Goal: Task Accomplishment & Management: Complete application form

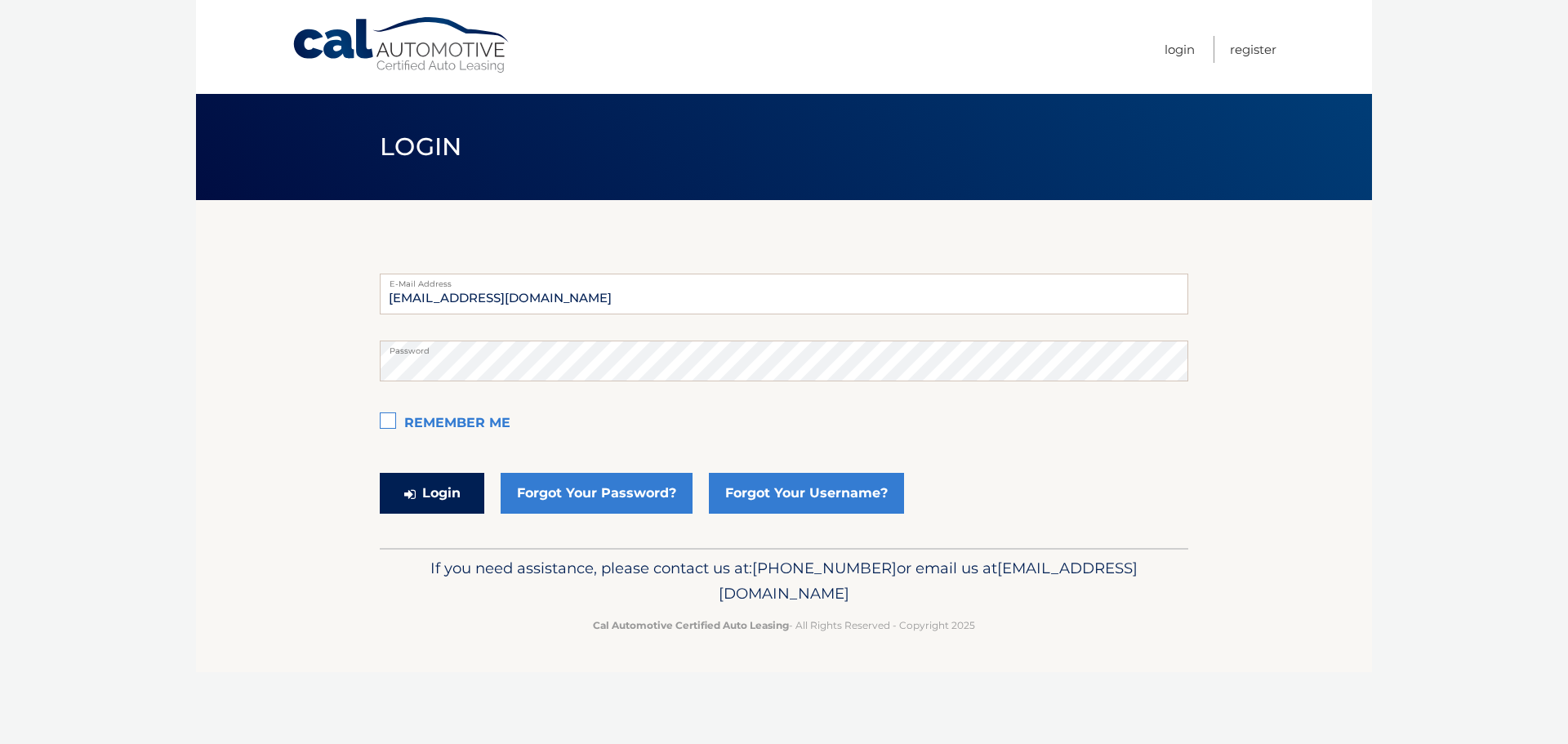
click at [433, 500] on button "Login" at bounding box center [432, 492] width 104 height 41
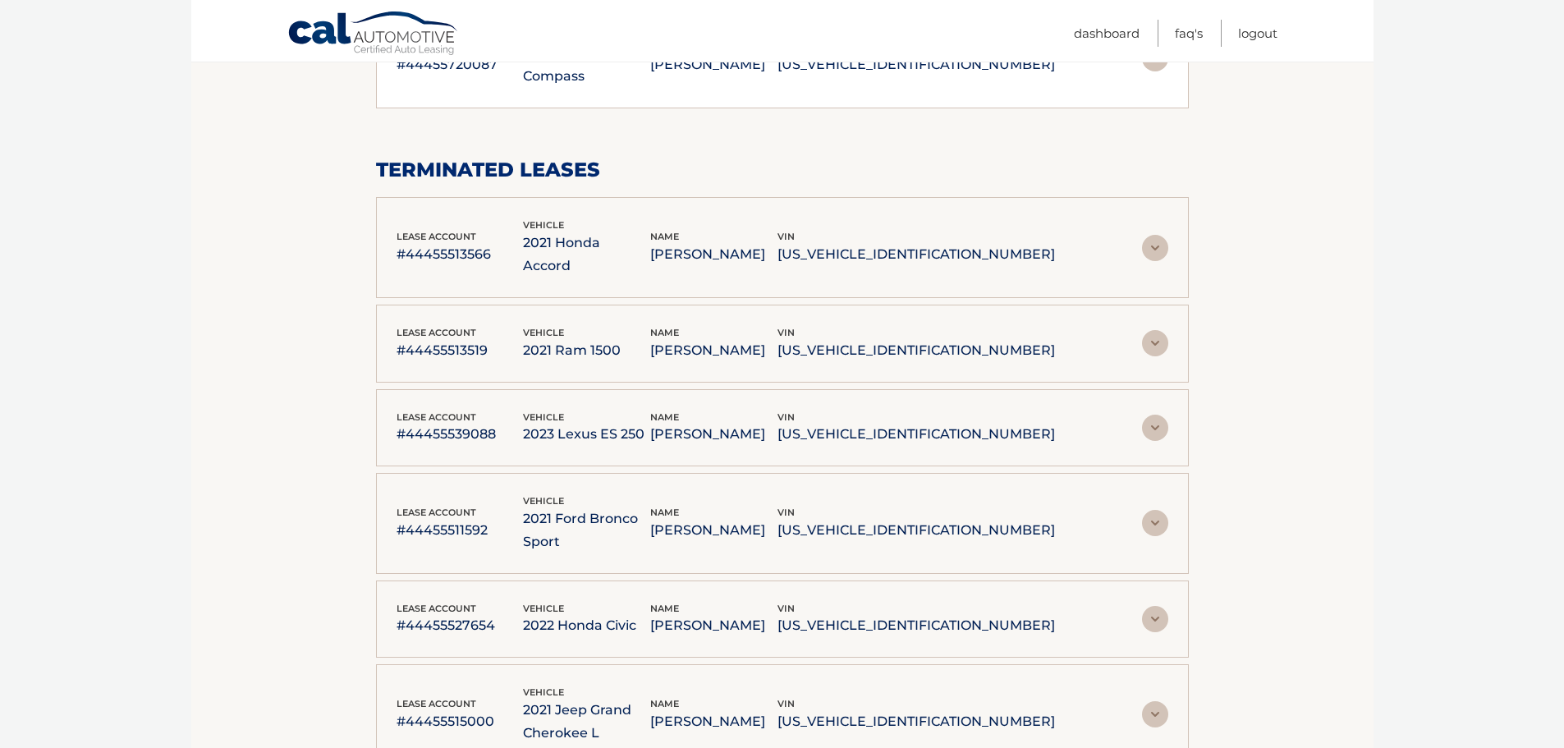
scroll to position [1396, 0]
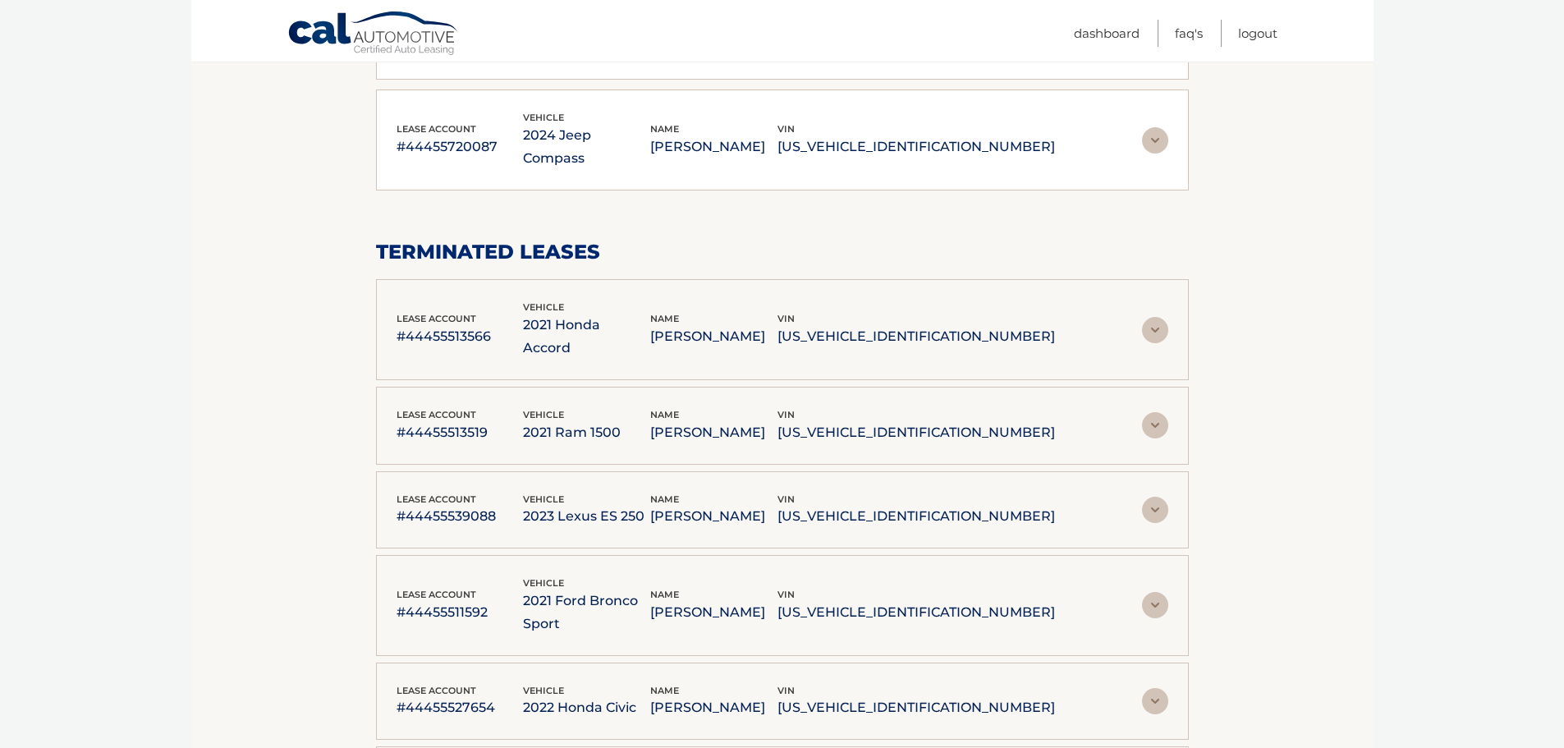
click at [1022, 279] on div "lease account #44455513566 vehicle 2021 Honda Accord name STEVEN SMITH vin 1HGC…" at bounding box center [782, 329] width 813 height 101
click at [1148, 317] on img at bounding box center [1155, 330] width 26 height 26
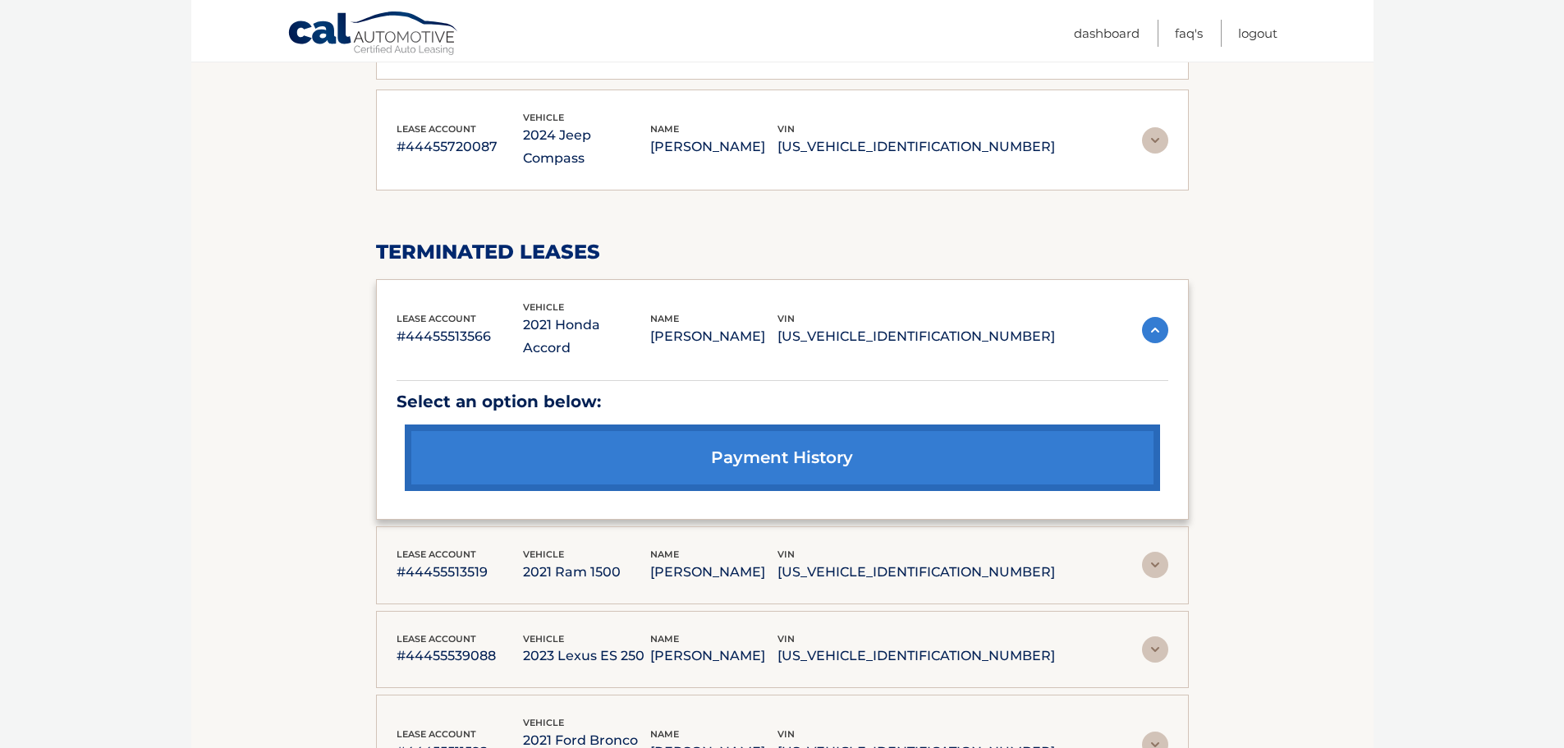
click at [1154, 317] on img at bounding box center [1155, 330] width 26 height 26
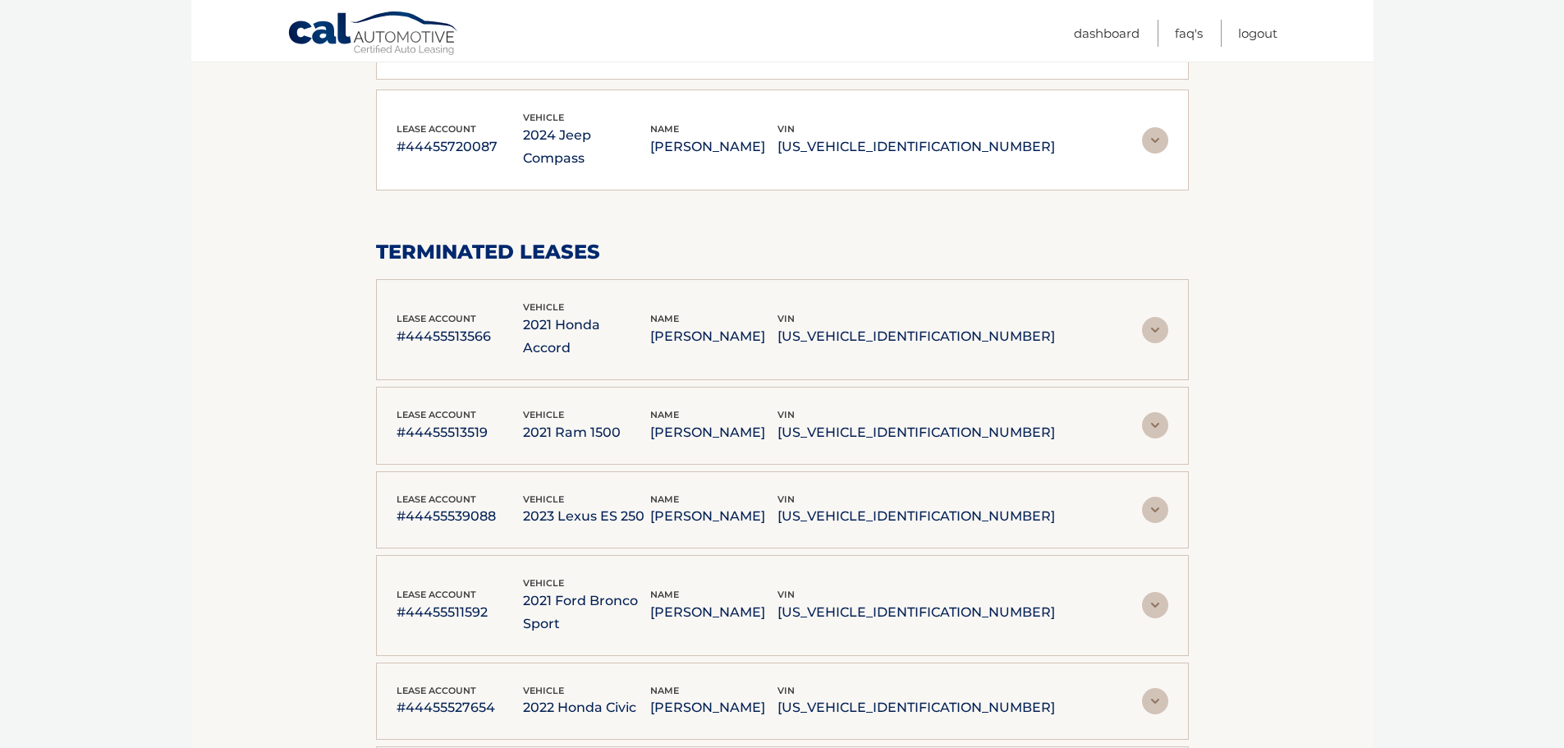
click at [1155, 412] on img at bounding box center [1155, 425] width 26 height 26
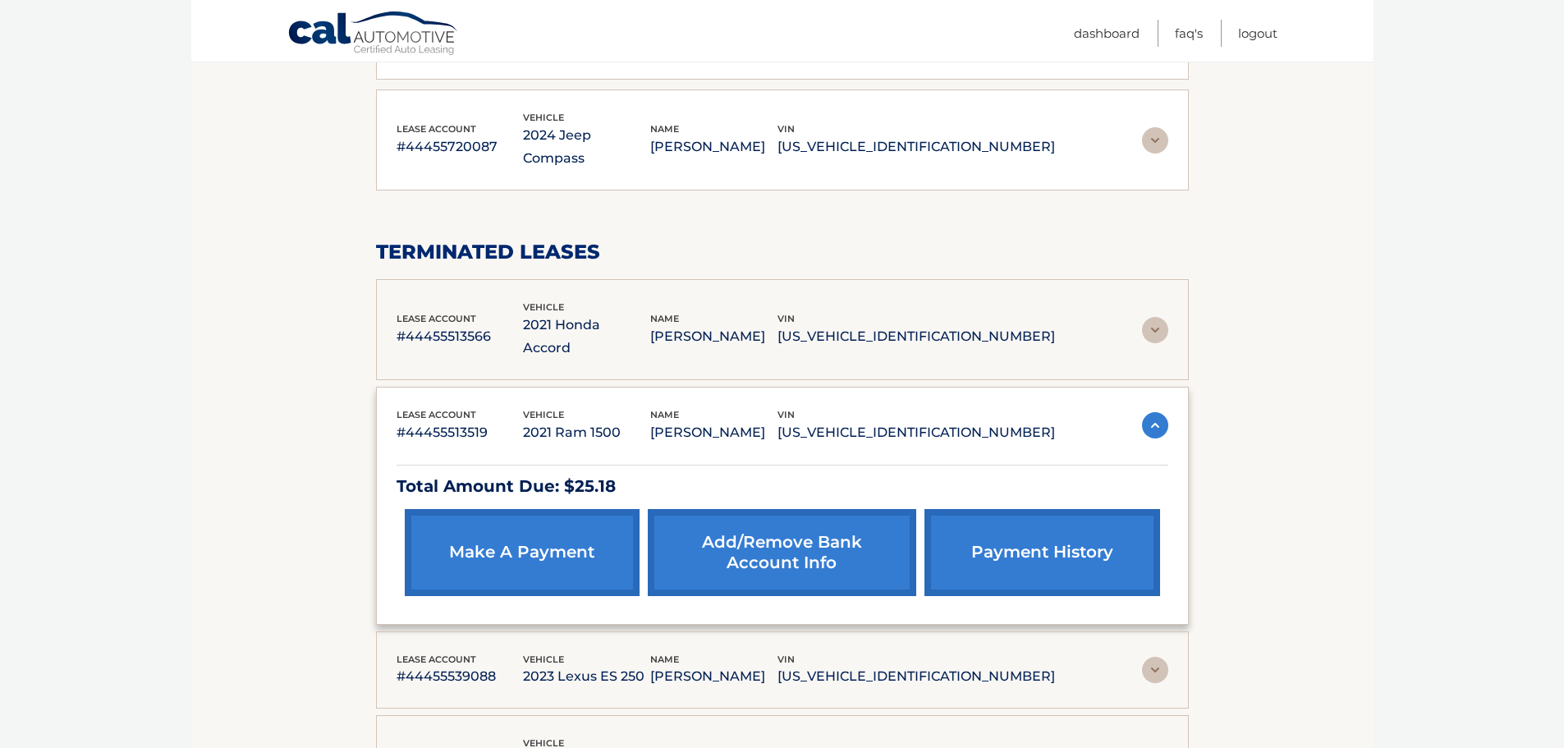
click at [1155, 412] on img at bounding box center [1155, 425] width 26 height 26
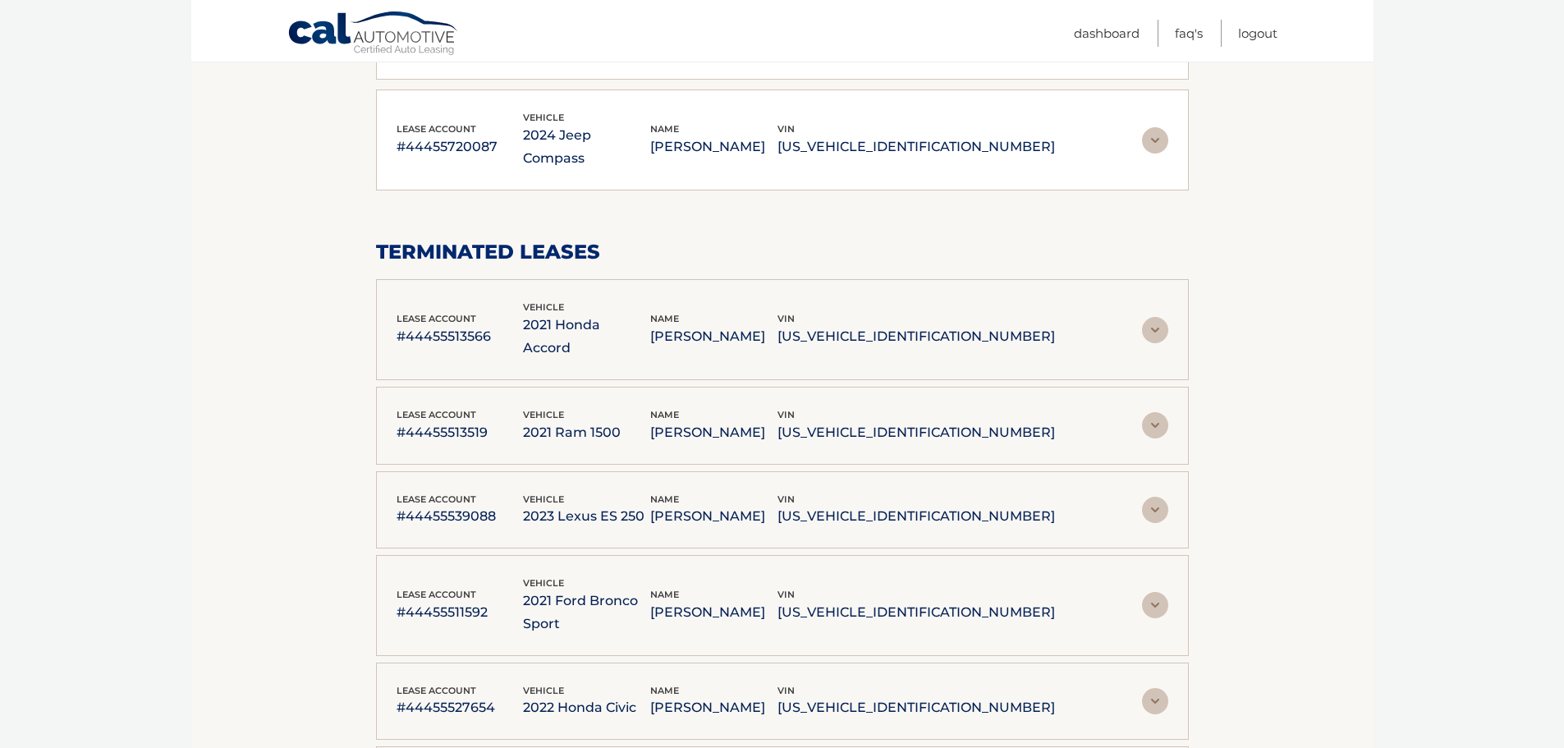
click at [1155, 412] on img at bounding box center [1155, 425] width 26 height 26
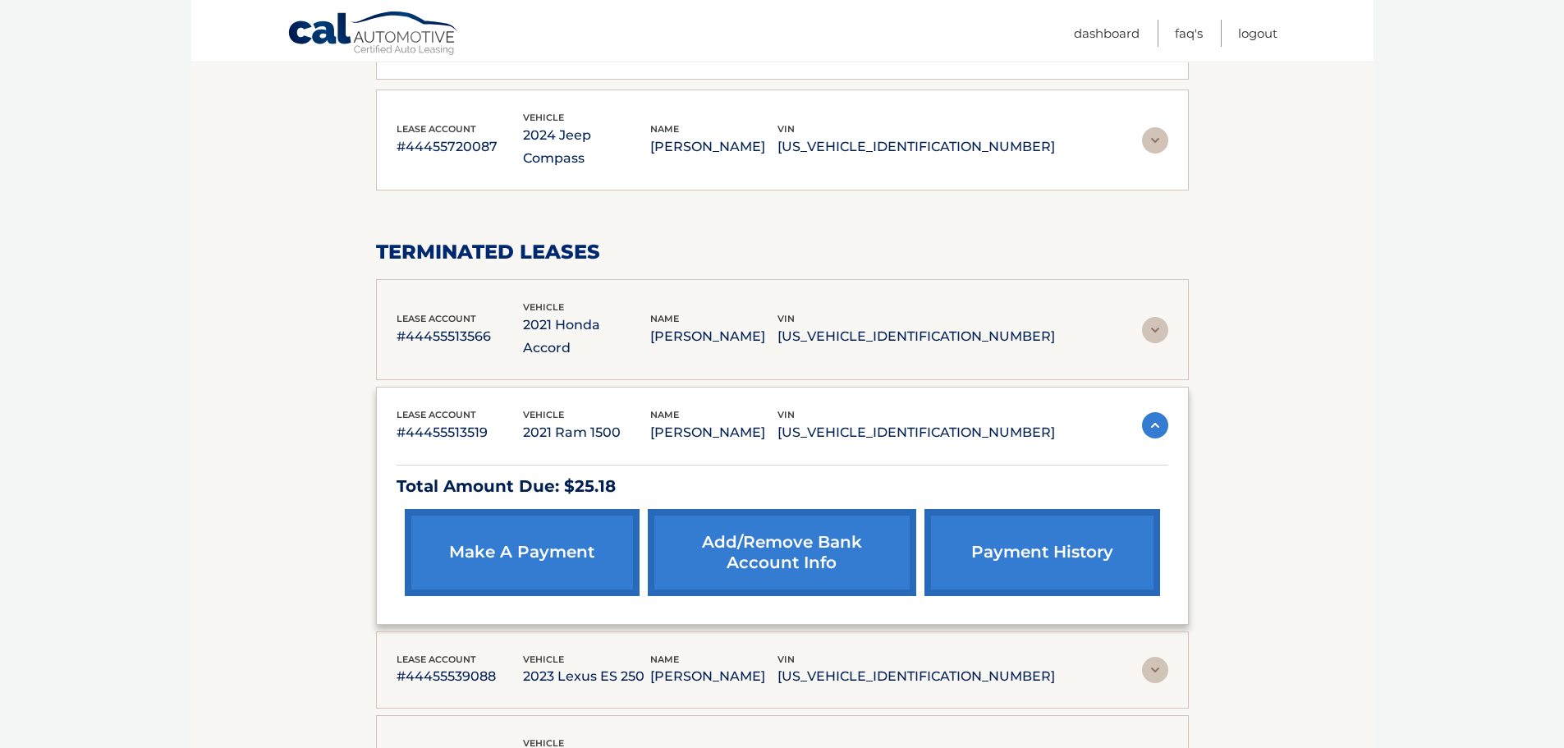
click at [460, 421] on p "#44455513519" at bounding box center [460, 432] width 127 height 23
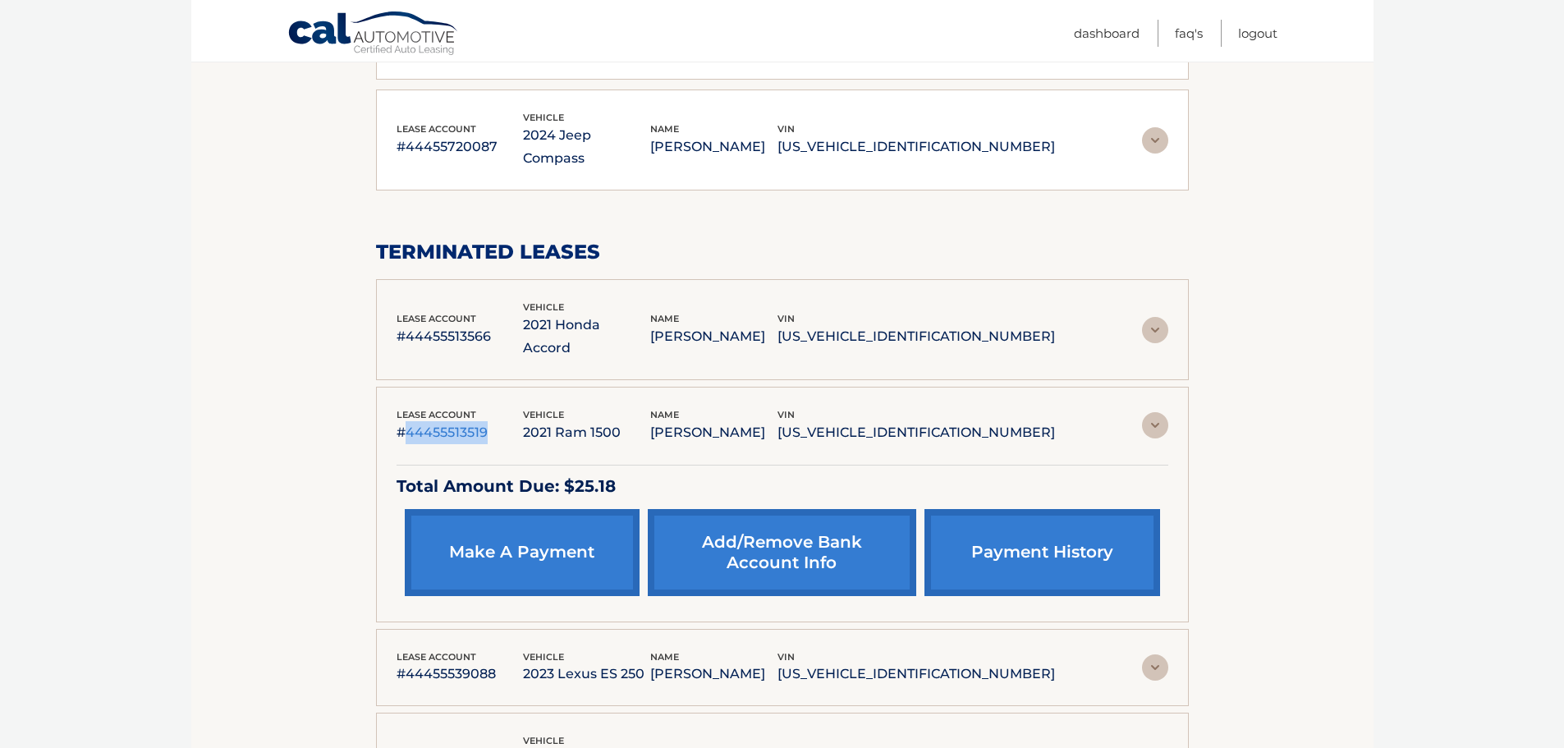
click at [460, 421] on p "#44455513519" at bounding box center [460, 432] width 127 height 23
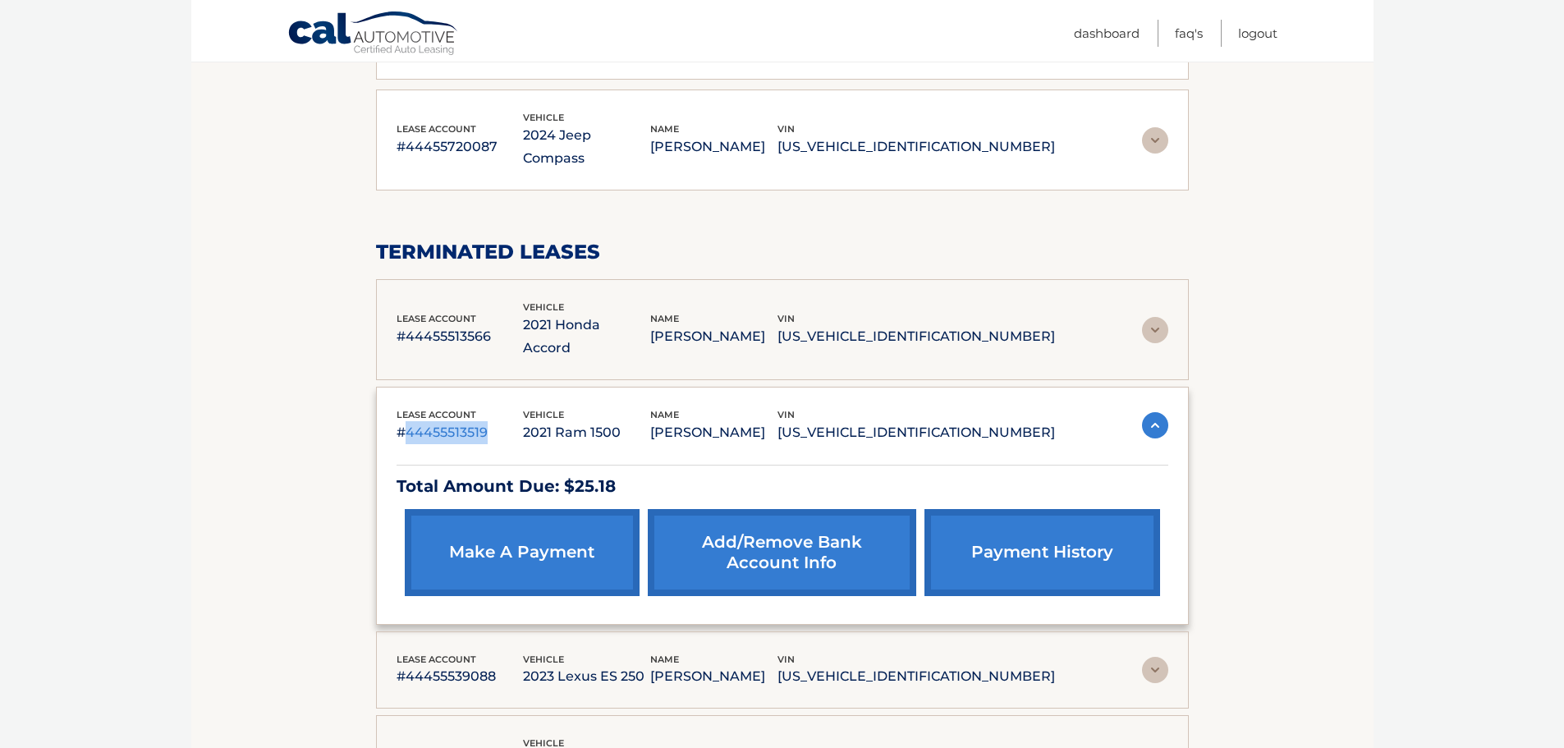
copy p "44455513519"
drag, startPoint x: 267, startPoint y: 227, endPoint x: 195, endPoint y: 142, distance: 110.7
click at [250, 218] on section "my vehicles Add a new lease lease account #44455600011 vehicle 2023 Dodge Duran…" at bounding box center [782, 447] width 1182 height 3284
click at [523, 509] on link "make a payment" at bounding box center [522, 552] width 235 height 87
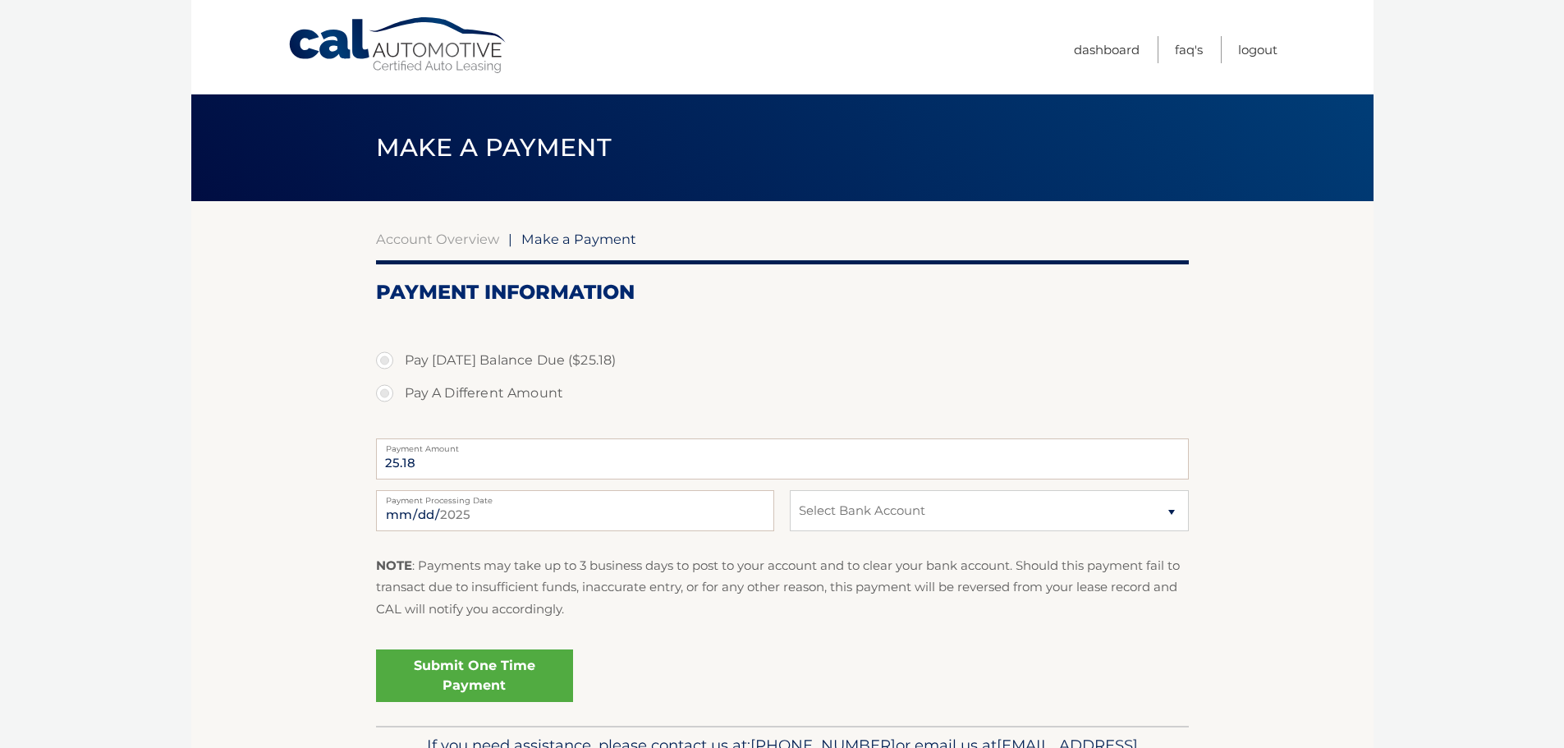
drag, startPoint x: 209, startPoint y: 383, endPoint x: 224, endPoint y: 390, distance: 16.9
click at [209, 385] on section "Account Overview | Make a Payment Payment Information Pay Today's Balance Due (…" at bounding box center [782, 463] width 1182 height 525
click at [365, 186] on div "Make a Payment" at bounding box center [782, 147] width 1182 height 107
click at [330, 404] on section "Account Overview | Make a Payment Payment Information Pay Today's Balance Due (…" at bounding box center [782, 463] width 1182 height 525
click at [286, 417] on section "Account Overview | Make a Payment Payment Information Pay Today's Balance Due (…" at bounding box center [782, 463] width 1182 height 525
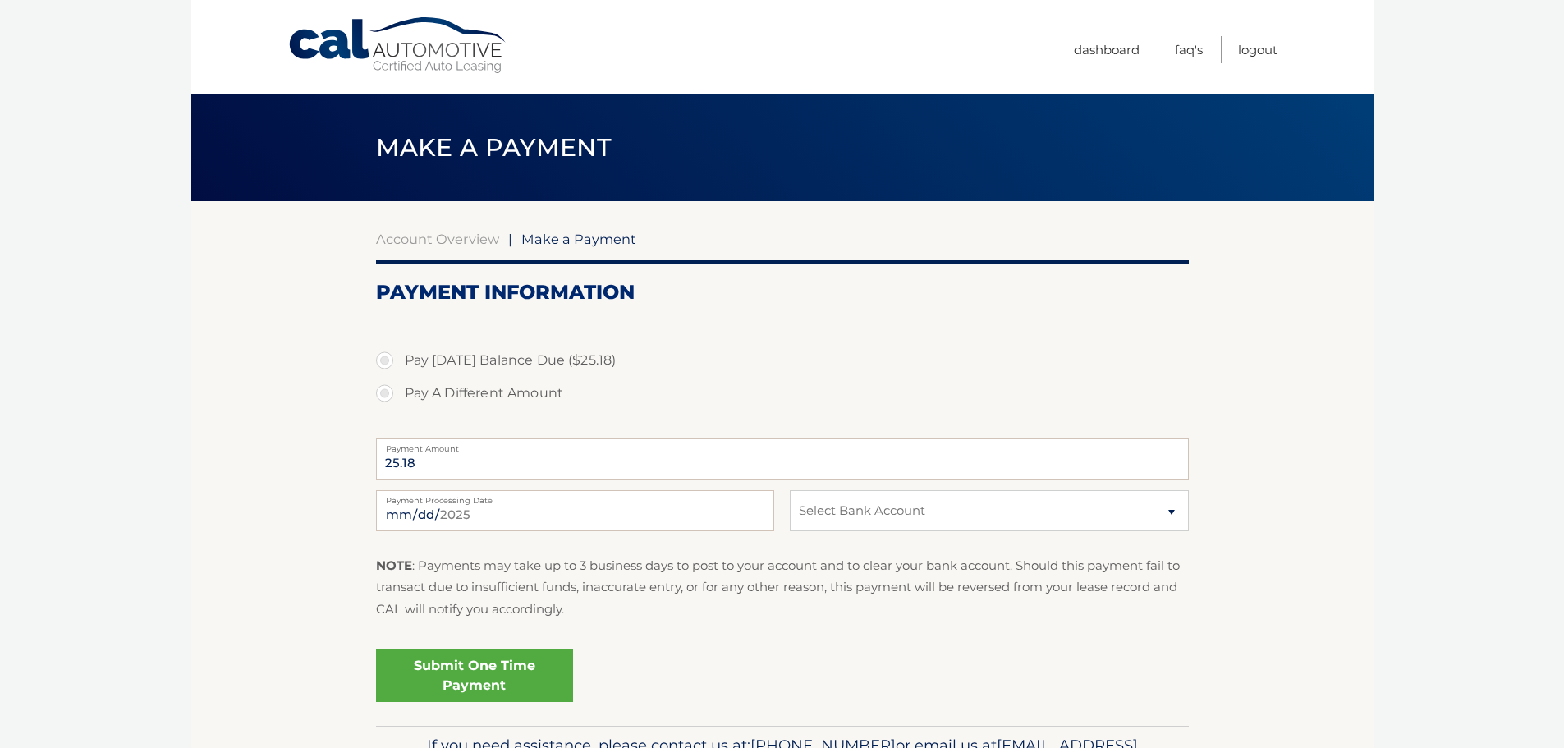
click at [163, 389] on body "Cal Automotive Menu Dashboard FAQ's Logout |" at bounding box center [782, 374] width 1564 height 748
click at [1124, 48] on link "Dashboard" at bounding box center [1107, 49] width 66 height 27
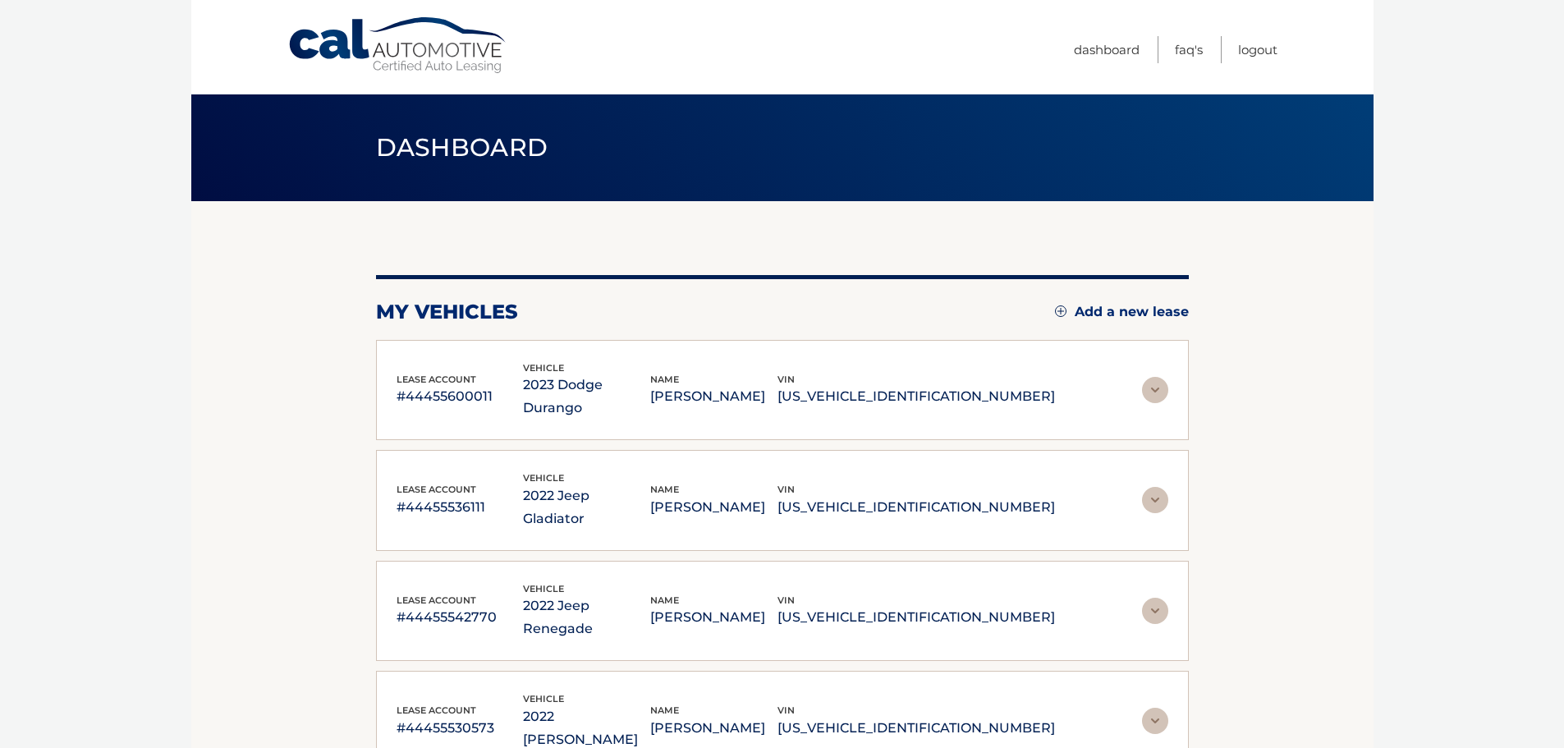
drag, startPoint x: 1381, startPoint y: 493, endPoint x: 1049, endPoint y: 341, distance: 365.2
click at [1377, 489] on body "Cal Automotive Menu Dashboard FAQ's Logout" at bounding box center [782, 374] width 1564 height 748
click at [1109, 307] on link "Add a new lease" at bounding box center [1122, 312] width 134 height 16
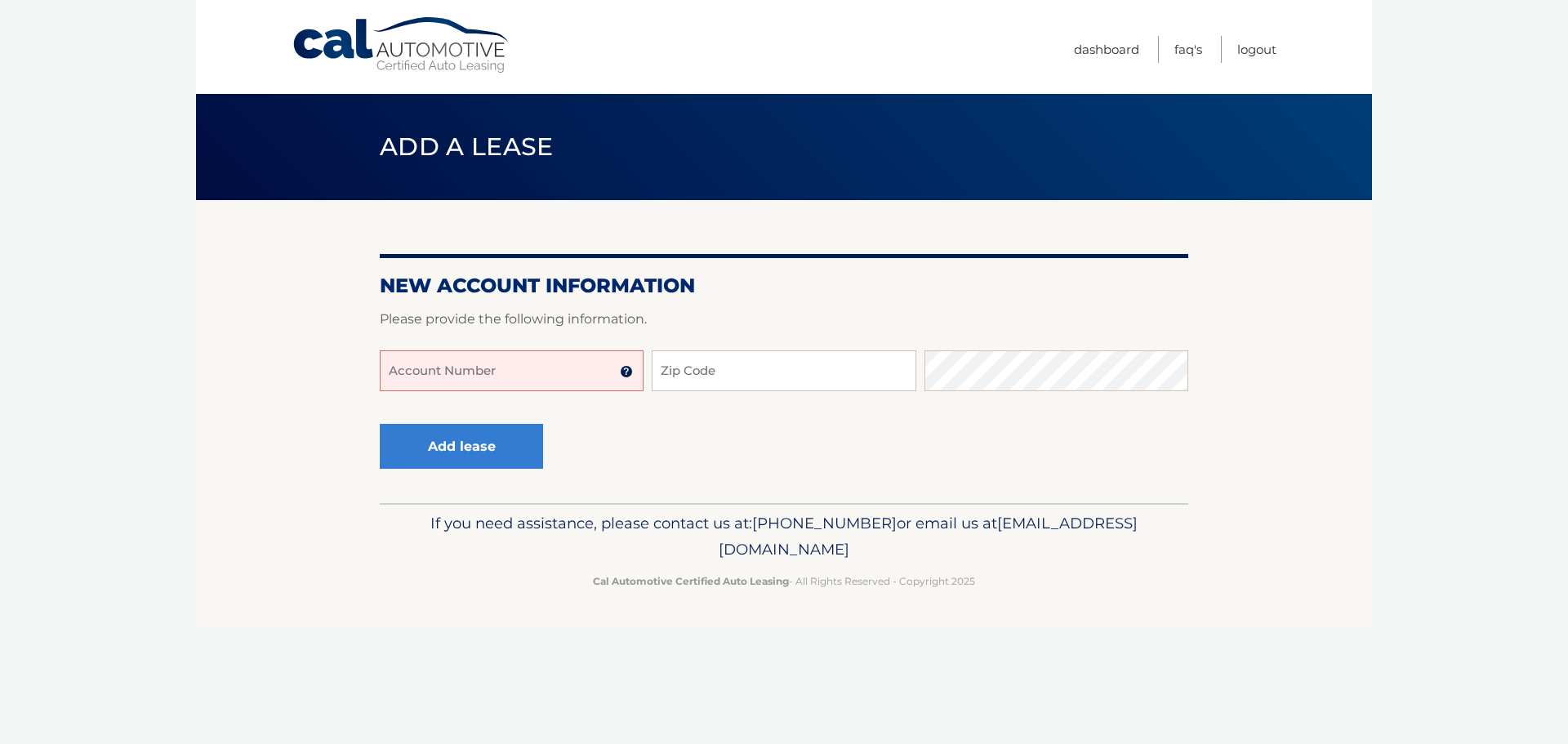
click at [536, 369] on input "Account Number" at bounding box center [511, 370] width 263 height 41
type input "44455545001"
click at [838, 371] on input "Zip Code" at bounding box center [783, 370] width 263 height 41
click at [754, 371] on input "Zip Code" at bounding box center [783, 370] width 263 height 41
paste input "10312"
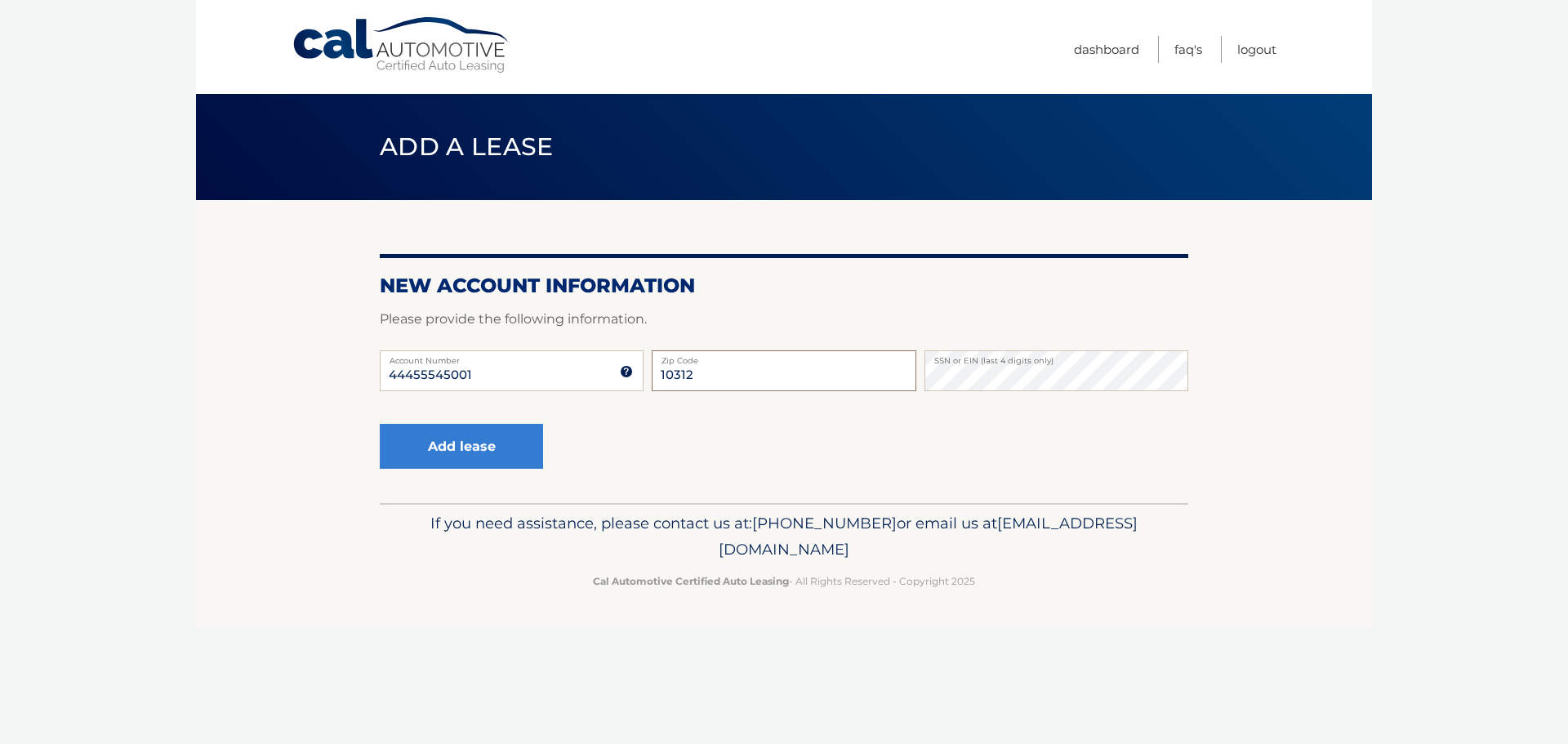
type input "10312"
drag, startPoint x: 355, startPoint y: 363, endPoint x: 421, endPoint y: 378, distance: 67.7
click at [370, 365] on section "New Account Information Please provide the following information. 44455545001 A…" at bounding box center [784, 351] width 1175 height 303
click at [525, 367] on input "44455545001" at bounding box center [511, 370] width 263 height 41
click at [469, 444] on button "Add lease" at bounding box center [461, 446] width 163 height 45
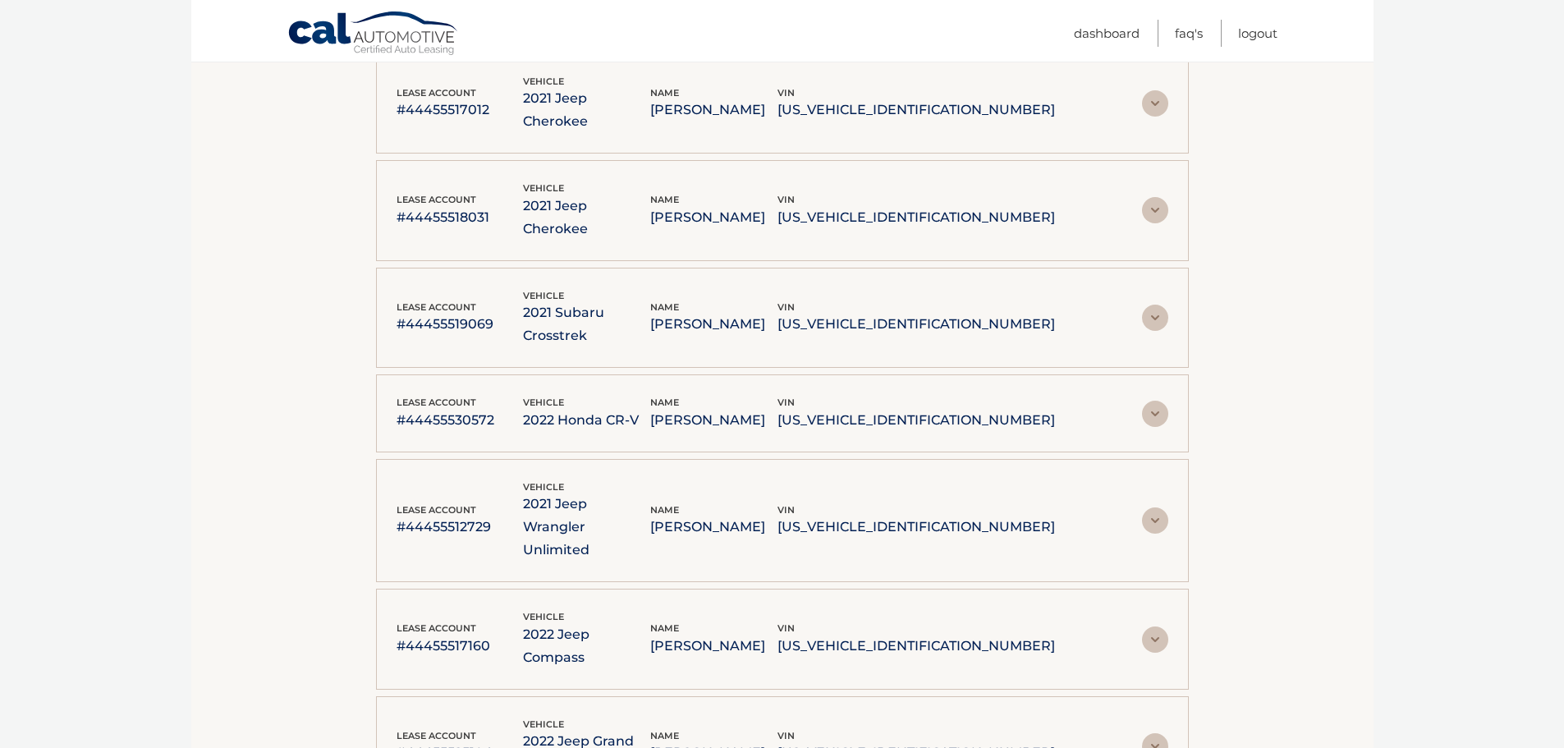
scroll to position [2463, 0]
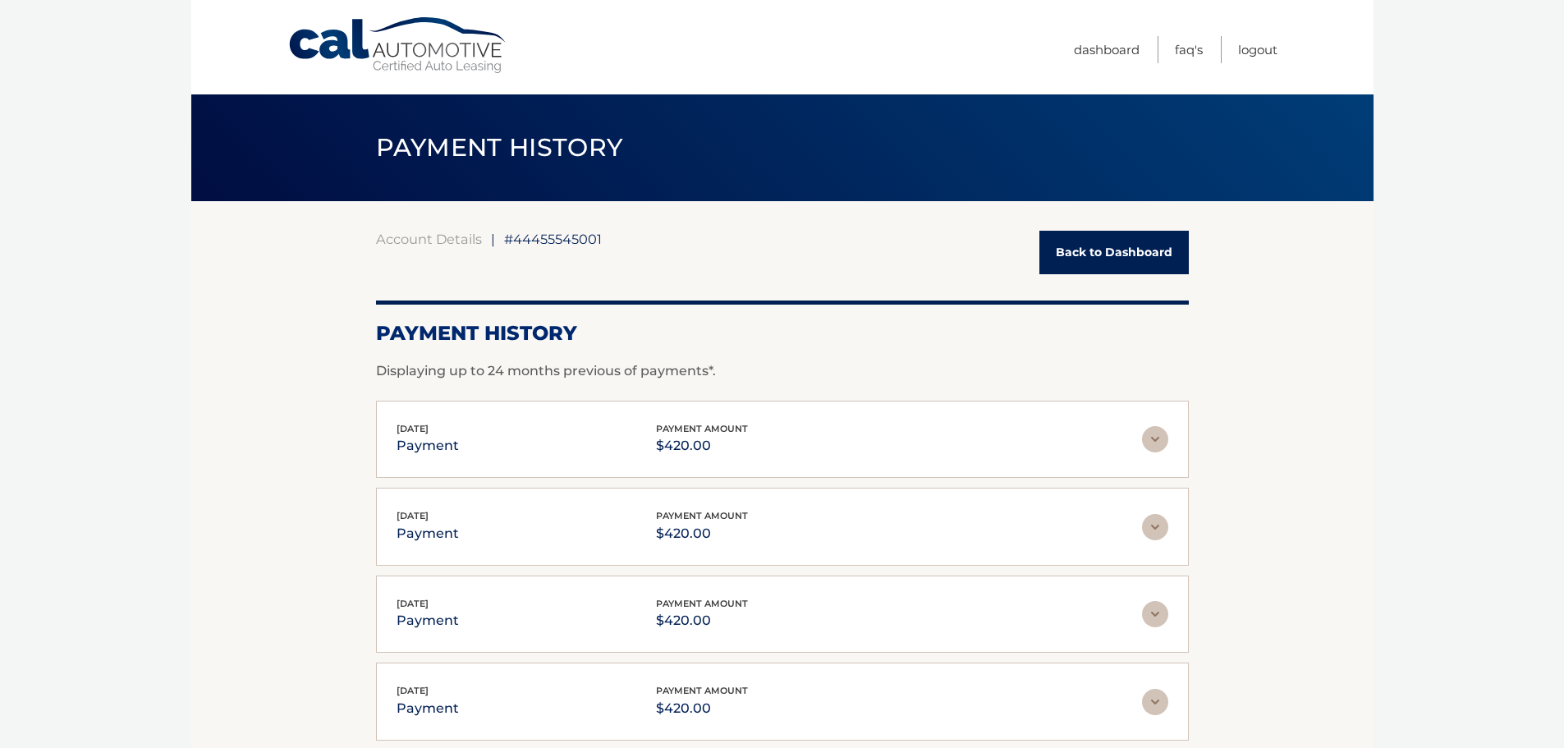
click at [1112, 255] on link "Back to Dashboard" at bounding box center [1114, 253] width 149 height 44
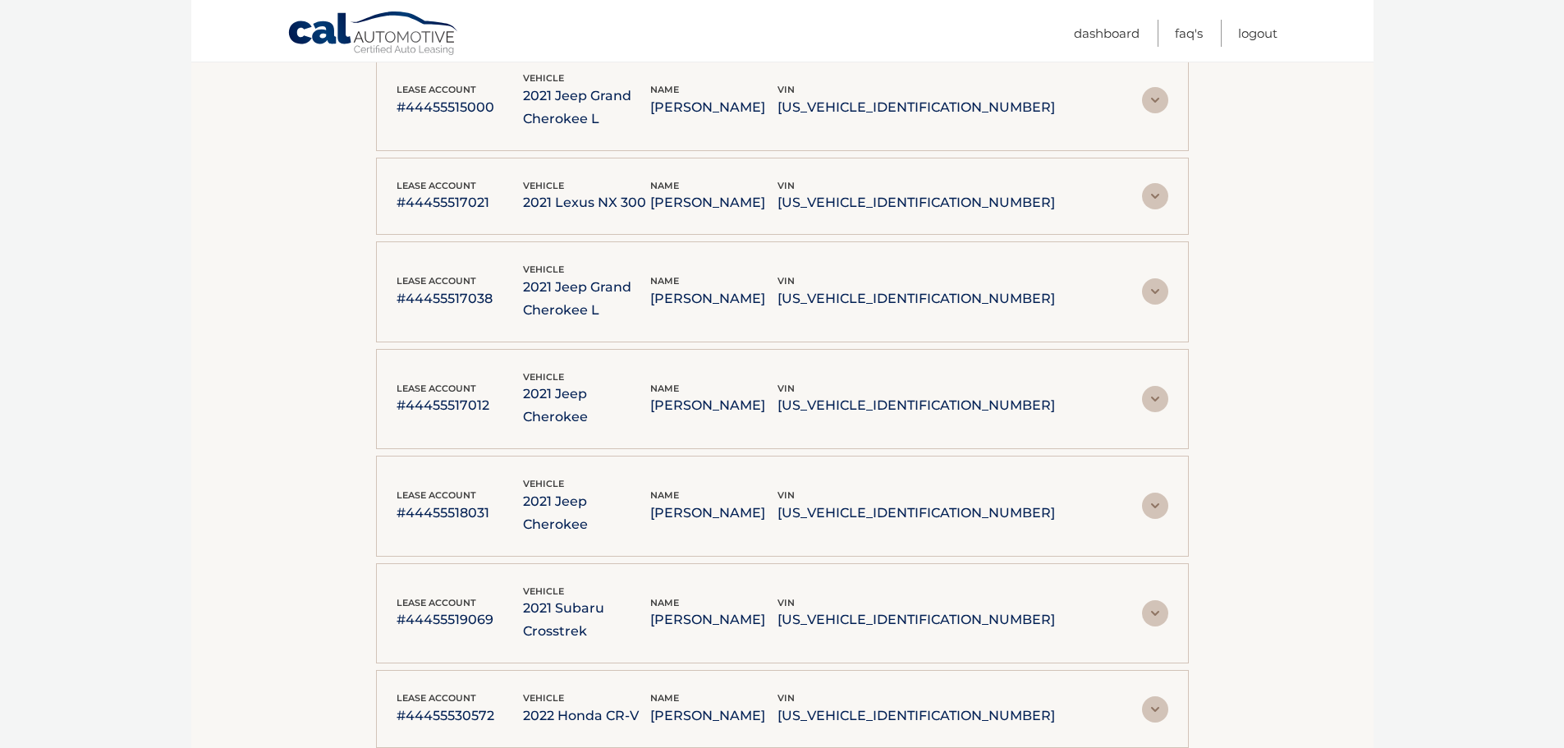
scroll to position [2463, 0]
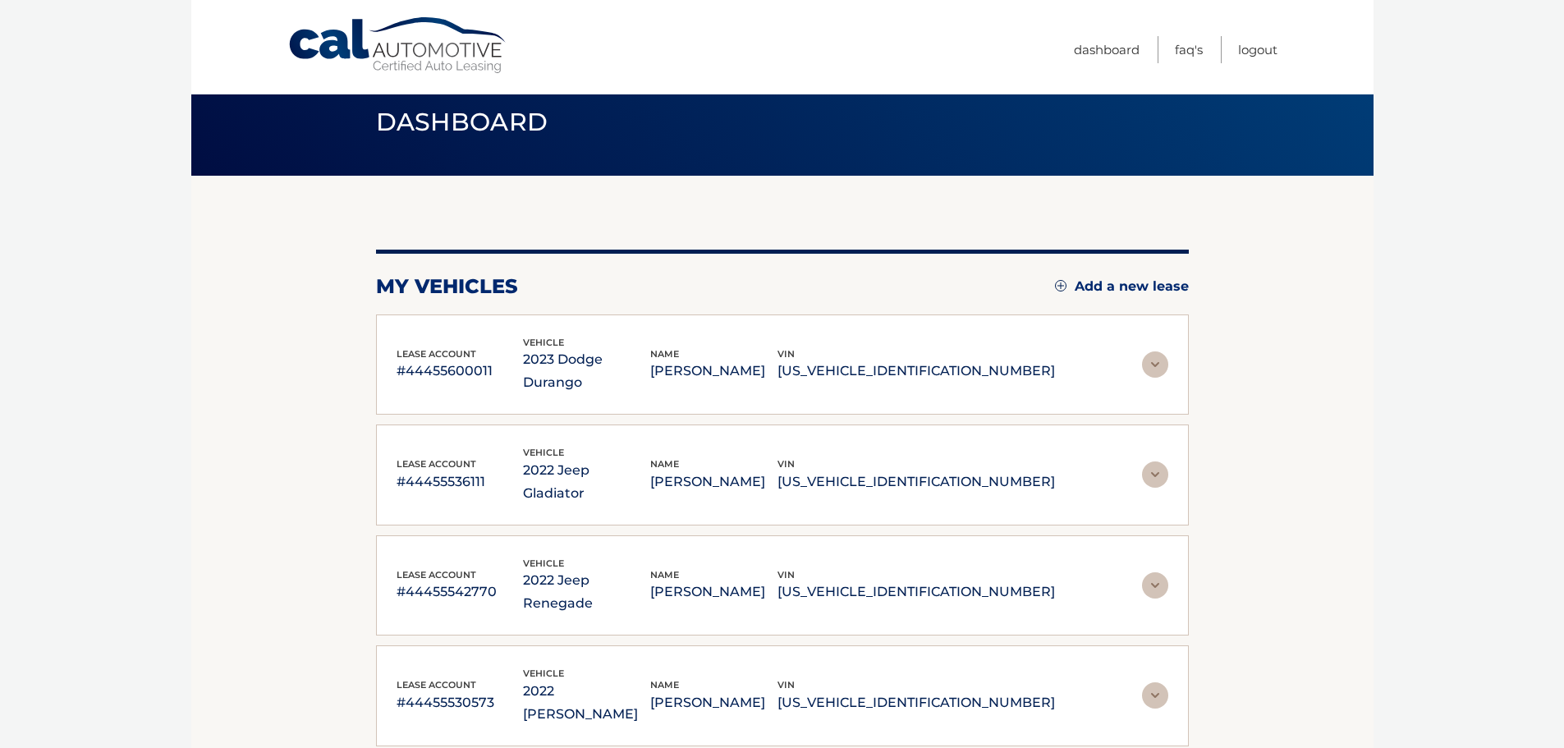
scroll to position [0, 0]
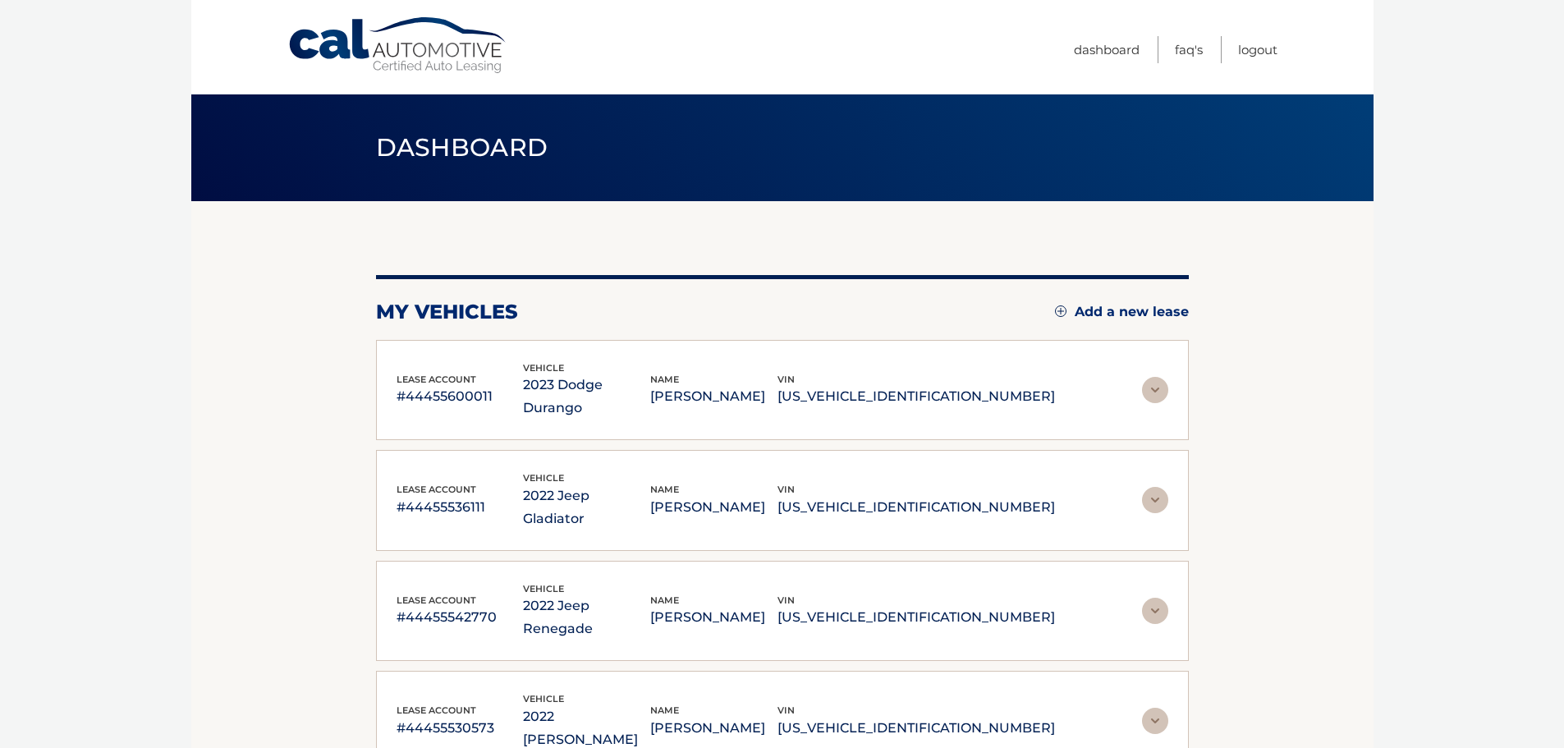
click at [1090, 311] on link "Add a new lease" at bounding box center [1122, 312] width 134 height 16
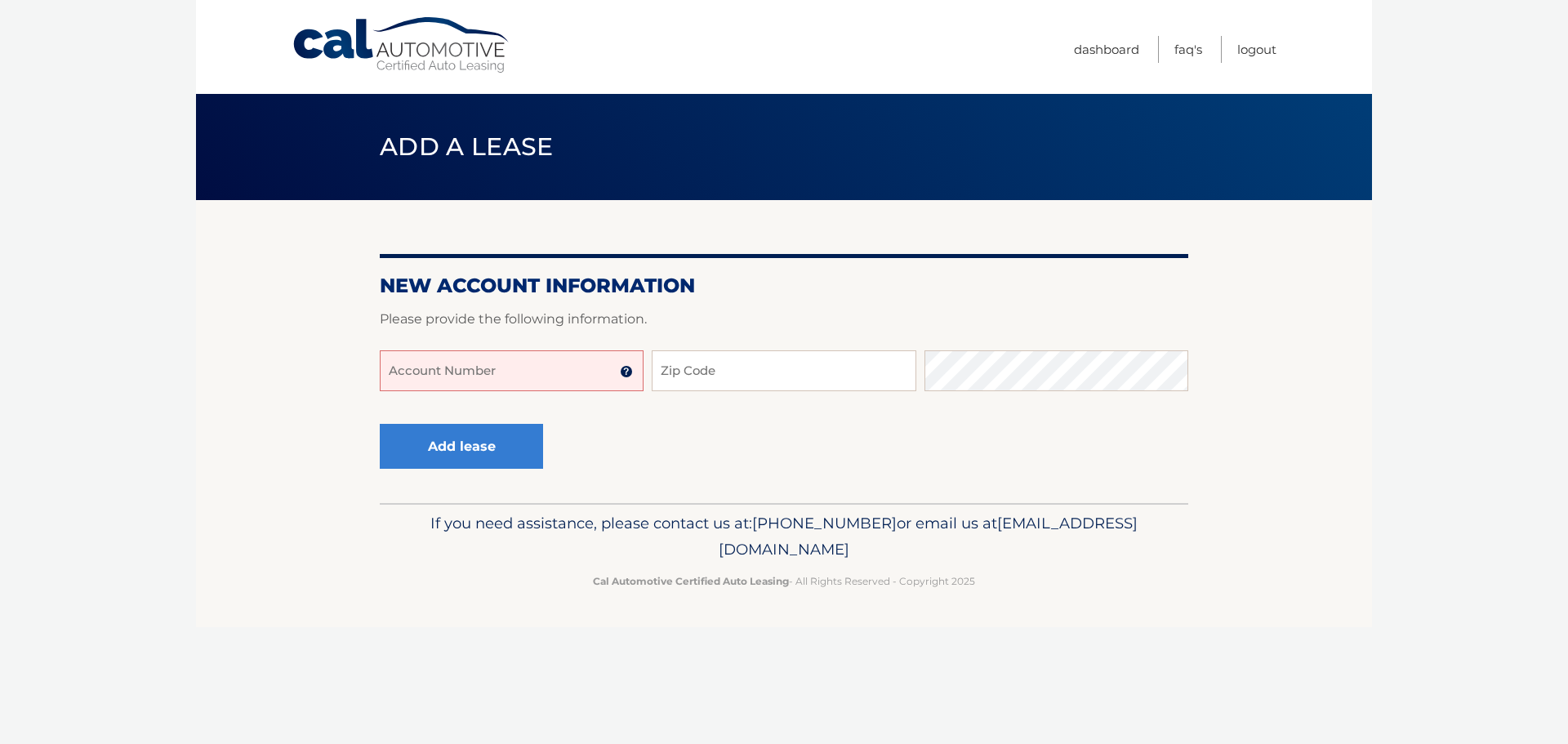
click at [488, 377] on input "Account Number" at bounding box center [511, 370] width 263 height 41
type input "44455537714"
drag, startPoint x: 728, startPoint y: 397, endPoint x: 727, endPoint y: 387, distance: 10.0
click at [728, 393] on div "44455537714 Account Number 11 digit account number provided on your coupon book…" at bounding box center [784, 383] width 808 height 67
click at [728, 367] on input "Zip Code" at bounding box center [783, 370] width 263 height 41
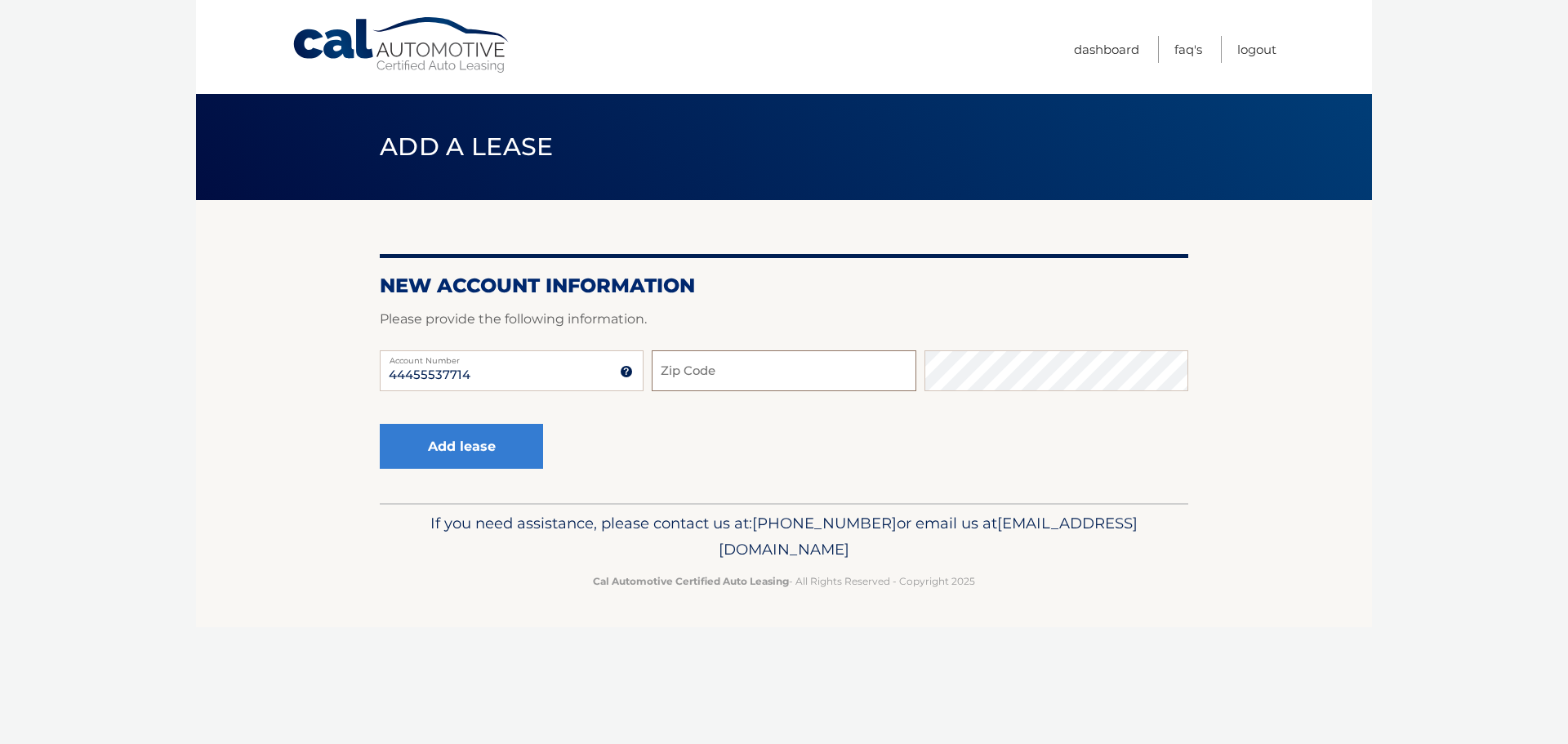
paste input "33487"
type input "33487"
click at [463, 441] on button "Add lease" at bounding box center [461, 446] width 163 height 45
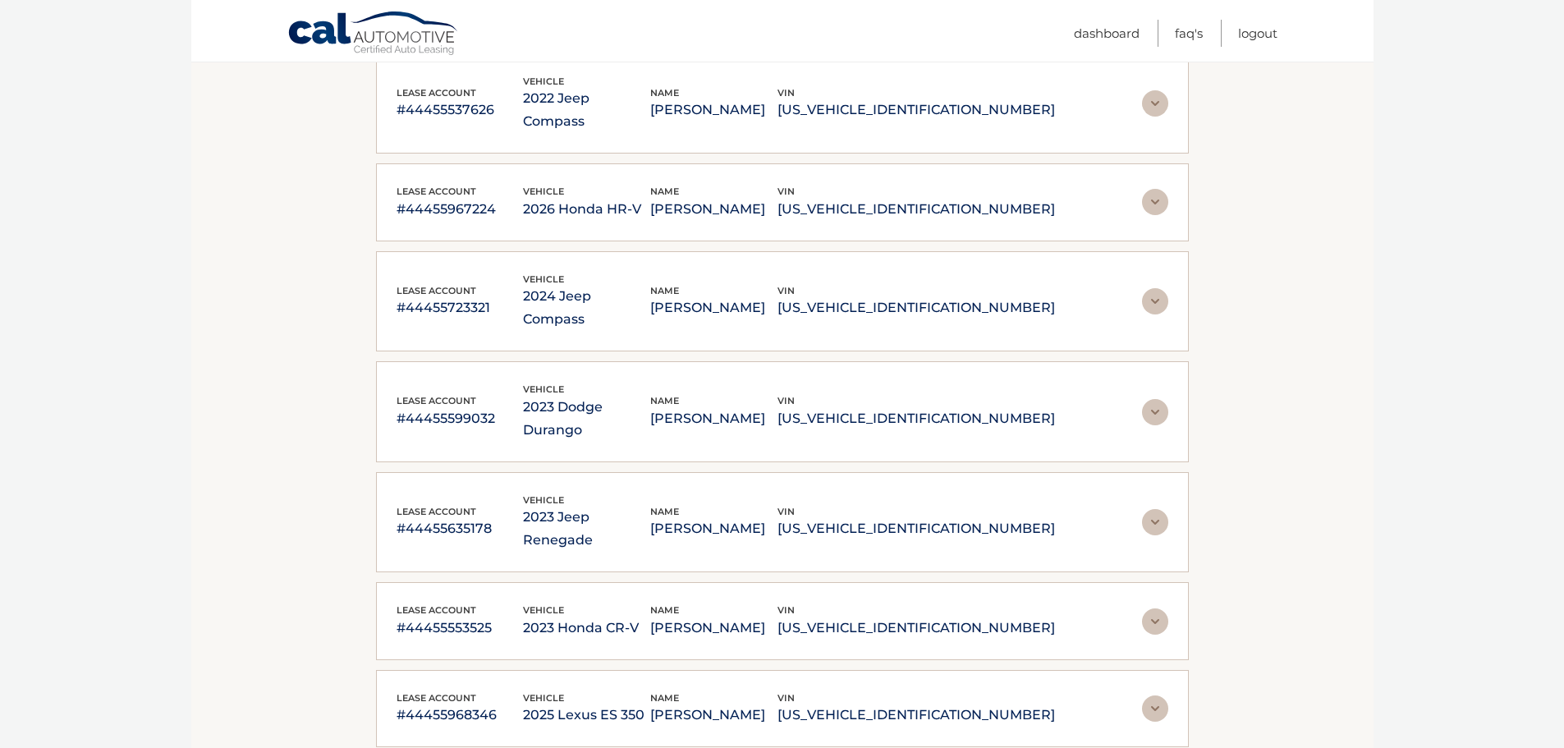
scroll to position [2571, 0]
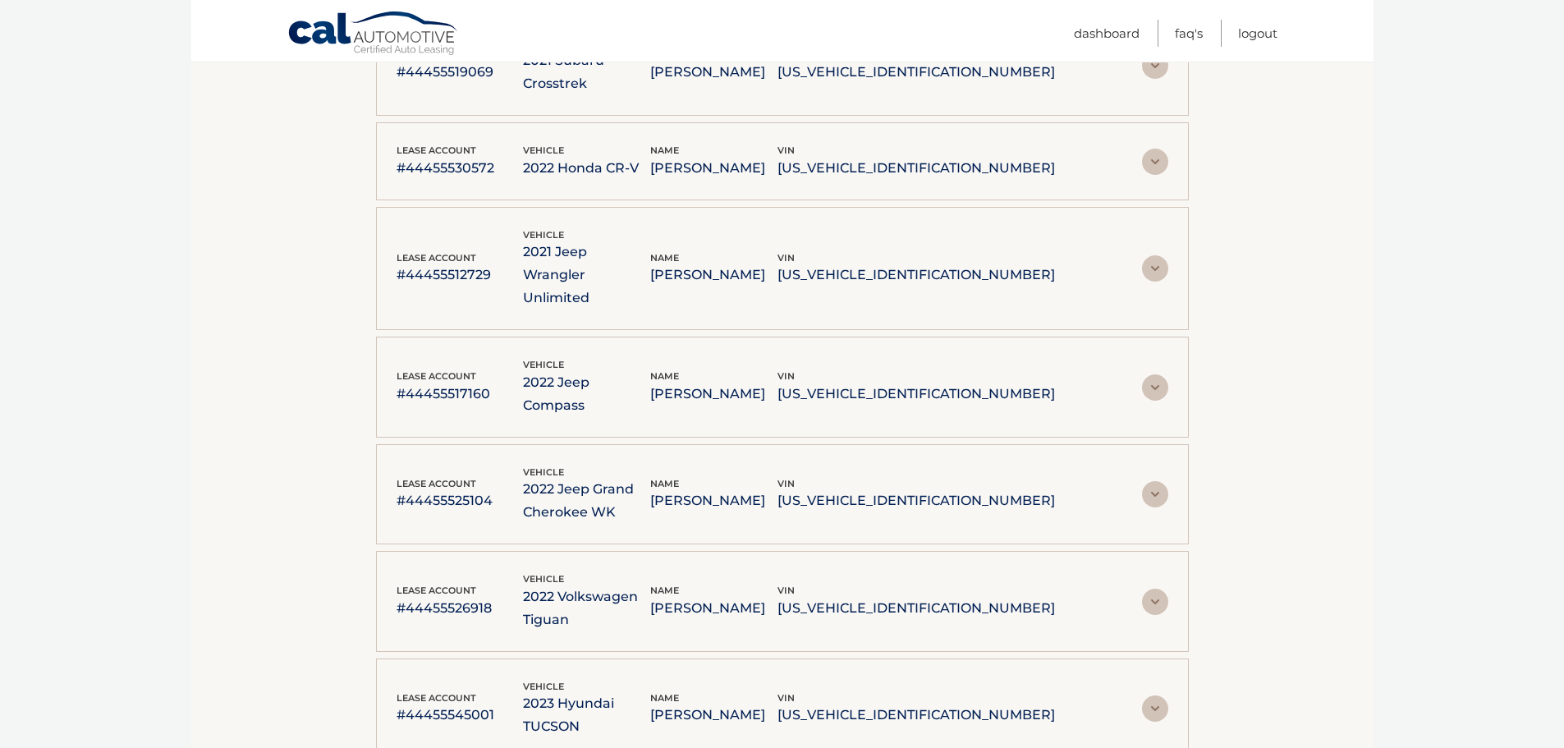
scroll to position [2731, 0]
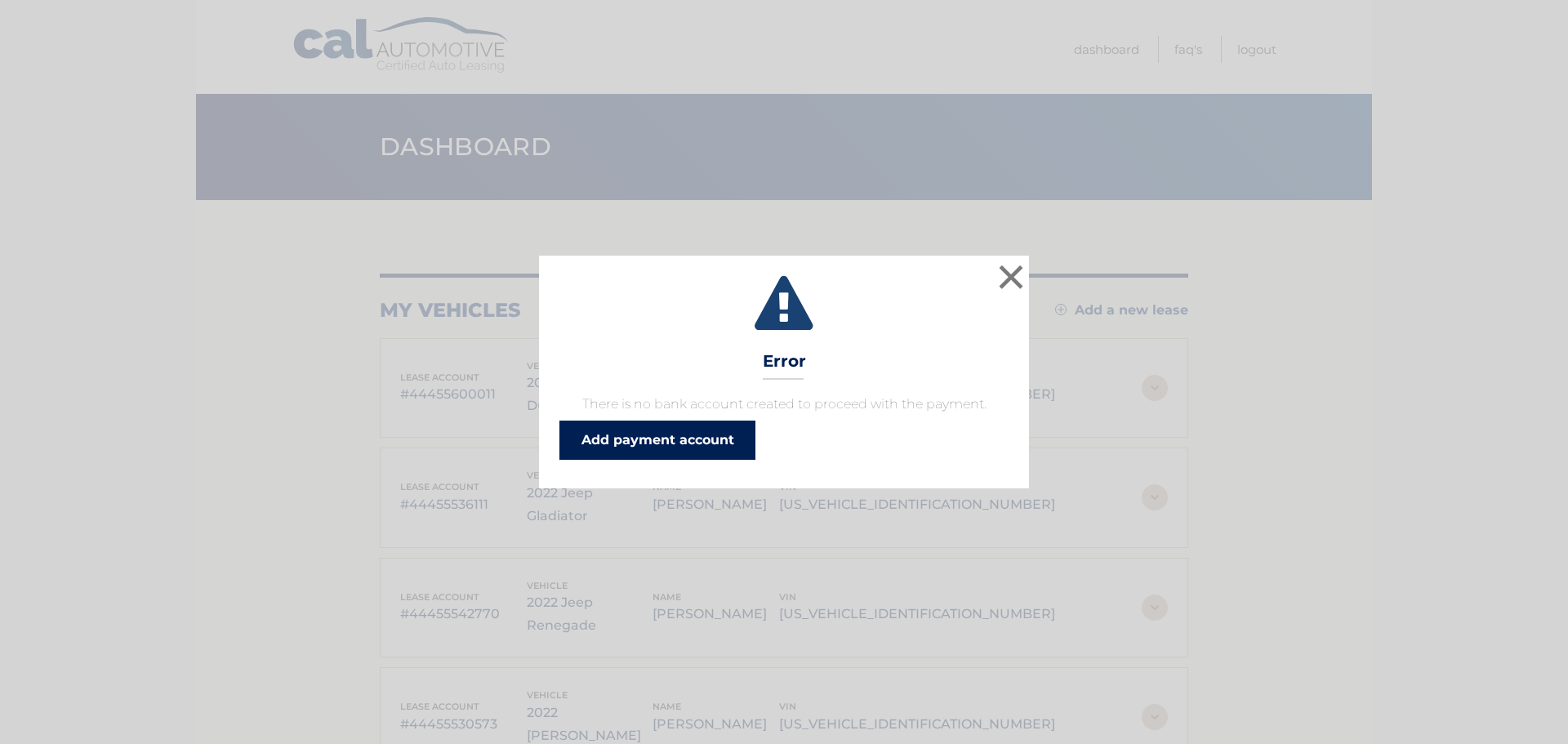
click at [671, 445] on link "Add payment account" at bounding box center [656, 440] width 196 height 39
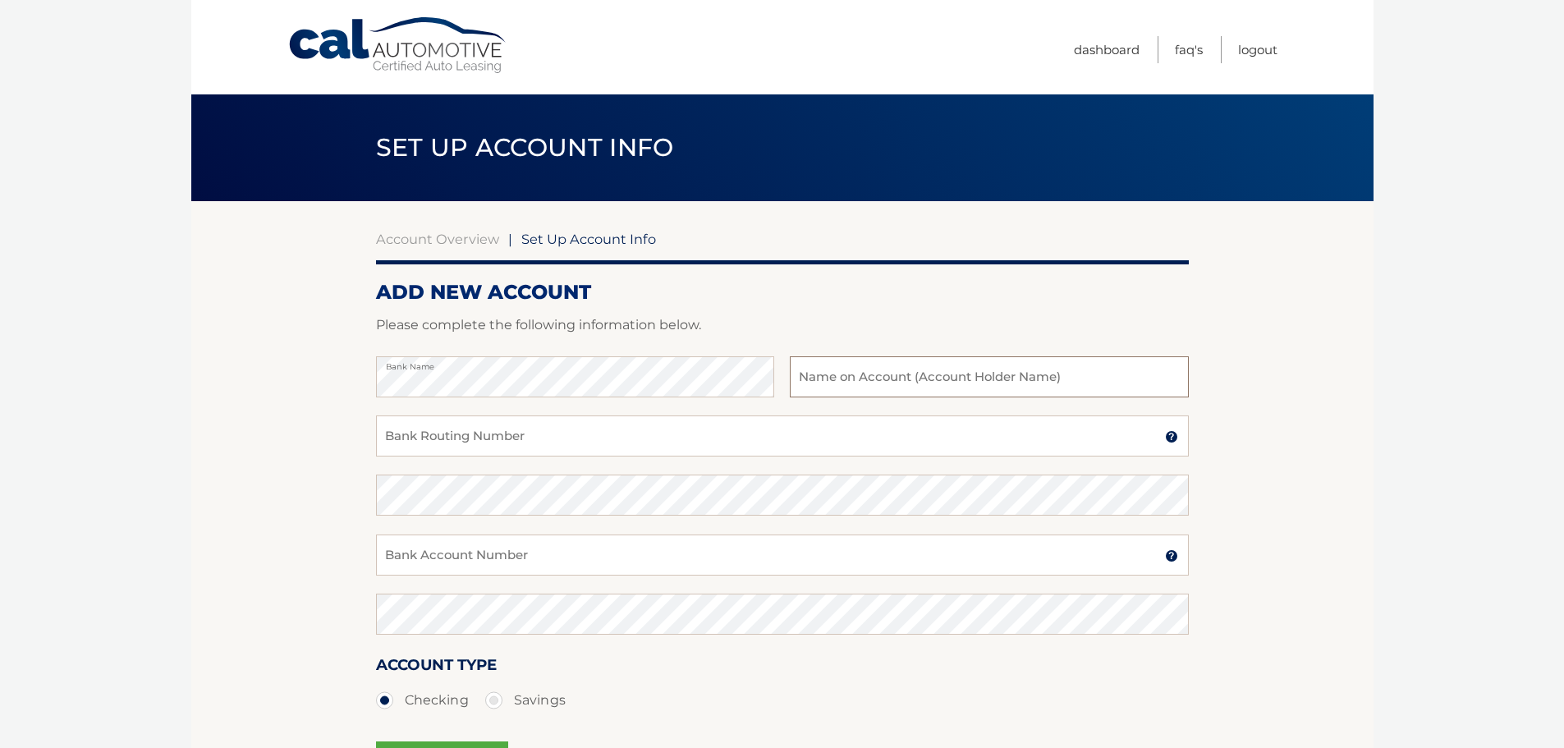
drag, startPoint x: 888, startPoint y: 368, endPoint x: 893, endPoint y: 390, distance: 22.7
click at [888, 369] on input "text" at bounding box center [989, 376] width 398 height 41
type input "Jelly"
click at [700, 444] on input "Bank Routing Number" at bounding box center [782, 435] width 813 height 41
type input "021000021"
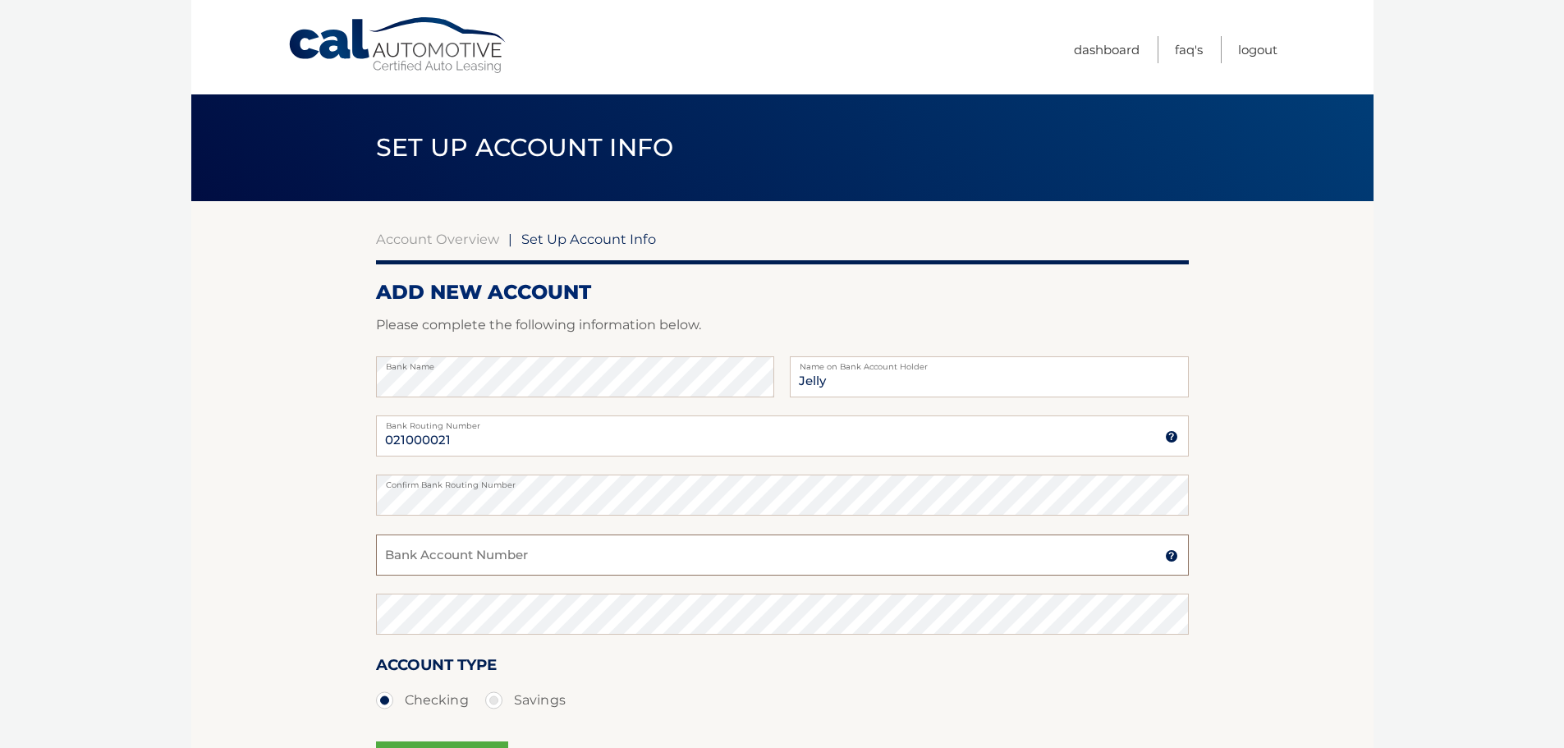
click at [494, 558] on input "Bank Account Number" at bounding box center [782, 555] width 813 height 41
type input "12334"
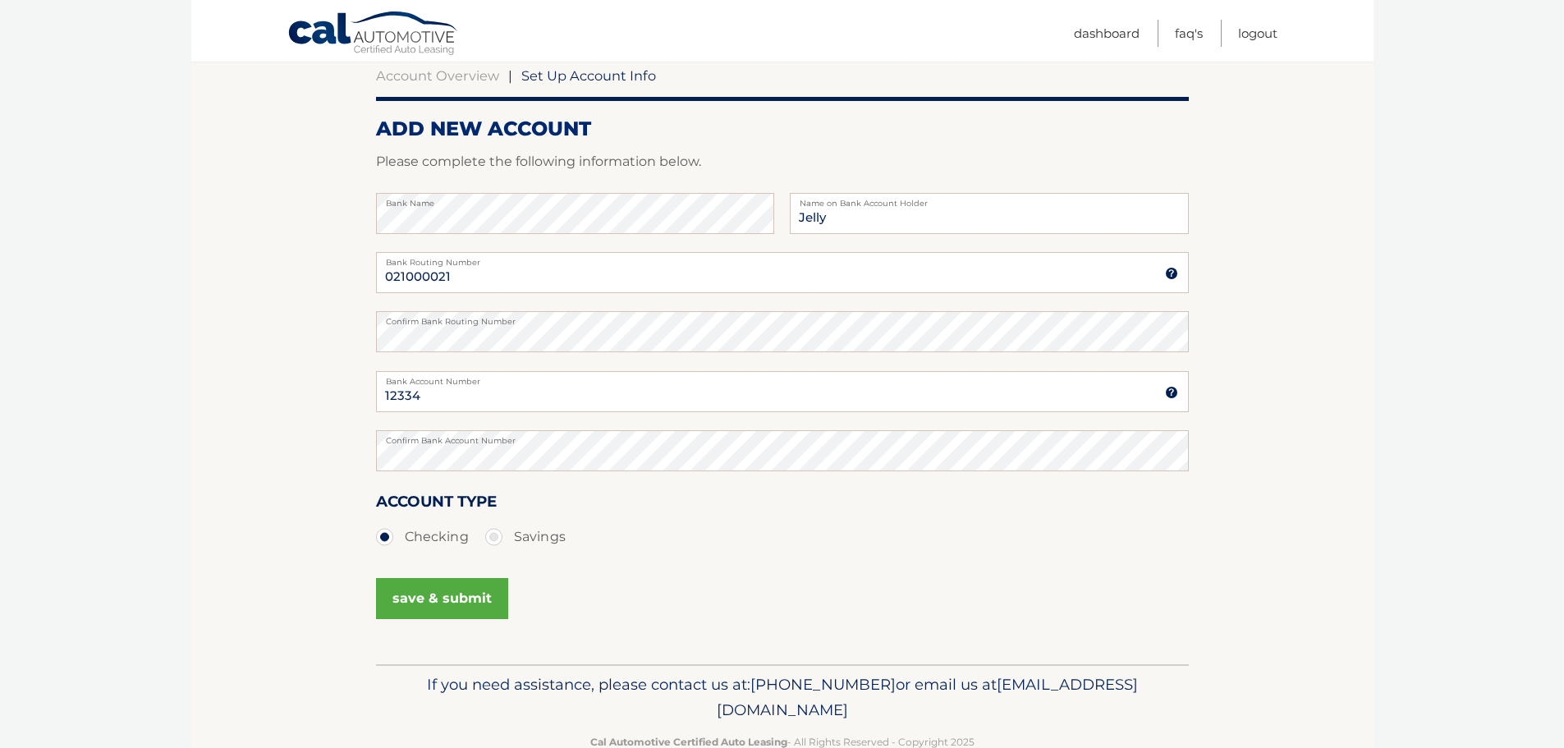
scroll to position [164, 0]
click at [444, 585] on button "save & submit" at bounding box center [442, 597] width 132 height 41
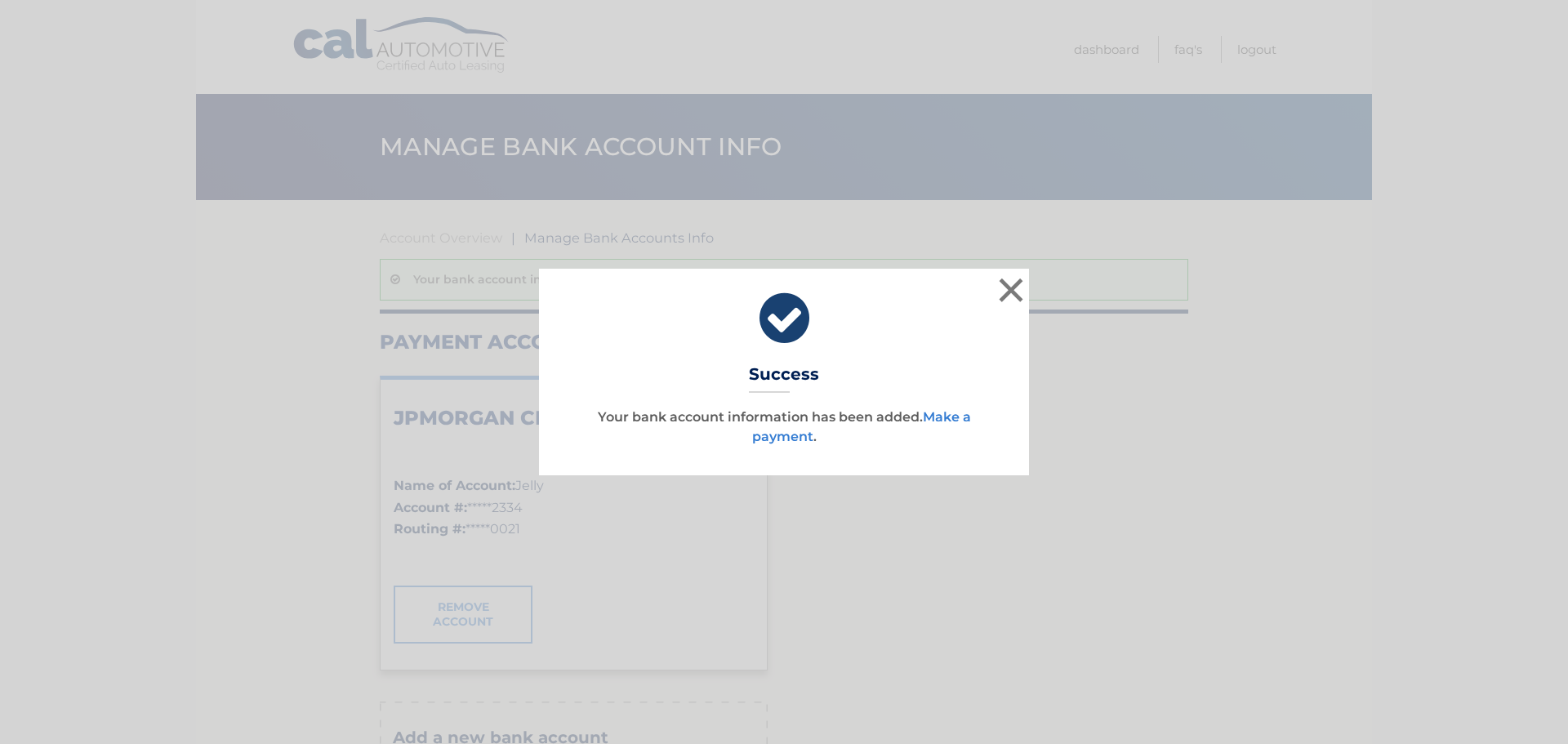
click at [945, 418] on link "Make a payment" at bounding box center [861, 426] width 219 height 35
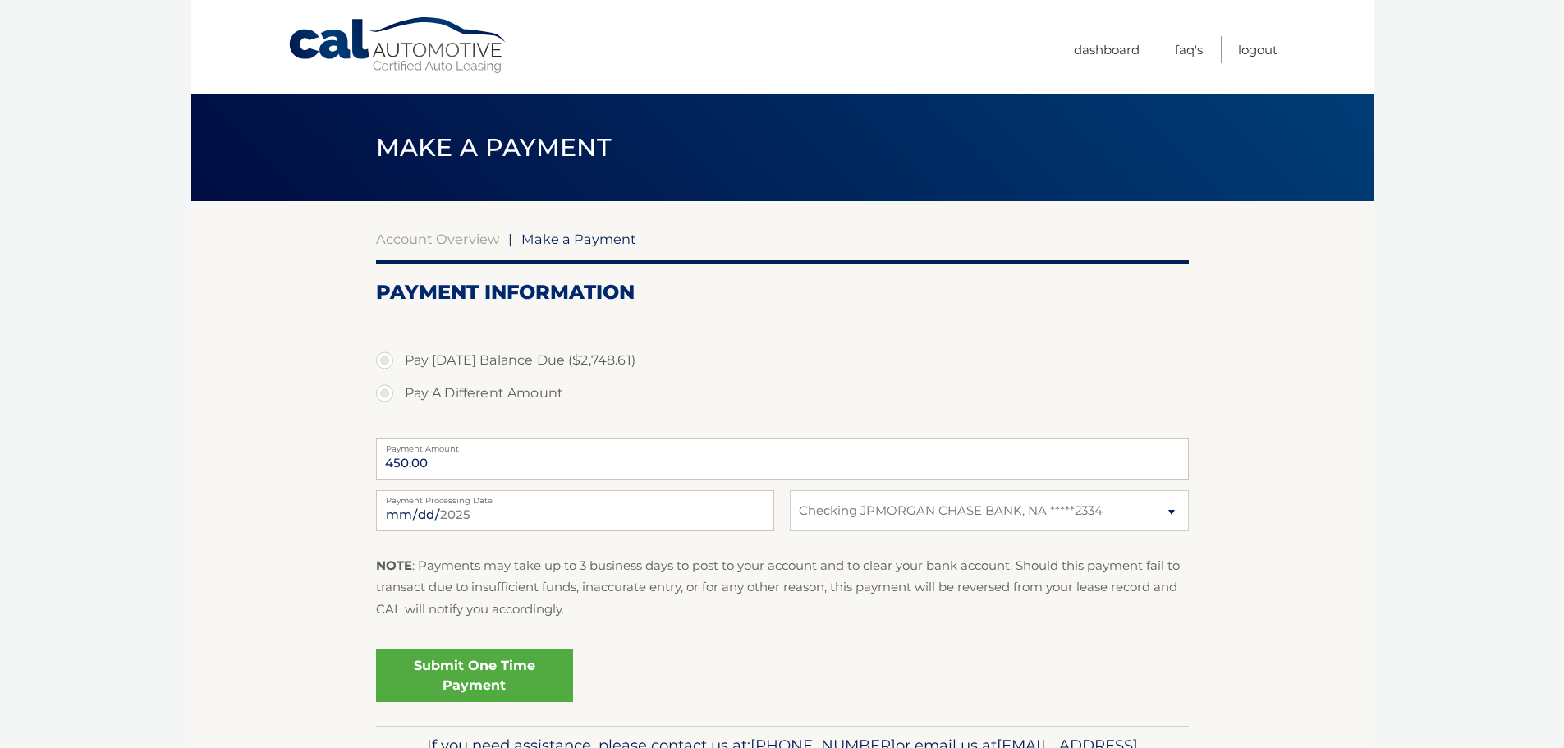
select select "ODlkMmQ3ZGMtYTI2Zi00M2M0LTk0NjQtMjQ0NGM3YTBlMmVk"
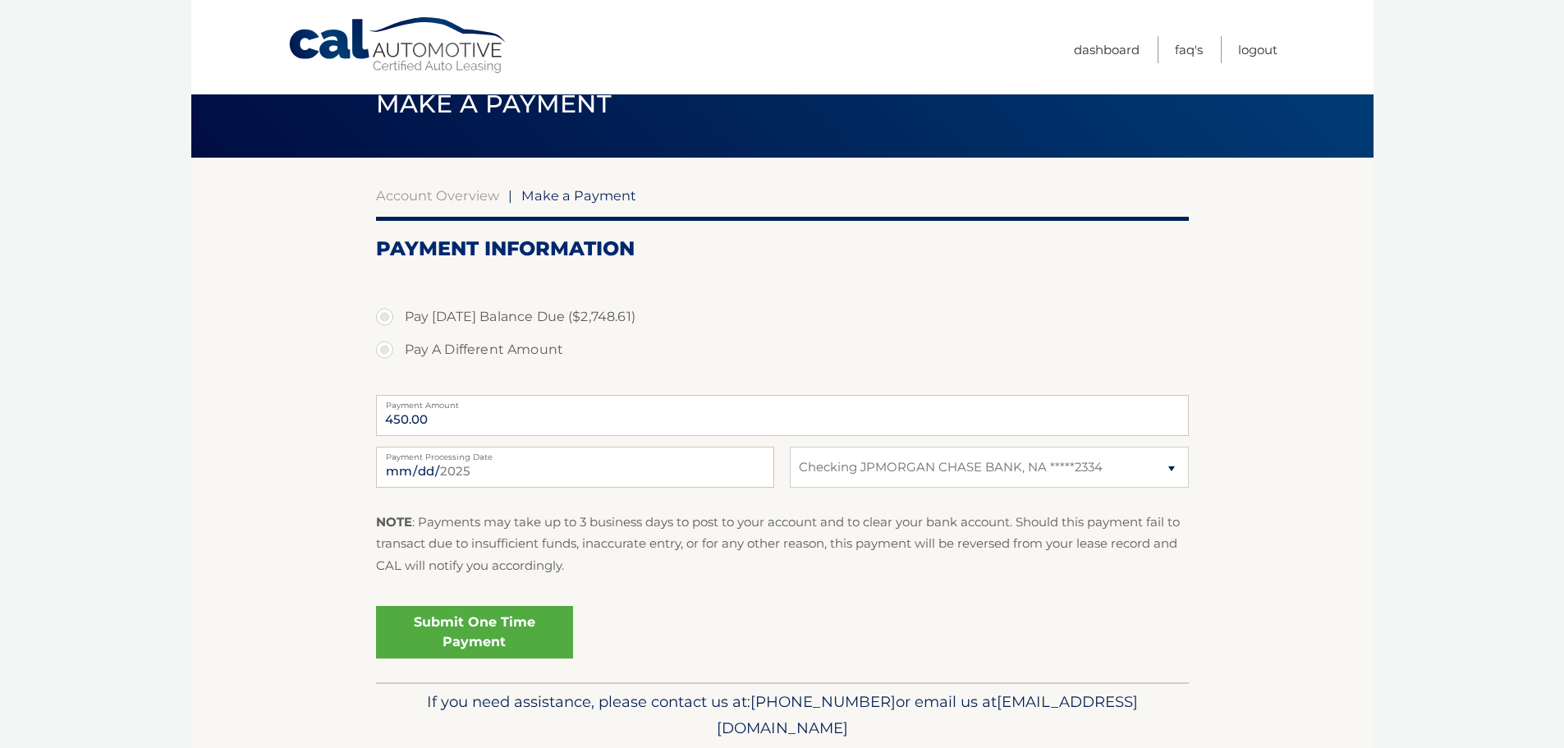
scroll to position [82, 0]
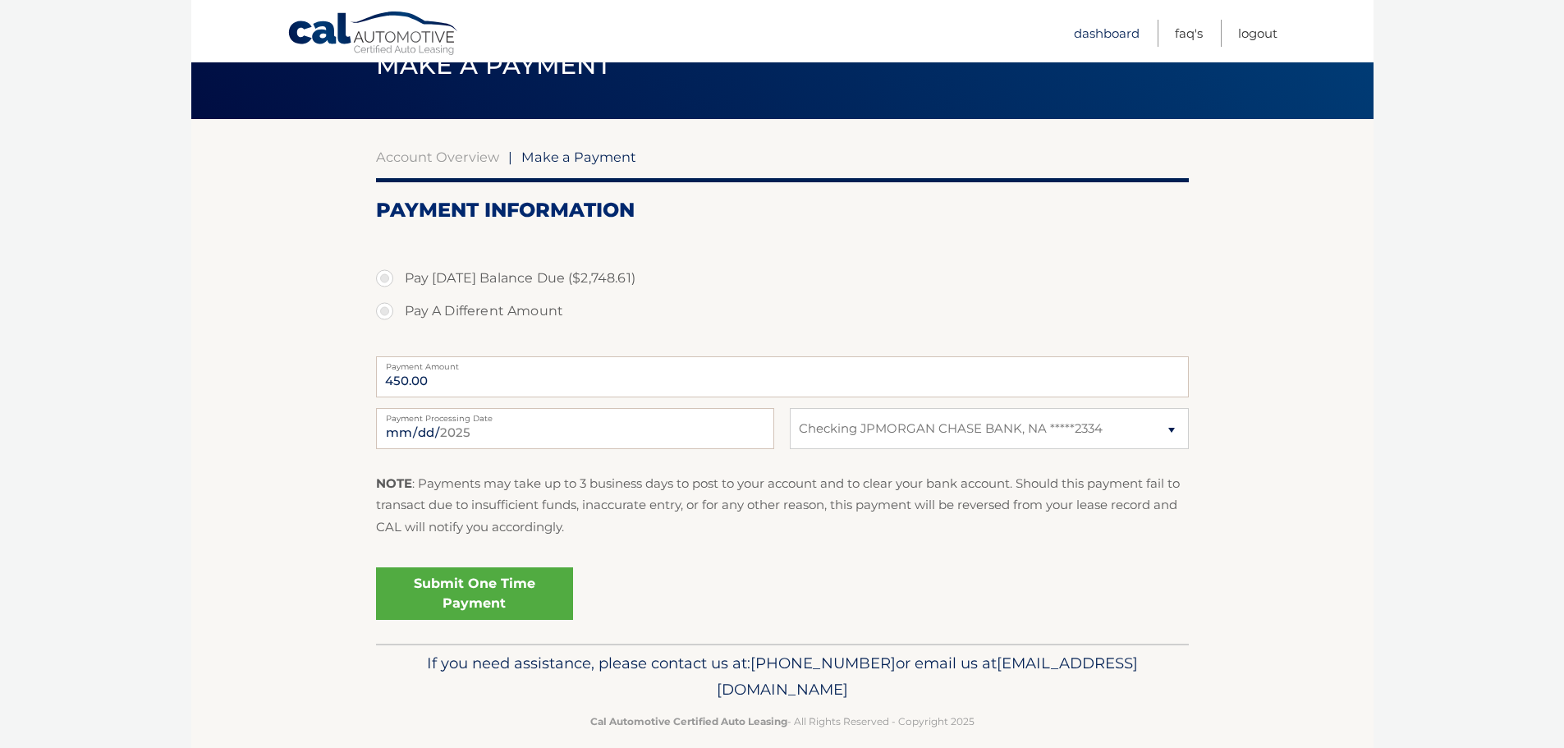
click at [1101, 36] on link "Dashboard" at bounding box center [1107, 33] width 66 height 27
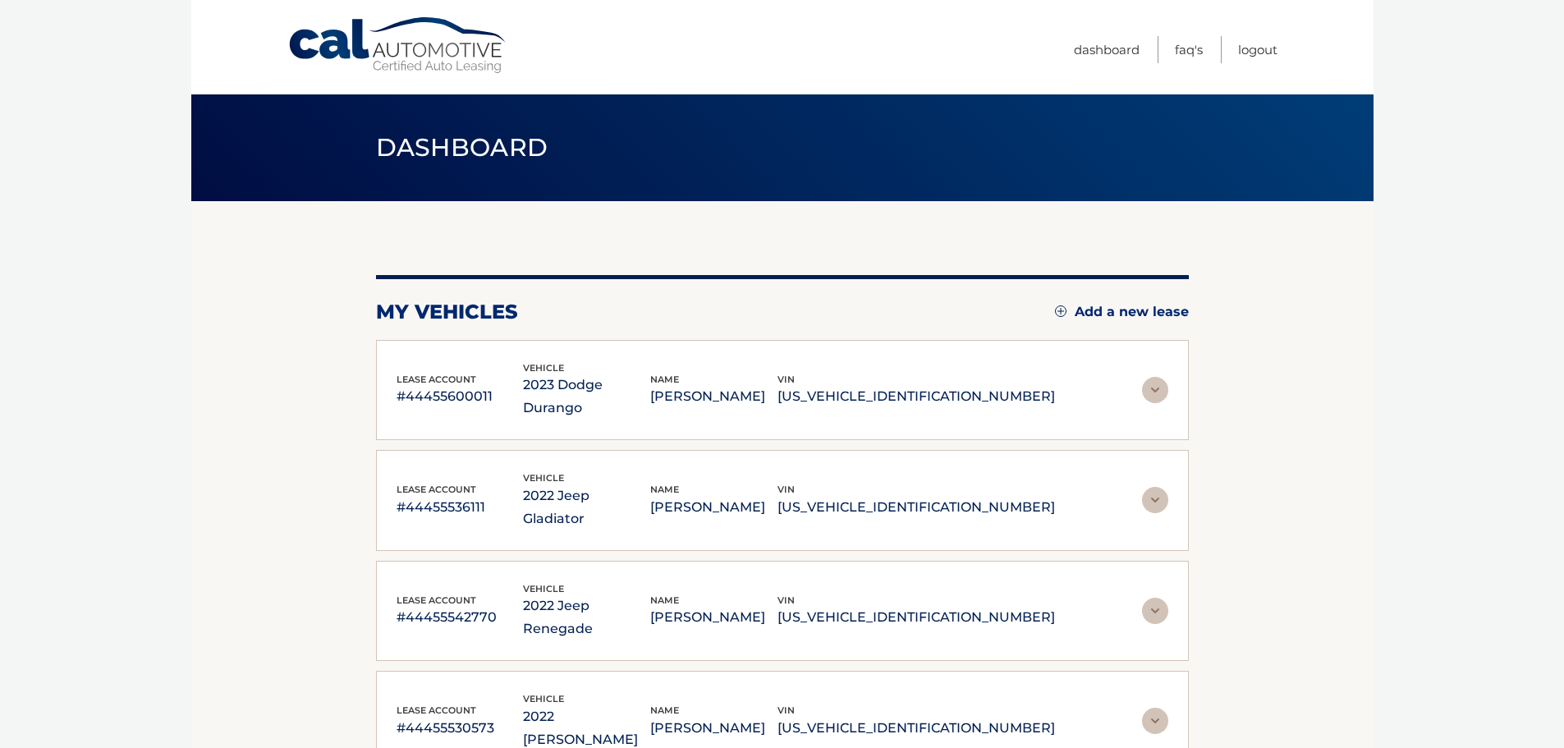
click at [1103, 311] on link "Add a new lease" at bounding box center [1122, 312] width 134 height 16
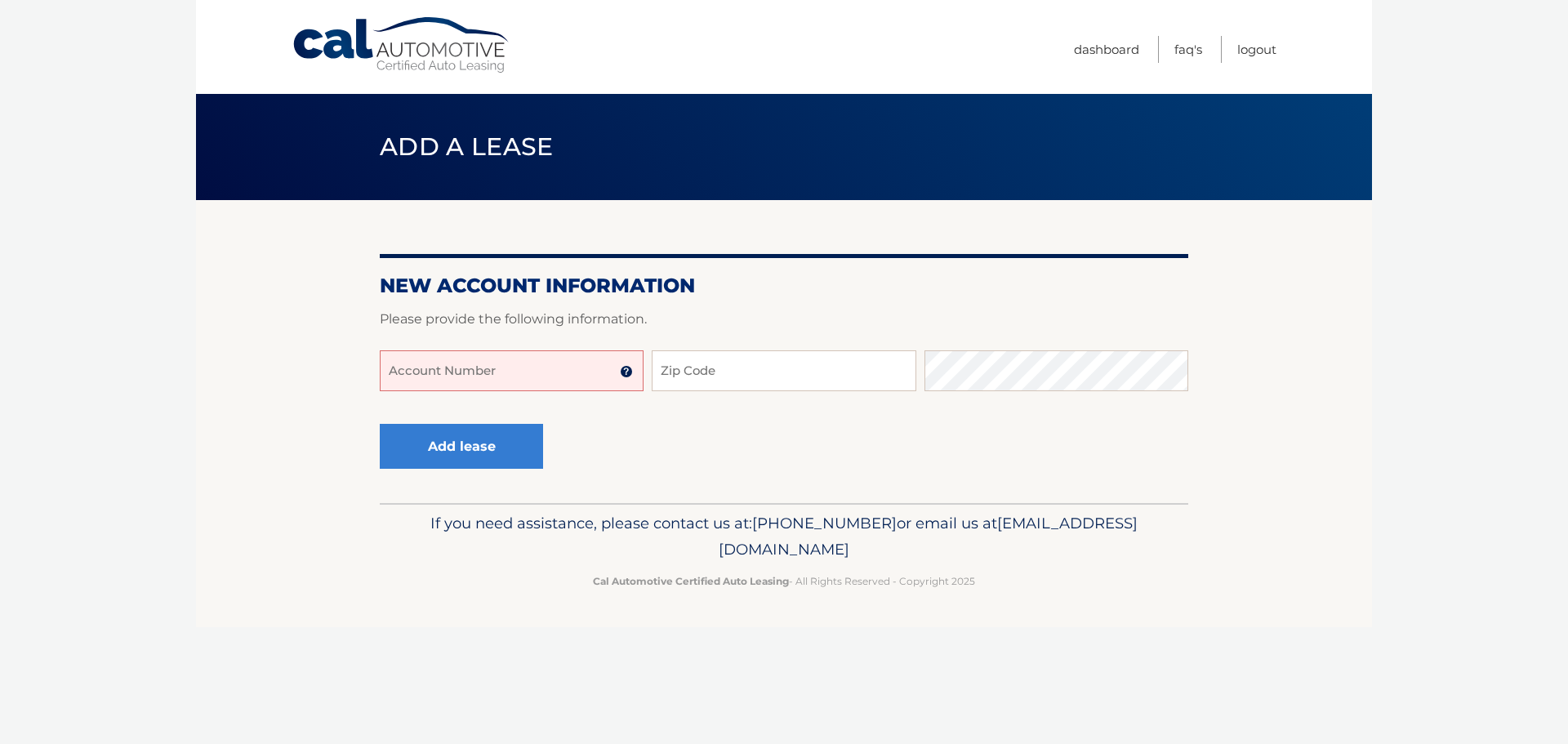
click at [472, 377] on input "Account Number" at bounding box center [511, 370] width 263 height 41
click at [477, 386] on input "Account Number" at bounding box center [511, 370] width 263 height 41
type input "44455532726"
click at [756, 368] on input "Zip Code" at bounding box center [783, 370] width 263 height 41
paste input "11727"
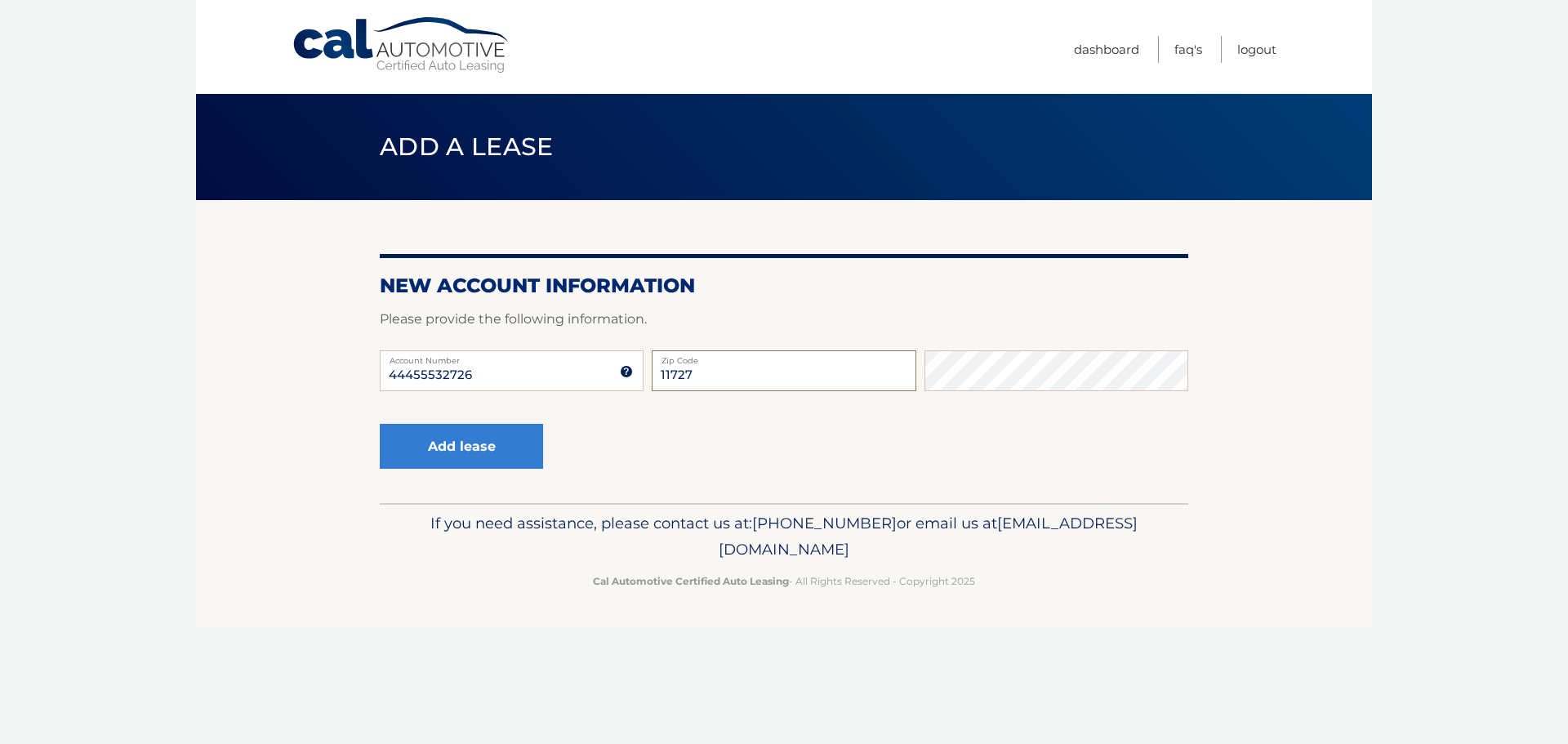
type input "11727"
click at [459, 445] on button "Add lease" at bounding box center [461, 446] width 163 height 45
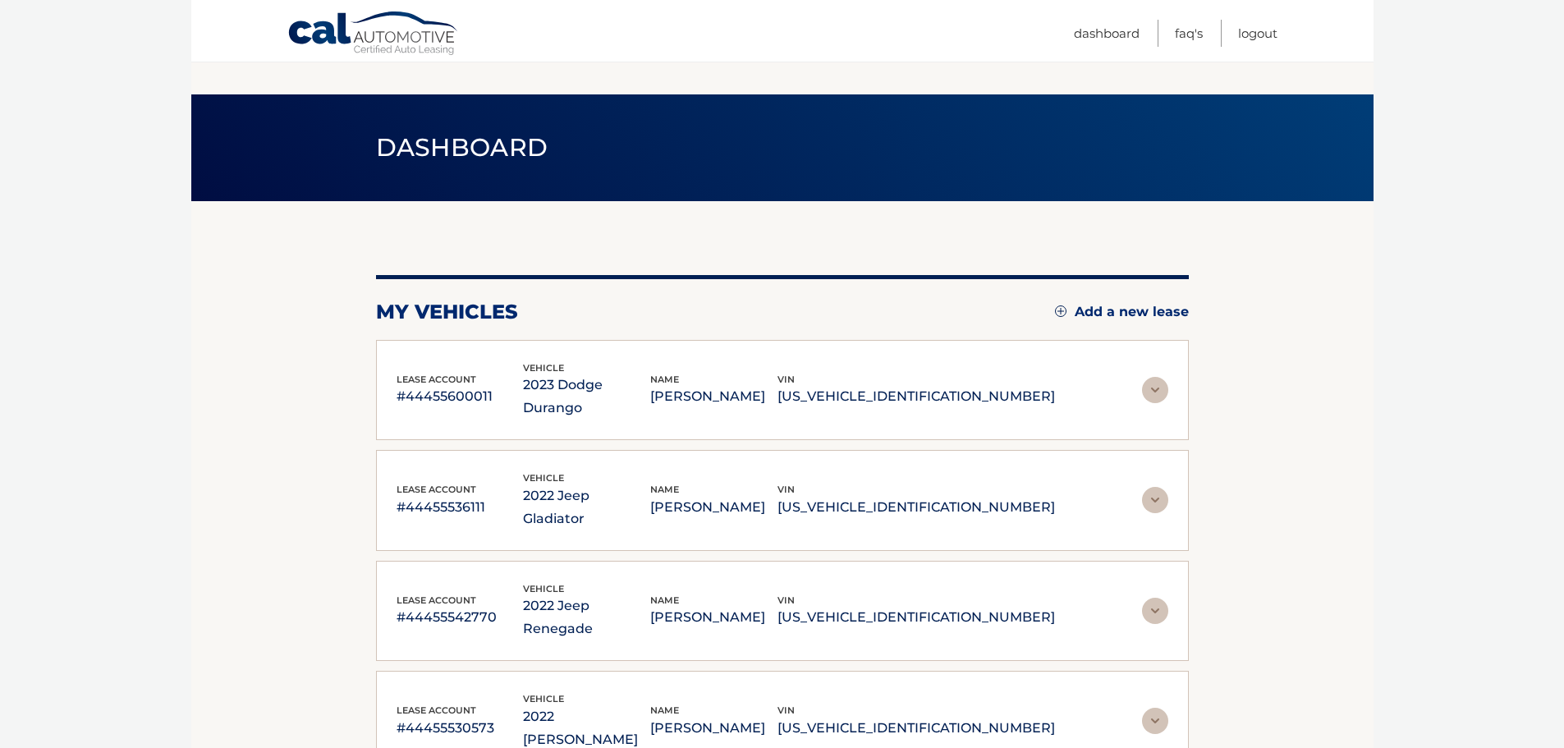
scroll to position [2655, 0]
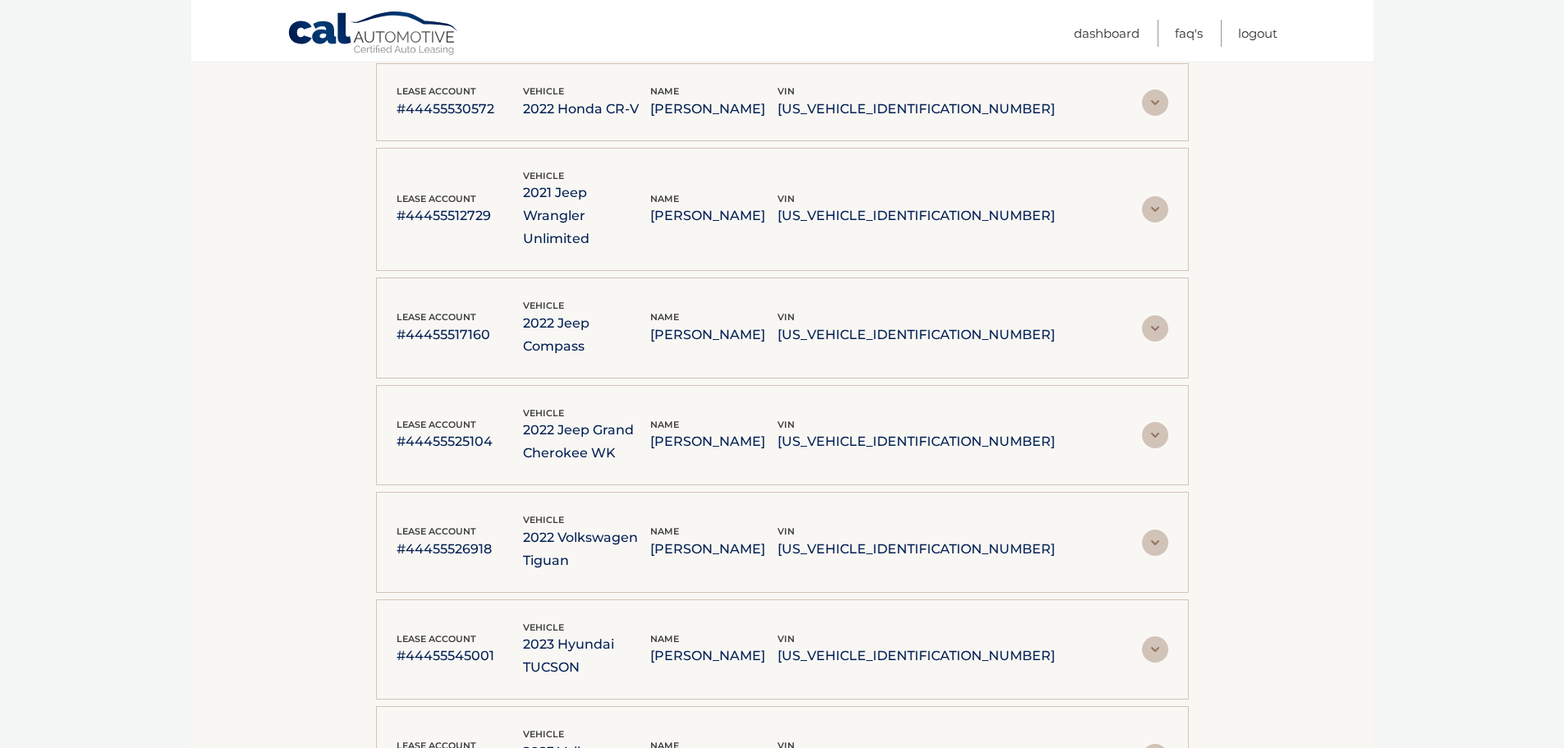
scroll to position [2737, 0]
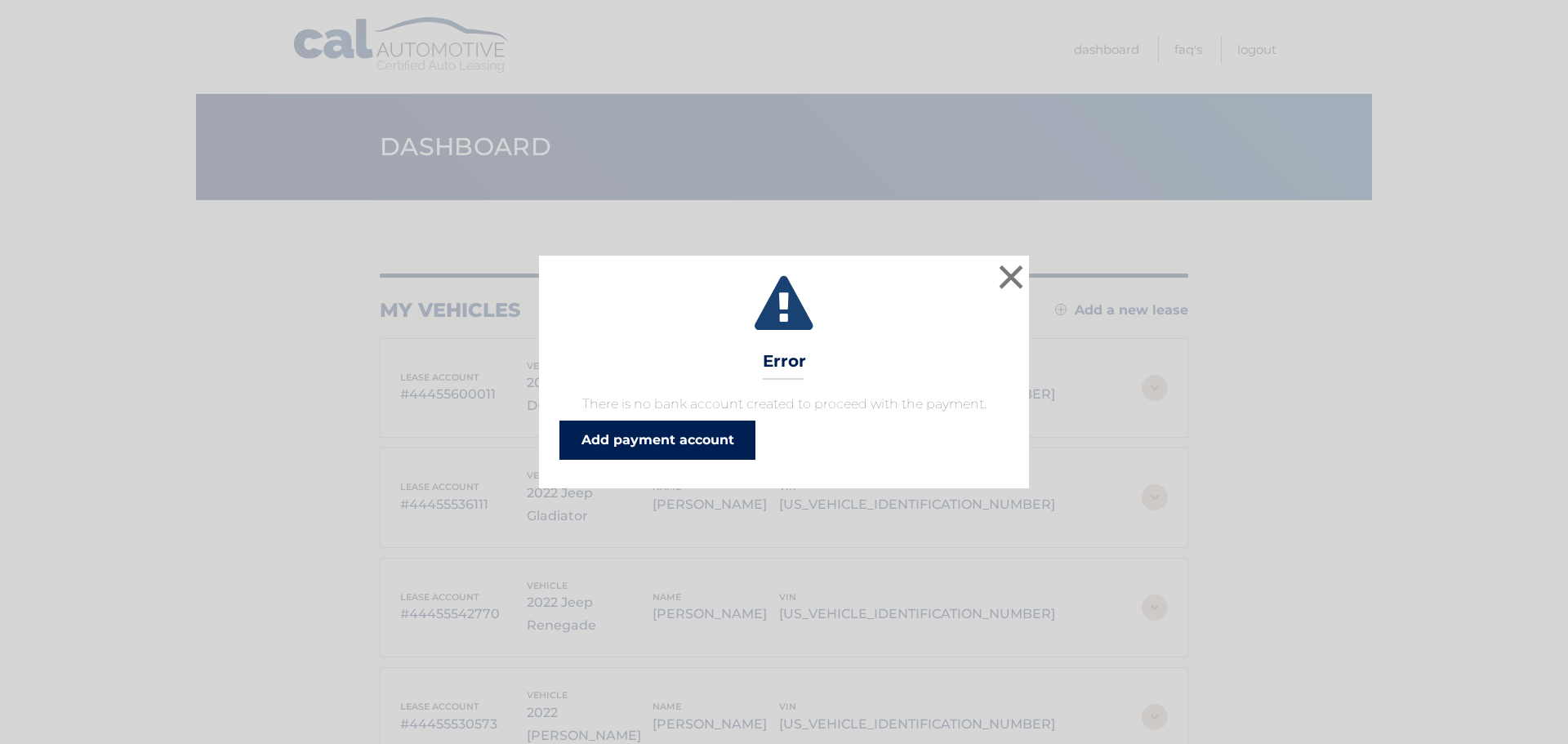
click at [690, 434] on link "Add payment account" at bounding box center [656, 440] width 196 height 39
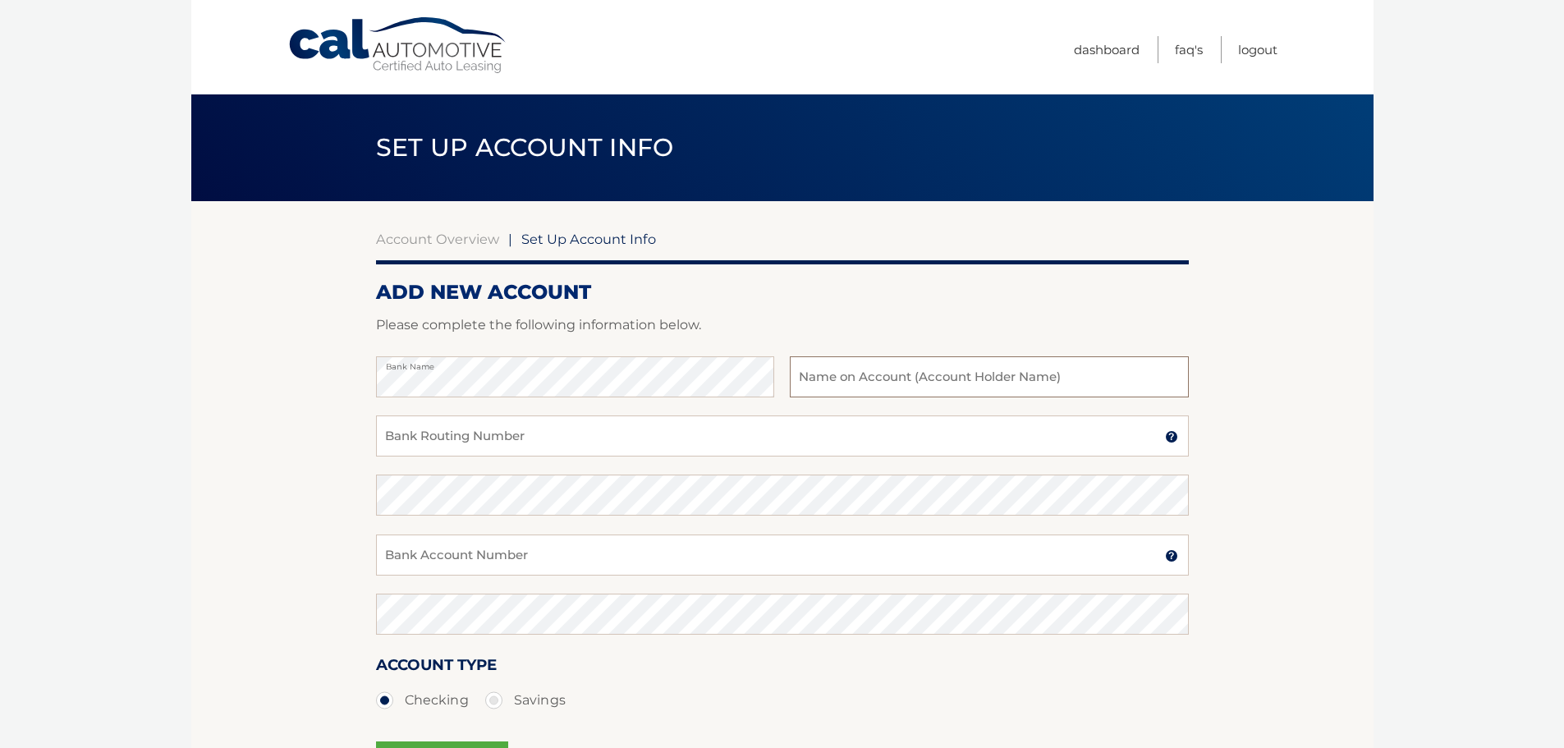
drag, startPoint x: 897, startPoint y: 370, endPoint x: 897, endPoint y: 397, distance: 27.1
click at [897, 370] on input "text" at bounding box center [989, 376] width 398 height 41
type input "Jelly"
click at [686, 450] on input "Bank Routing Number" at bounding box center [782, 435] width 813 height 41
type input "021000021"
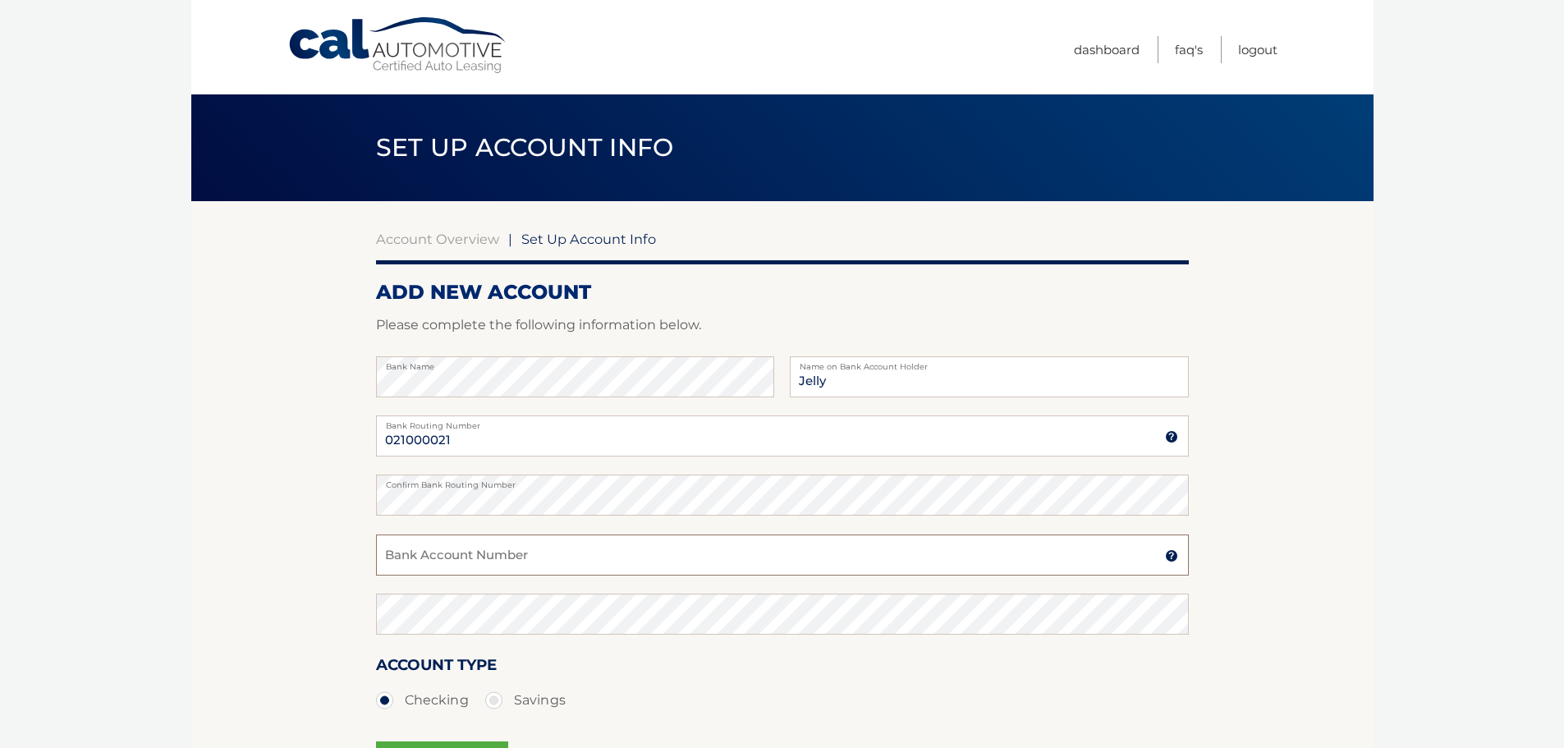
click at [477, 562] on input "Bank Account Number" at bounding box center [782, 555] width 813 height 41
type input "12334"
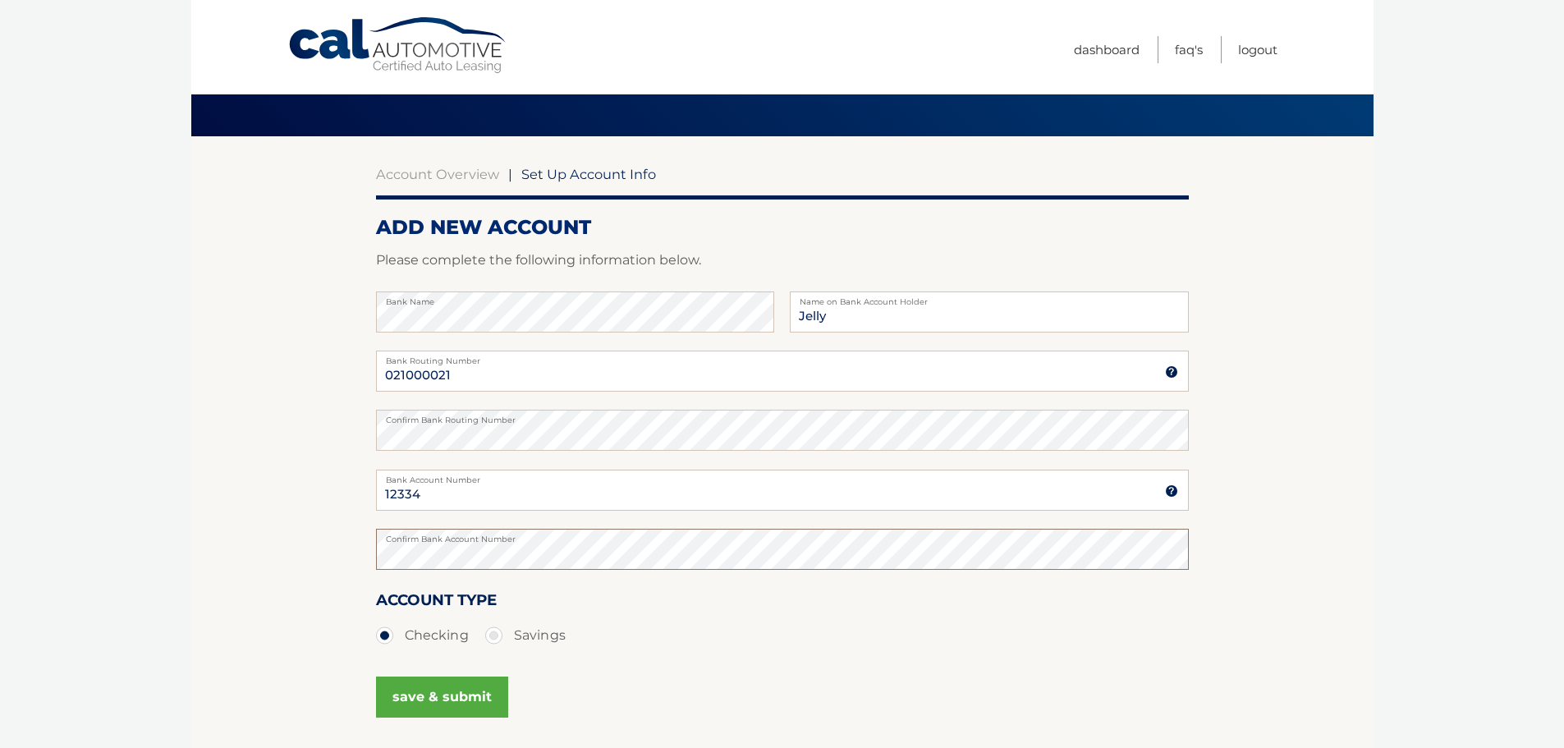
scroll to position [204, 0]
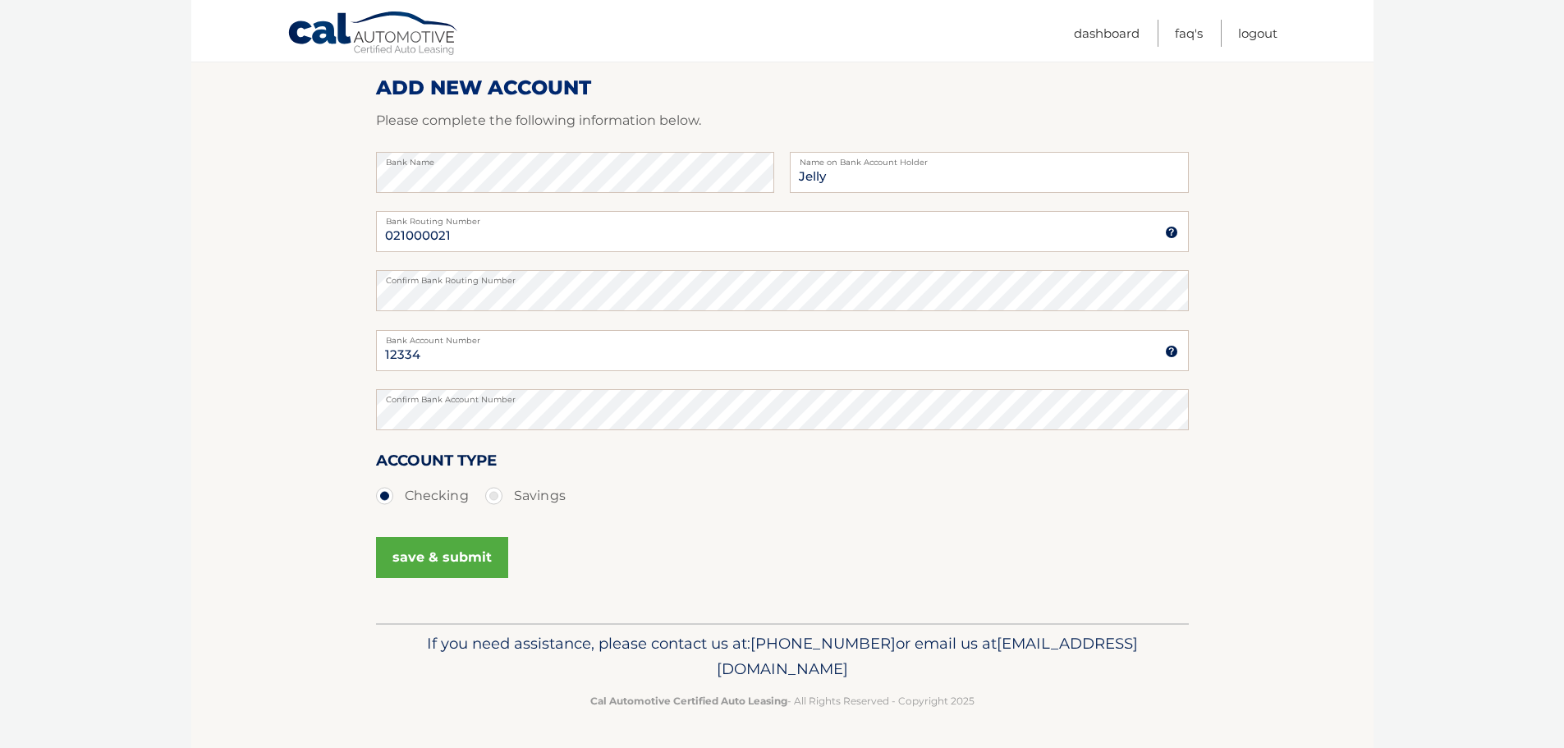
click at [435, 565] on button "save & submit" at bounding box center [442, 557] width 132 height 41
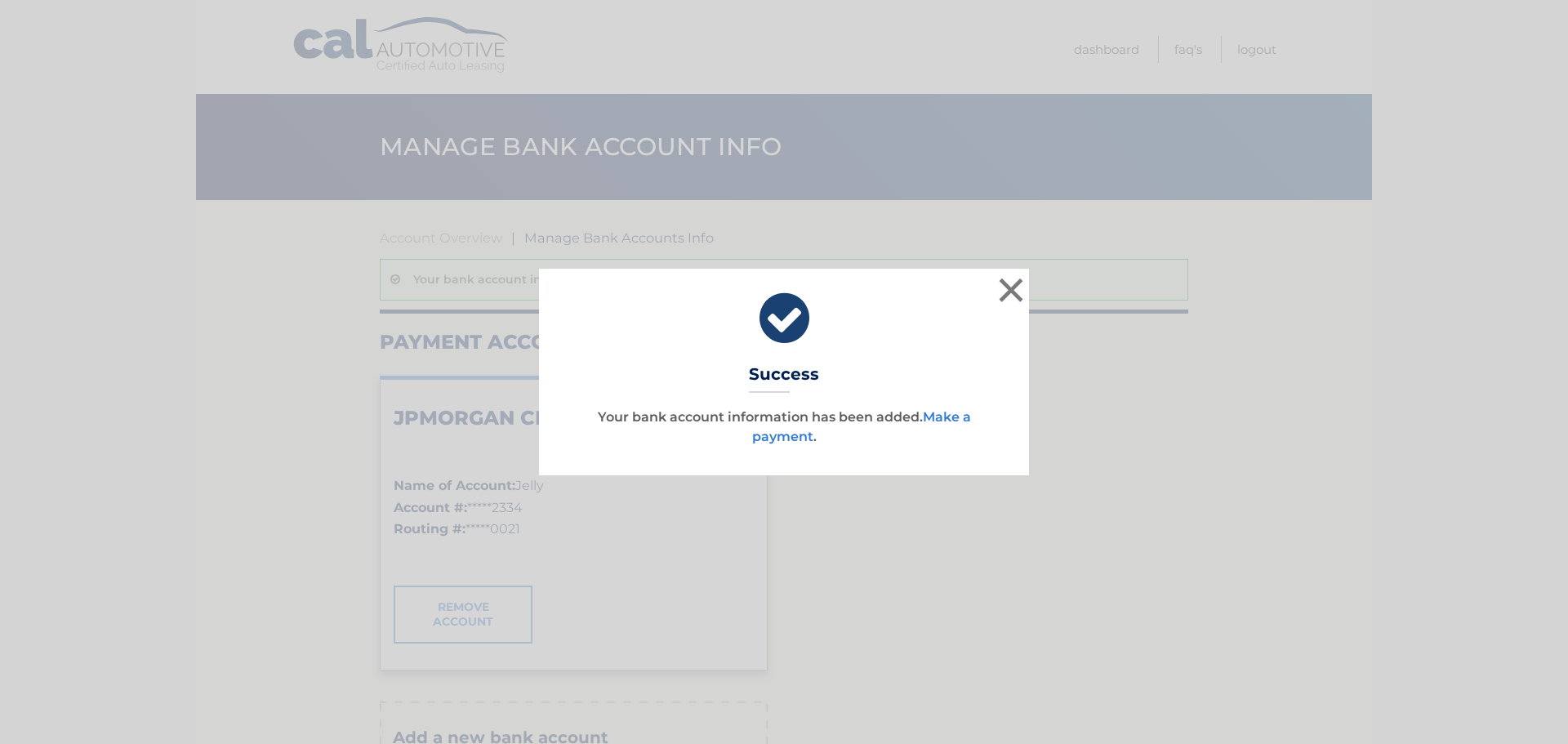
click at [957, 415] on link "Make a payment" at bounding box center [861, 426] width 219 height 35
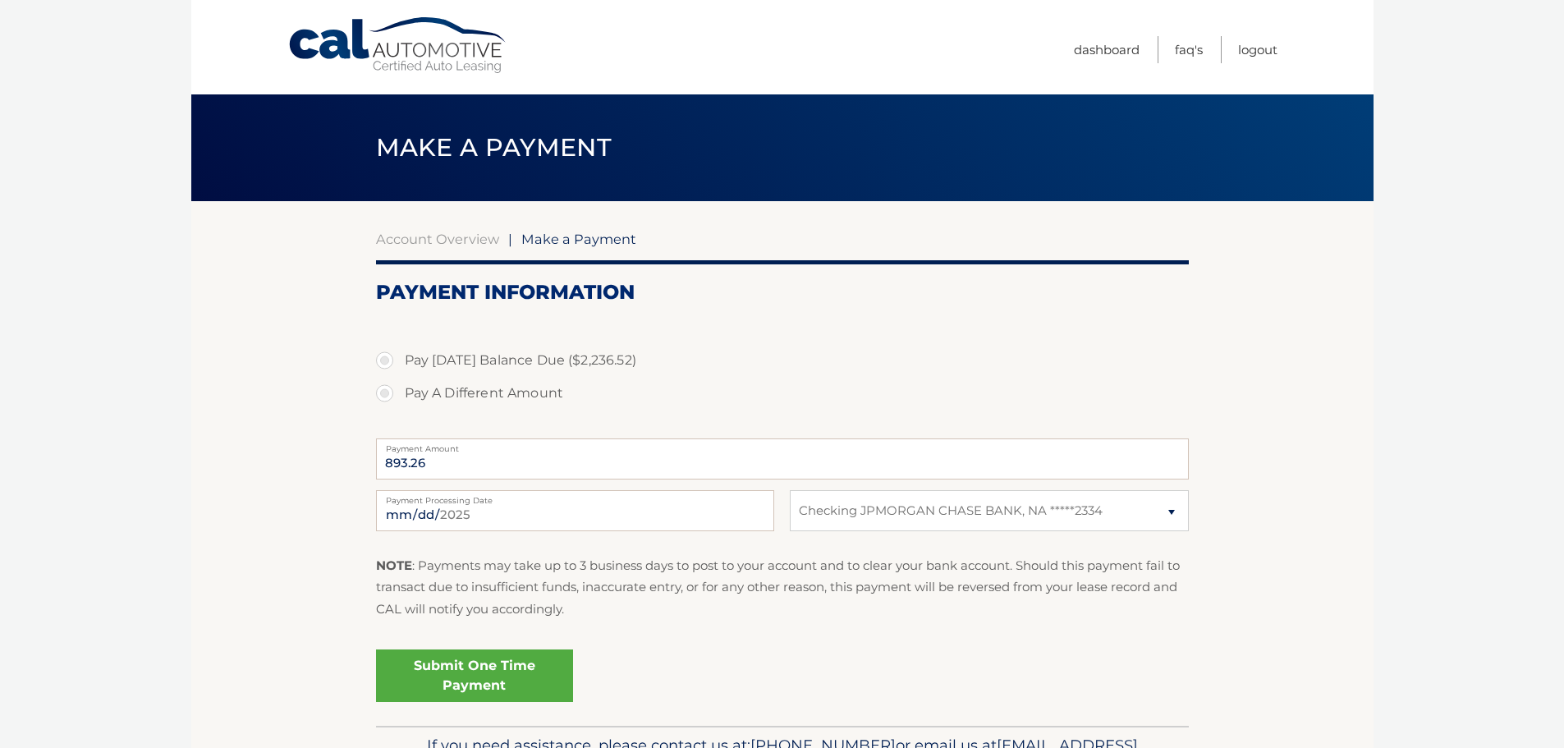
select select "YmQwMDYyZTctZmI1OS00ZTU4LTkxM2MtNGQxZmQ0ODg1MDZm"
click at [1246, 47] on link "Logout" at bounding box center [1257, 49] width 39 height 27
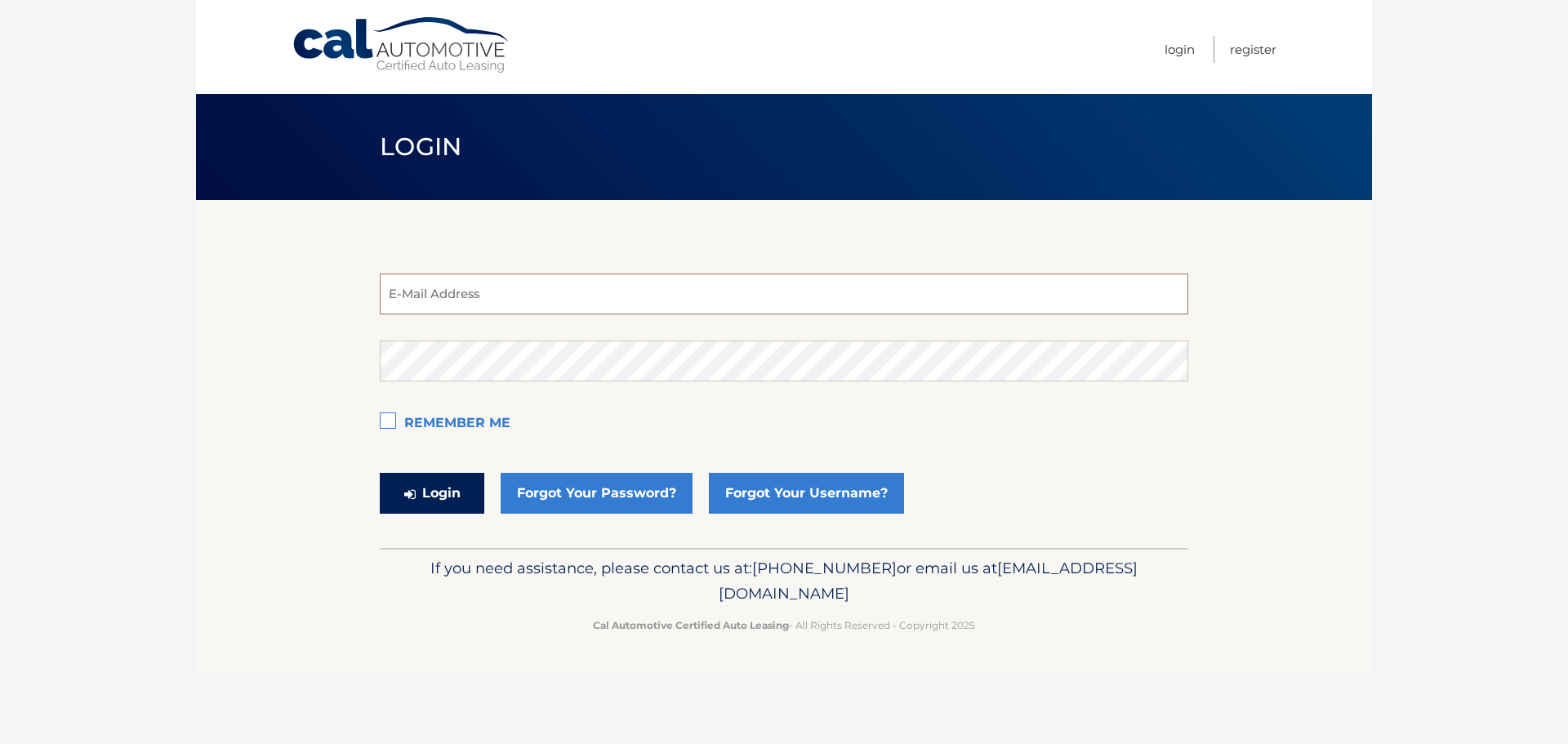
type input "[EMAIL_ADDRESS][DOMAIN_NAME]"
click at [455, 482] on button "Login" at bounding box center [432, 492] width 104 height 41
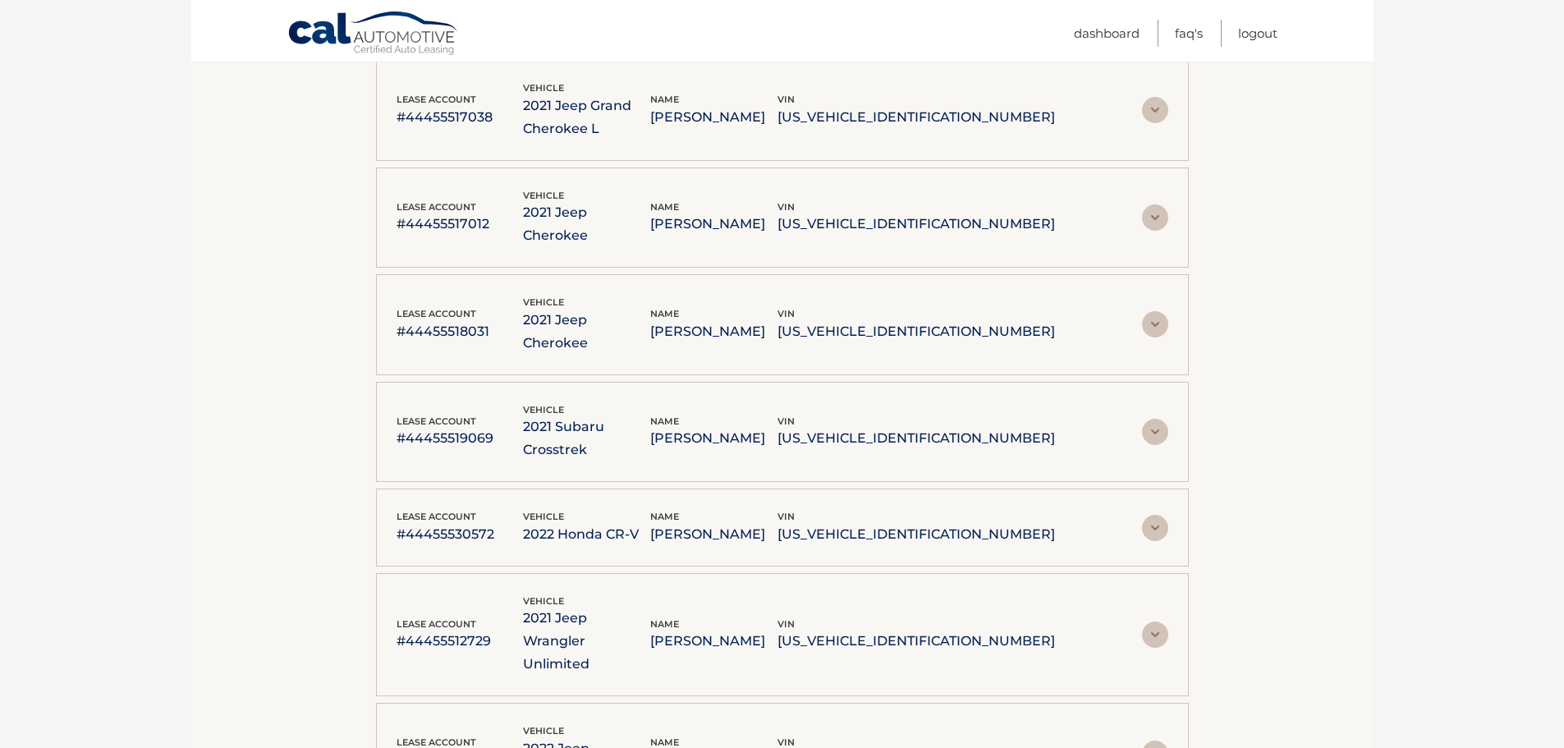
scroll to position [2655, 0]
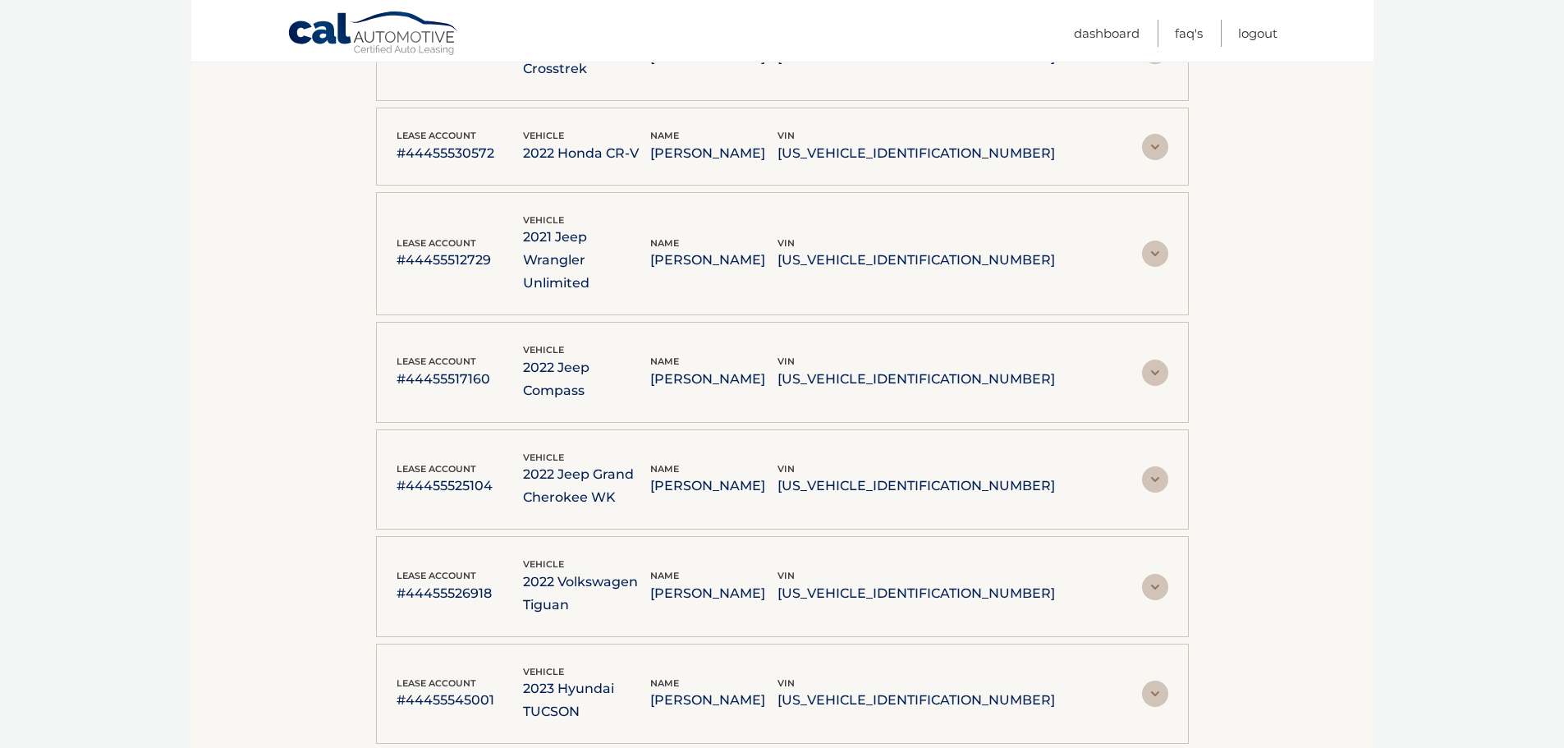
drag, startPoint x: 21, startPoint y: 318, endPoint x: 73, endPoint y: 87, distance: 236.5
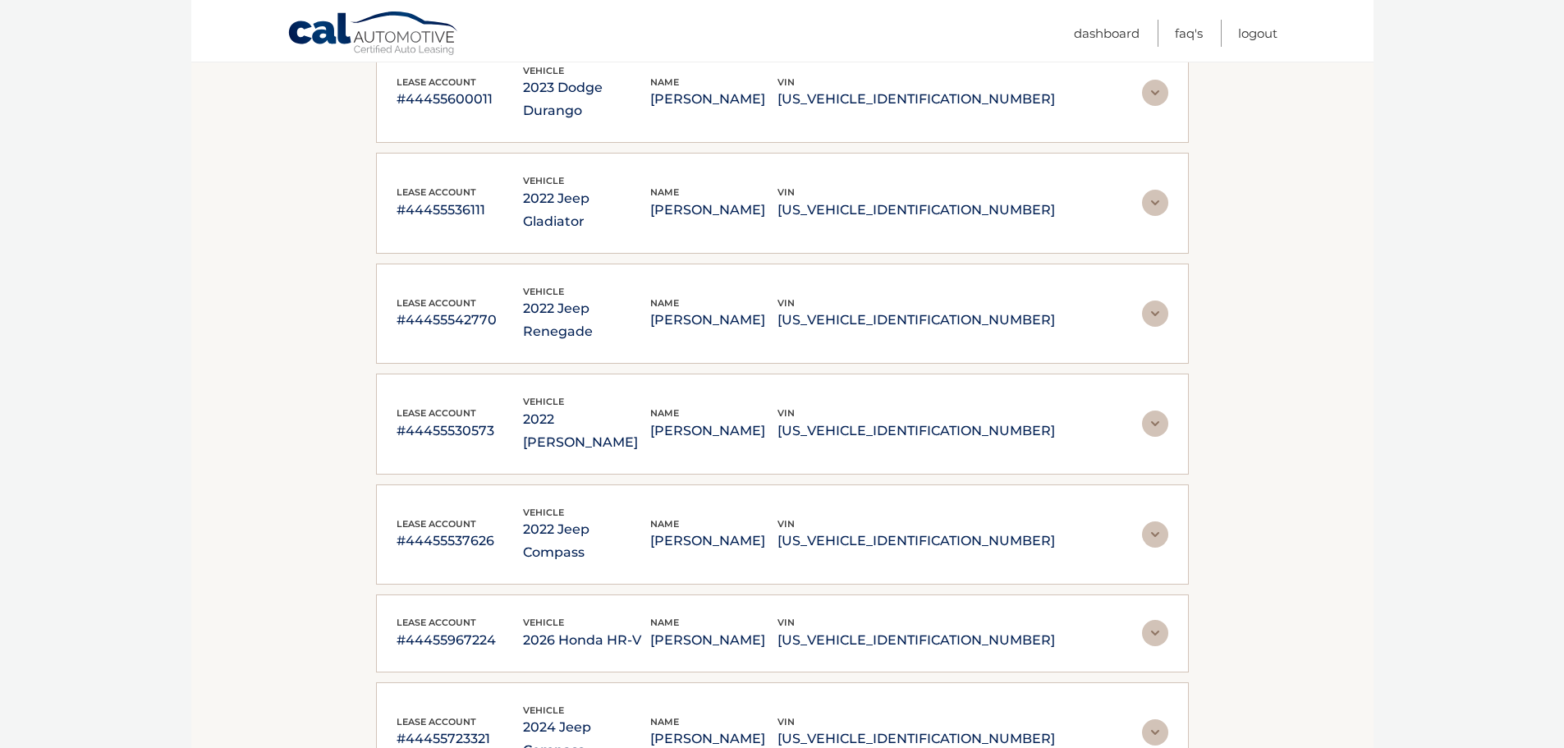
scroll to position [71, 0]
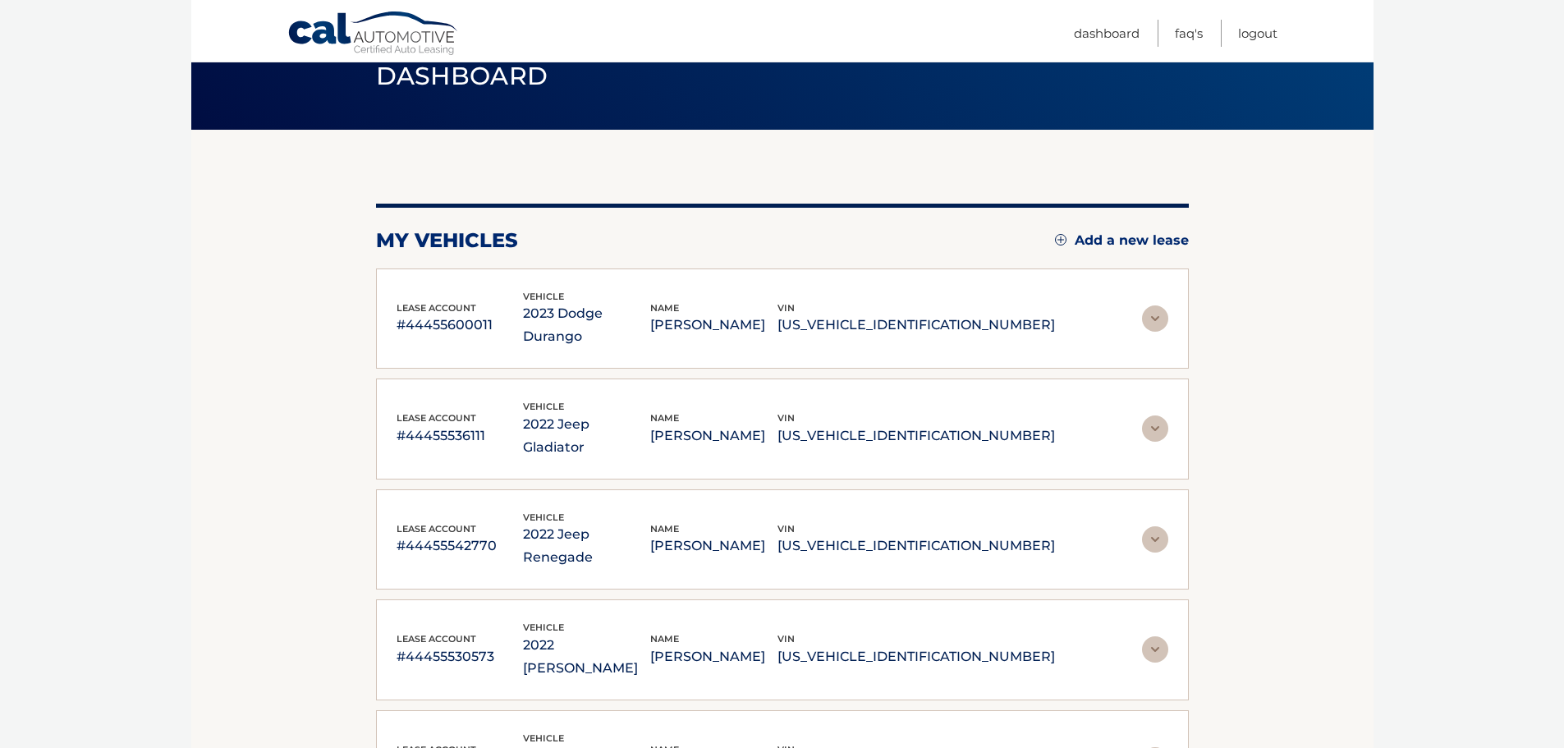
click at [1118, 232] on link "Add a new lease" at bounding box center [1122, 240] width 134 height 16
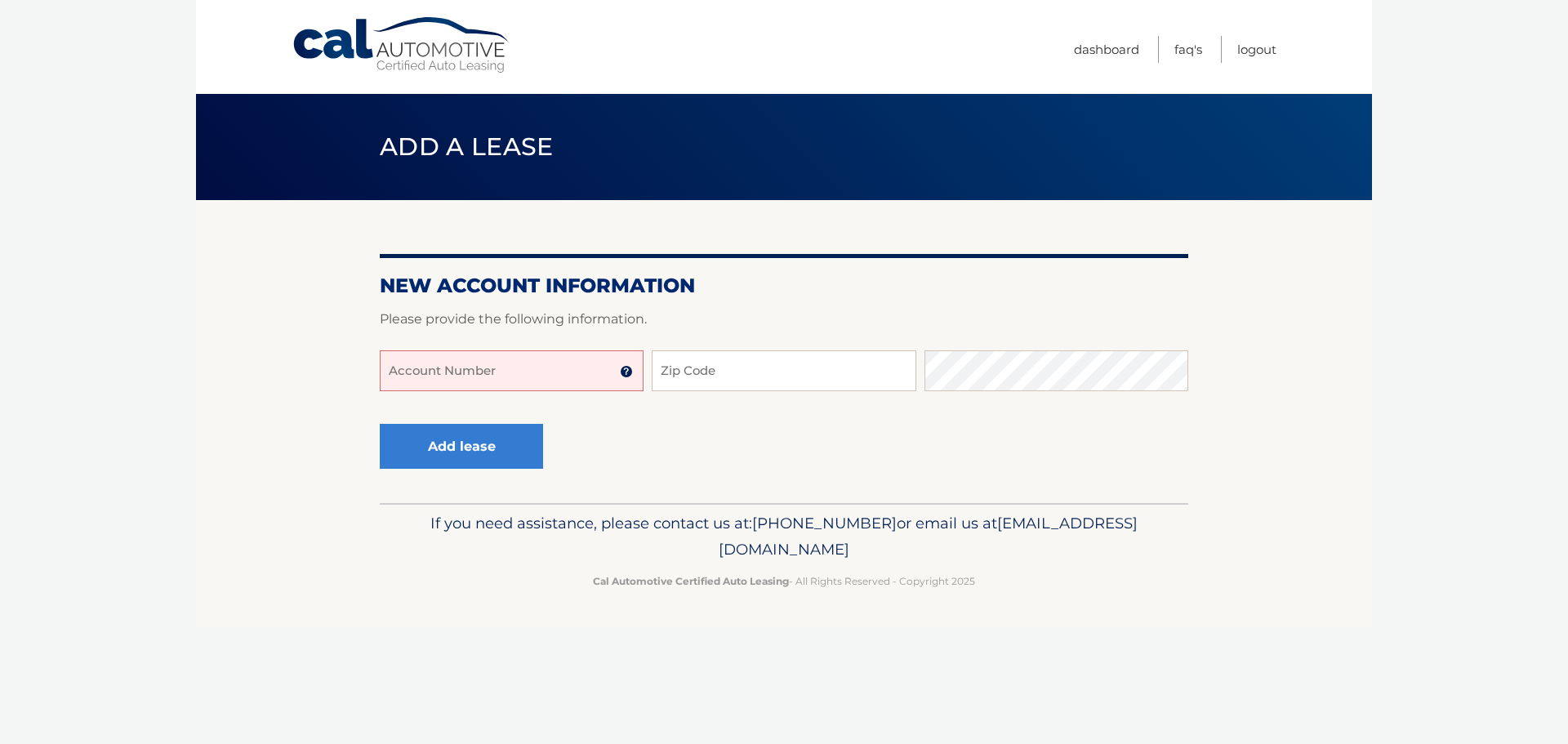
click at [473, 362] on input "Account Number" at bounding box center [511, 370] width 263 height 41
type input "44455532587"
click at [760, 363] on input "Zip Code" at bounding box center [783, 370] width 263 height 41
paste input "07023"
type input "07023"
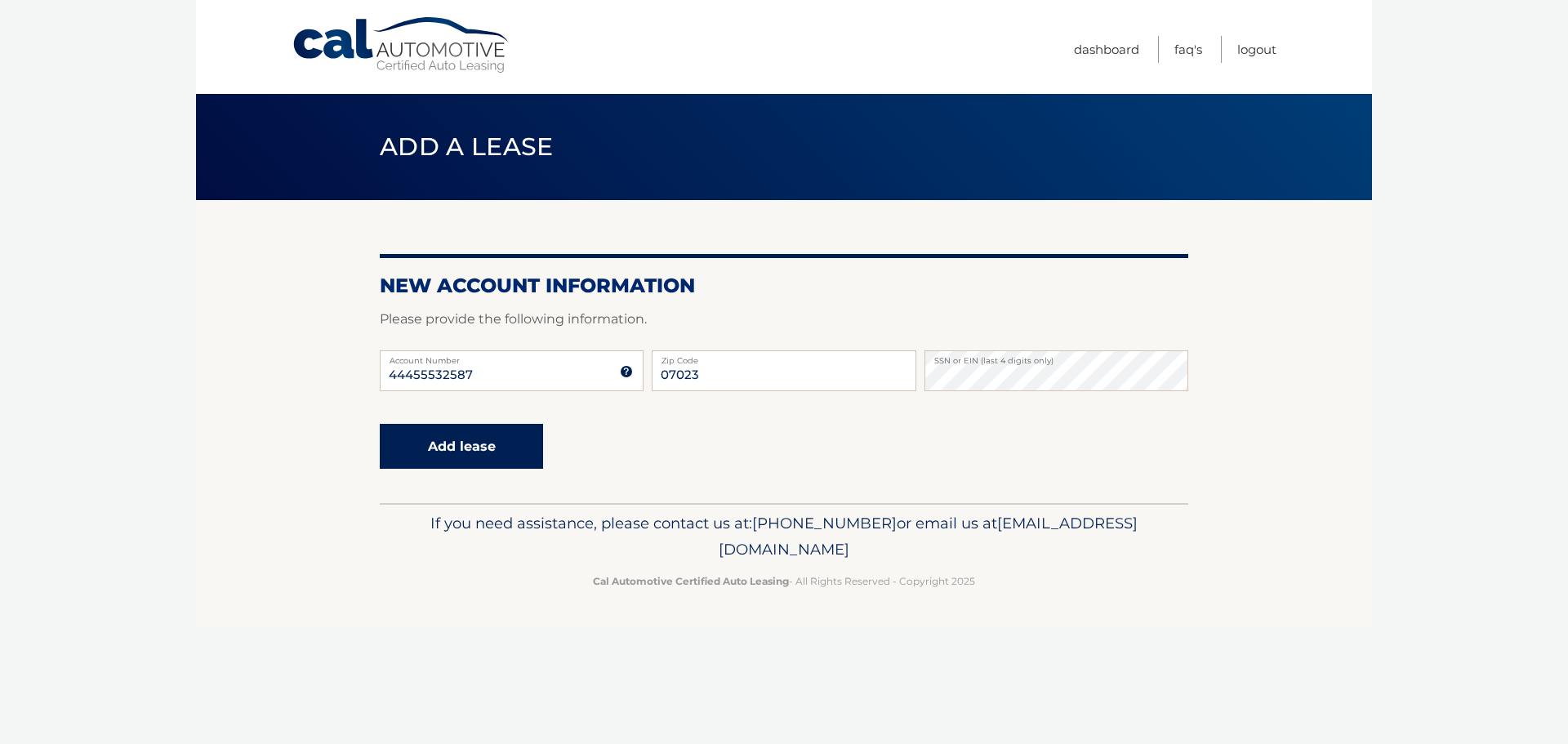
drag, startPoint x: 477, startPoint y: 478, endPoint x: 477, endPoint y: 465, distance: 13.0
click at [477, 472] on fieldset "44455532587 Account Number 11 digit account number provided on your coupon book…" at bounding box center [784, 427] width 808 height 153
click at [476, 447] on button "Add lease" at bounding box center [461, 446] width 163 height 45
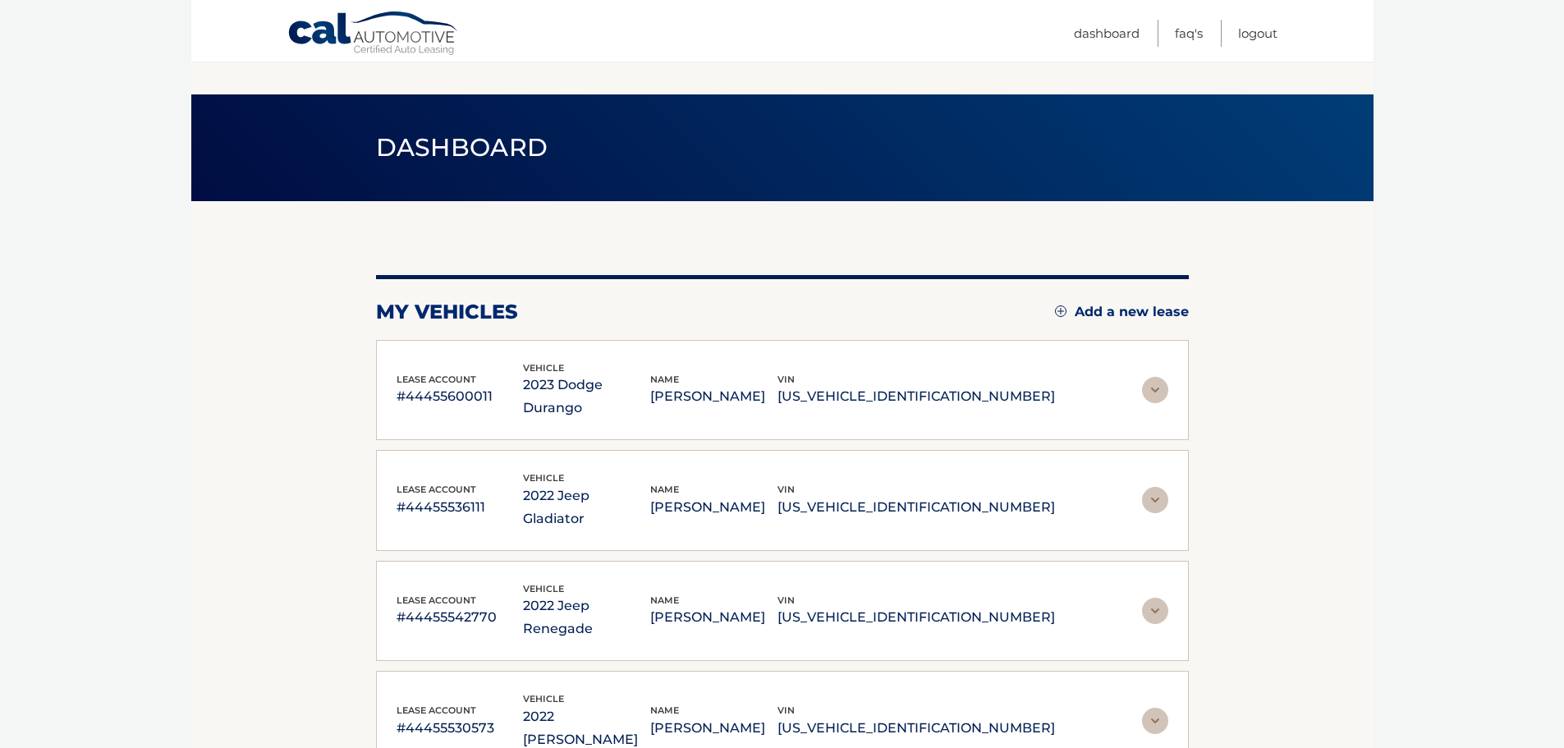
scroll to position [2762, 0]
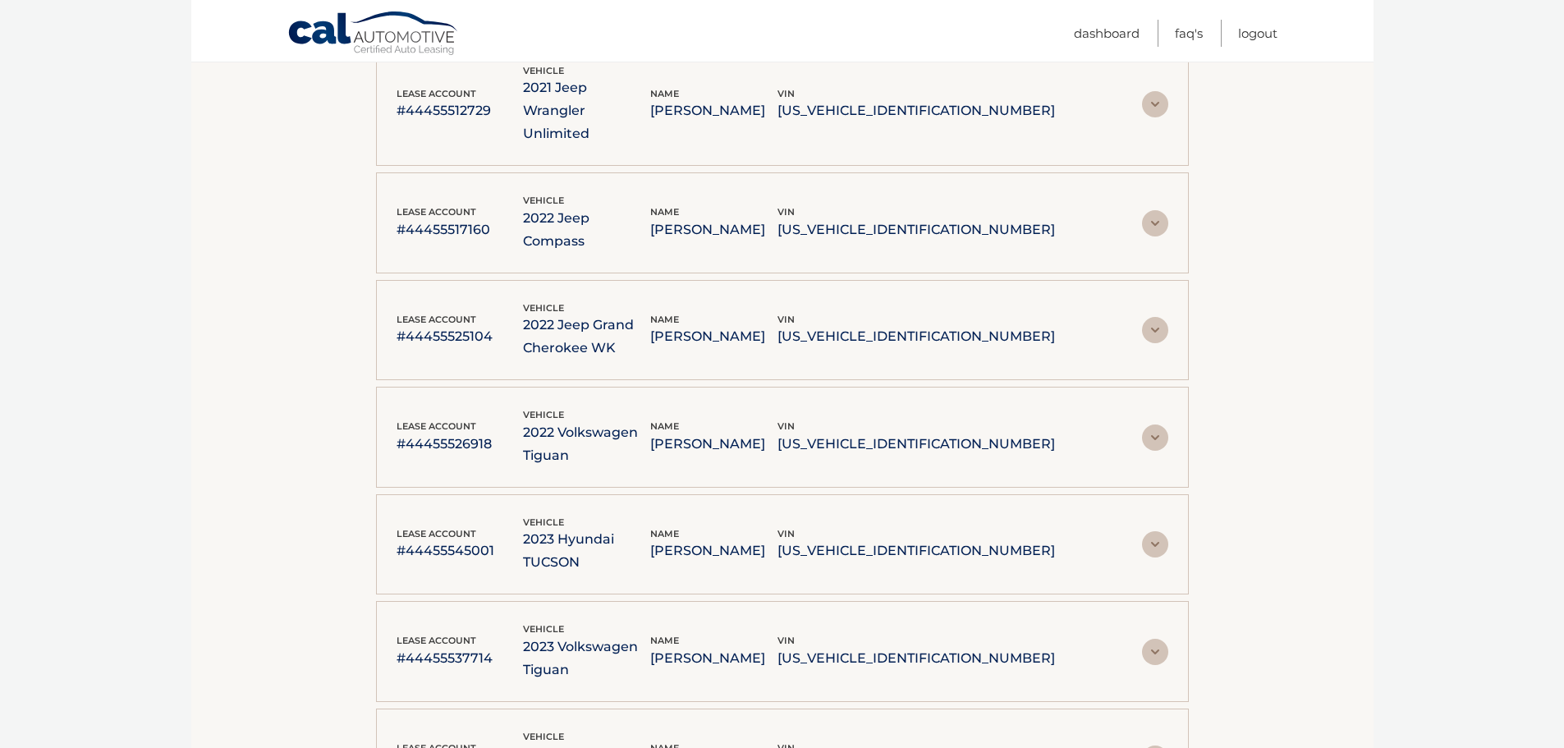
scroll to position [2844, 0]
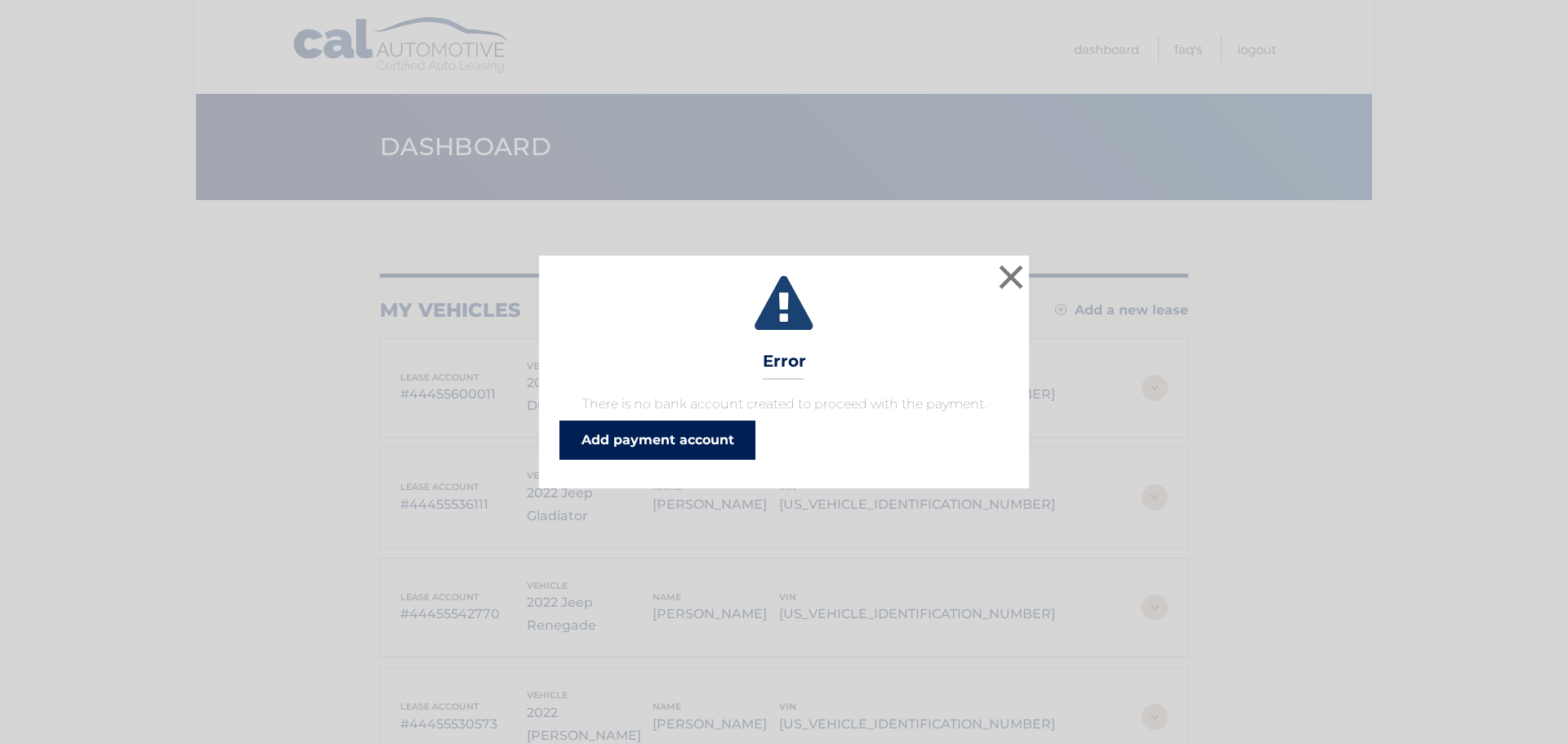
click at [629, 435] on link "Add payment account" at bounding box center [656, 440] width 196 height 39
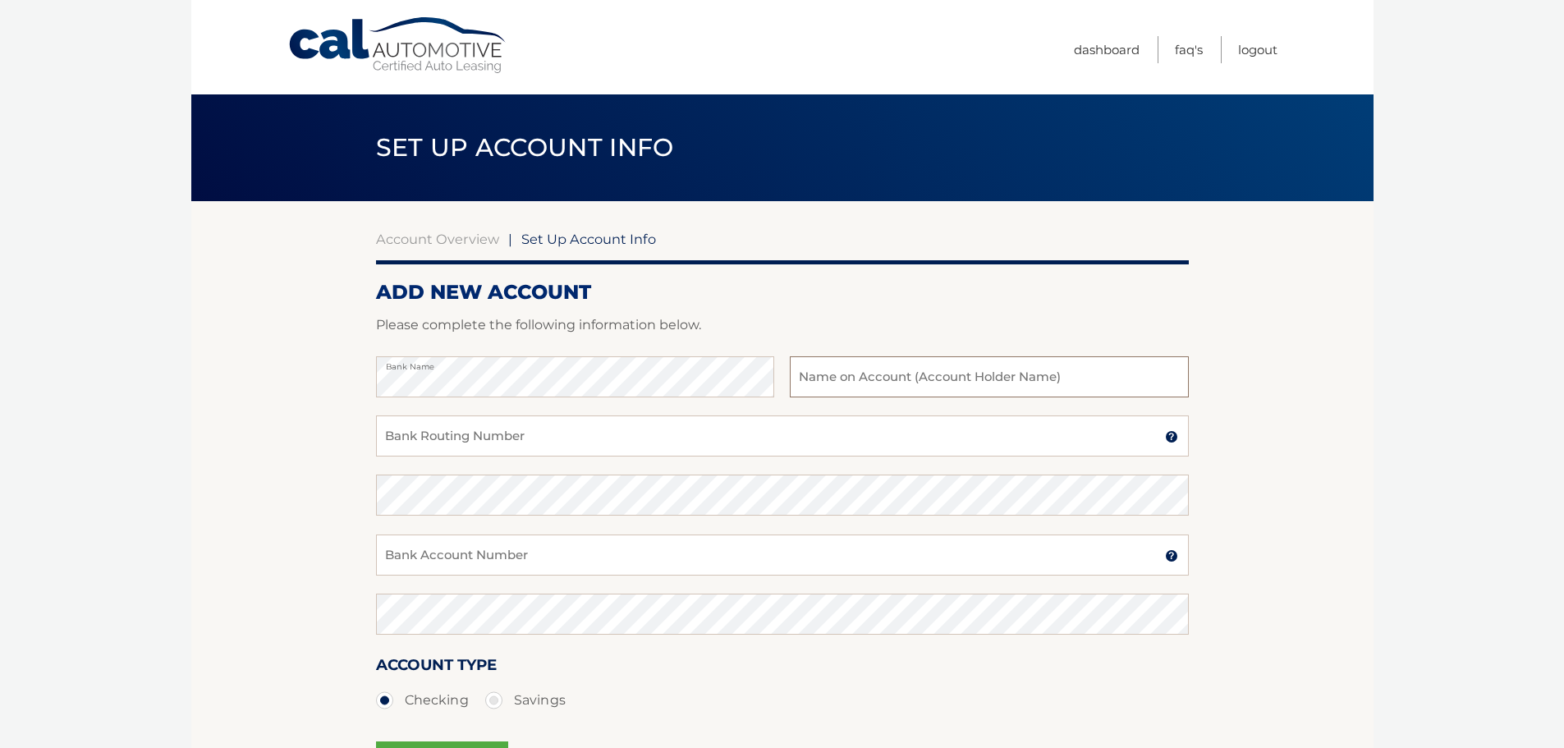
click at [960, 393] on input "text" at bounding box center [989, 376] width 398 height 41
type input "Jelly"
click at [699, 430] on input "Bank Routing Number" at bounding box center [782, 435] width 813 height 41
type input "021000021"
drag, startPoint x: 406, startPoint y: 567, endPoint x: 421, endPoint y: 567, distance: 14.8
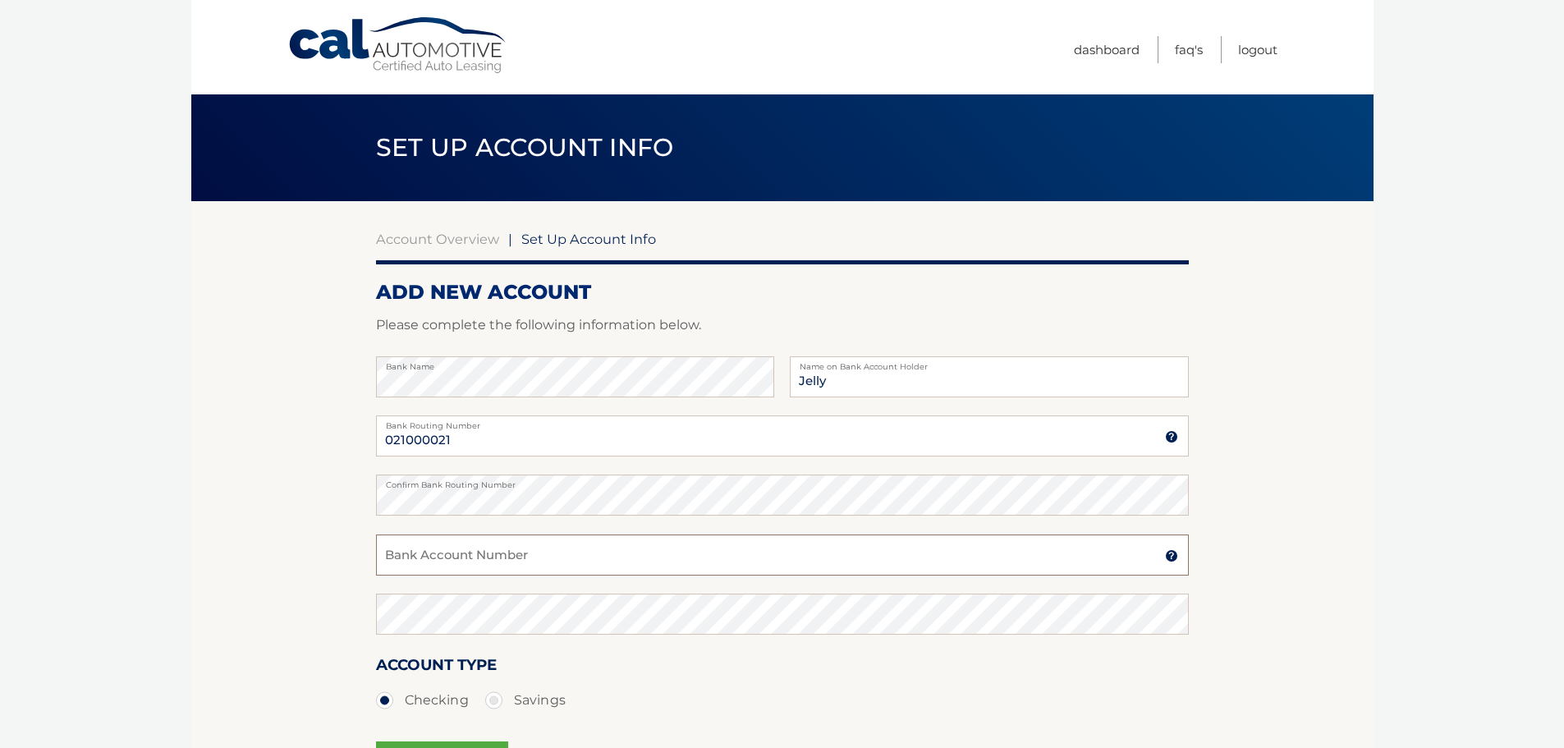
click at [406, 567] on input "Bank Account Number" at bounding box center [782, 555] width 813 height 41
type input "12334"
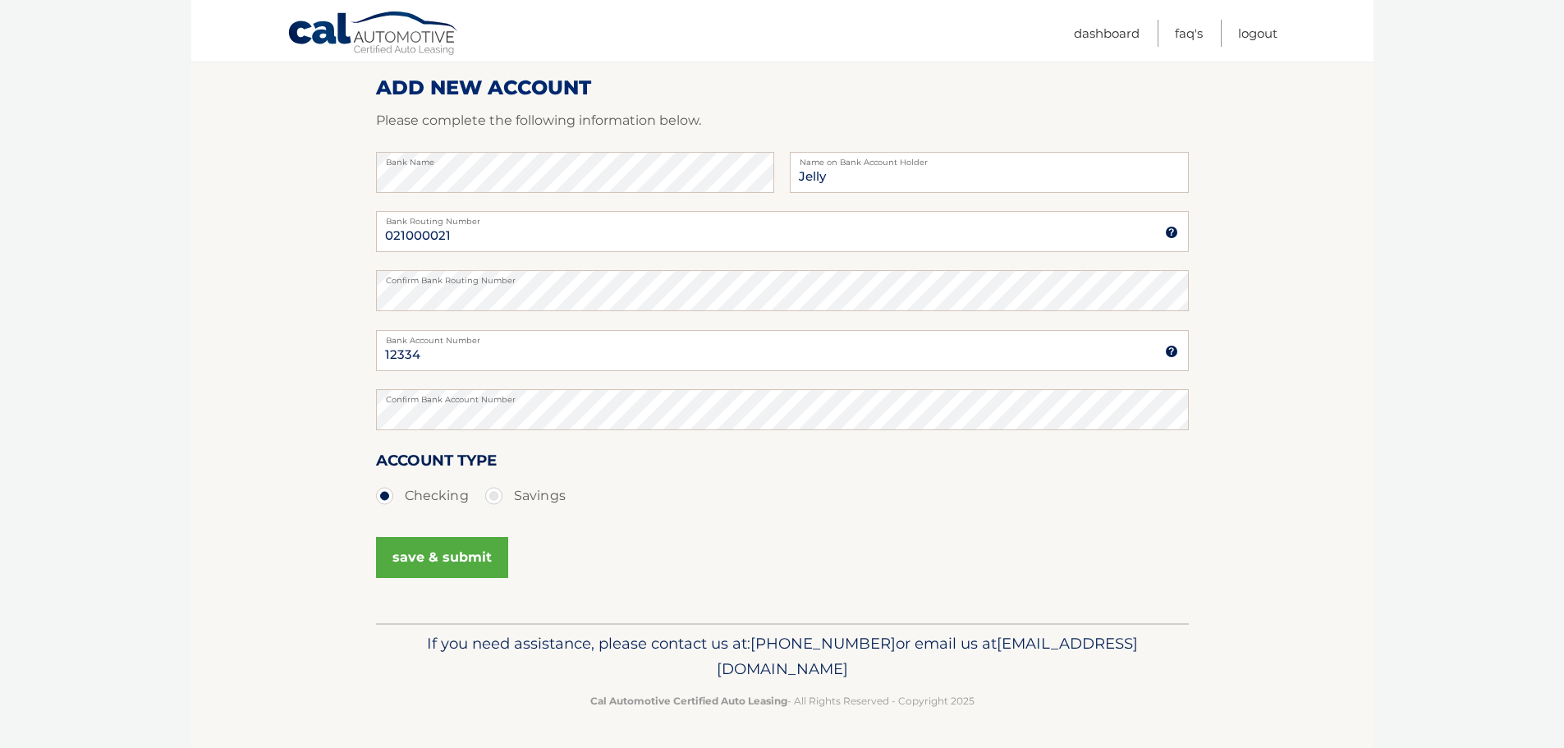
click at [413, 565] on button "save & submit" at bounding box center [442, 557] width 132 height 41
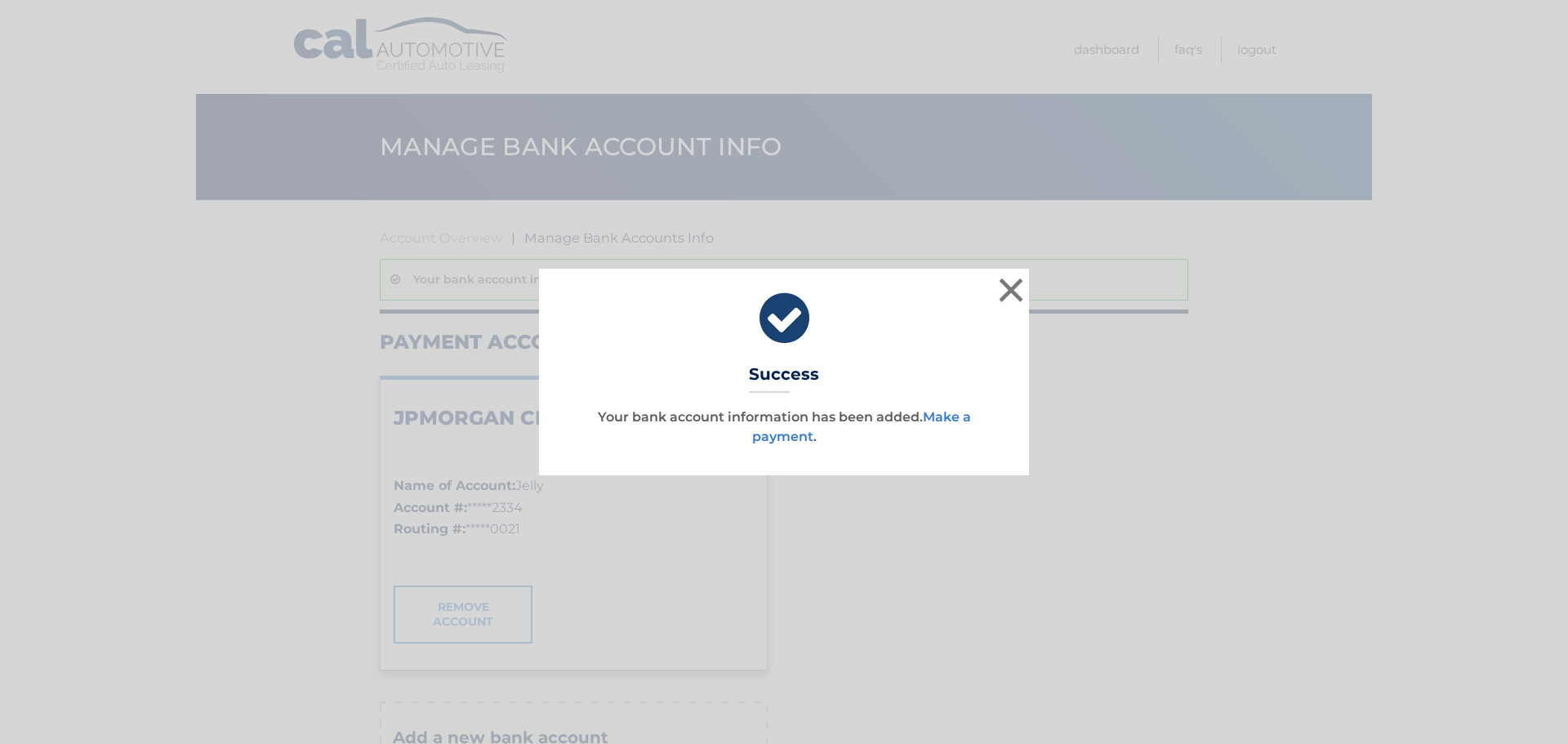
click at [939, 422] on link "Make a payment" at bounding box center [861, 426] width 219 height 35
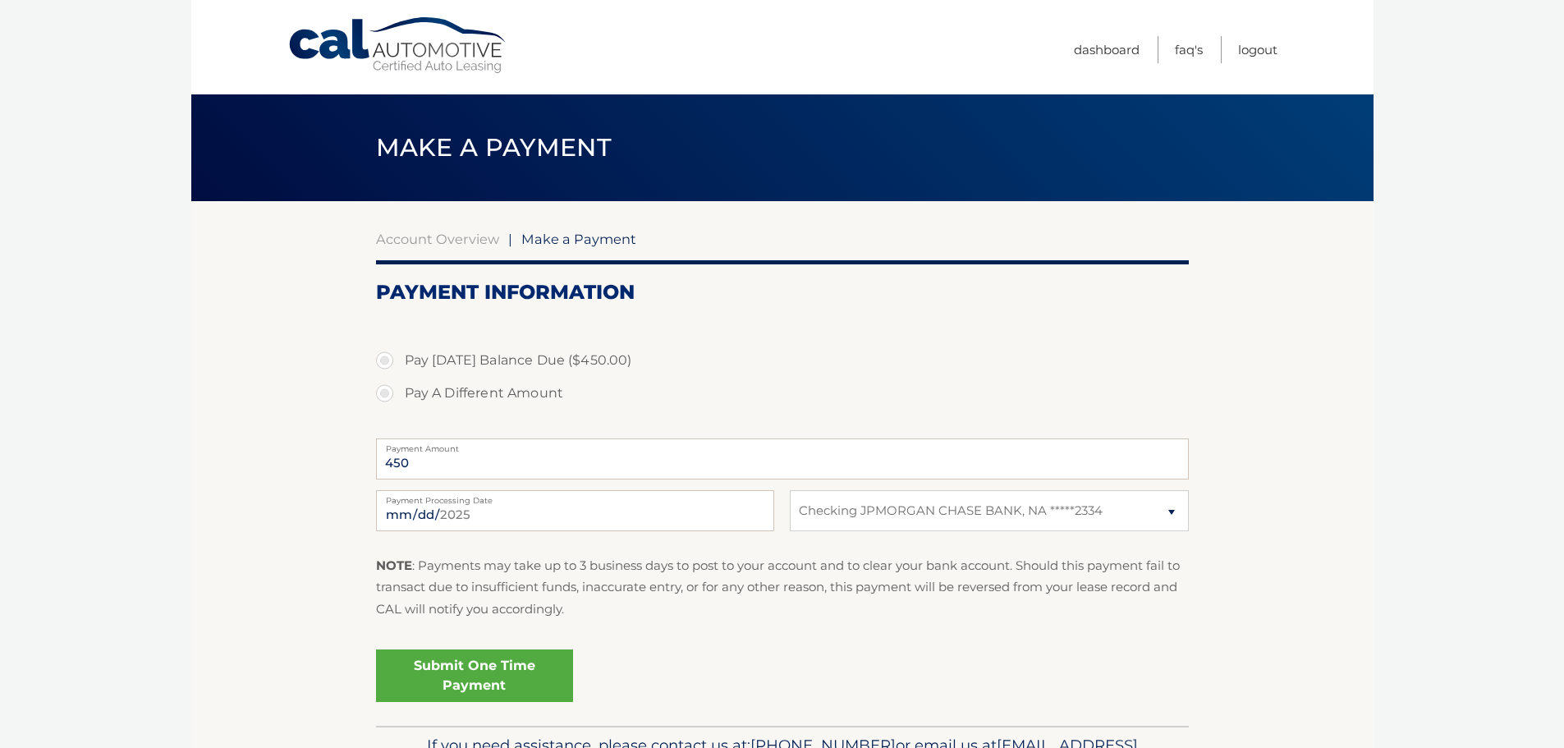
select select "ZDlkNmY1ZGItMjFhYS00N2E2LWE4MDktMGRkYzVmMmJjNGIy"
drag, startPoint x: 1271, startPoint y: 271, endPoint x: 1131, endPoint y: 260, distance: 140.0
click at [1219, 266] on section "Account Overview | Make a Payment Payment Information Pay [DATE] Balance Due ($…" at bounding box center [782, 463] width 1182 height 525
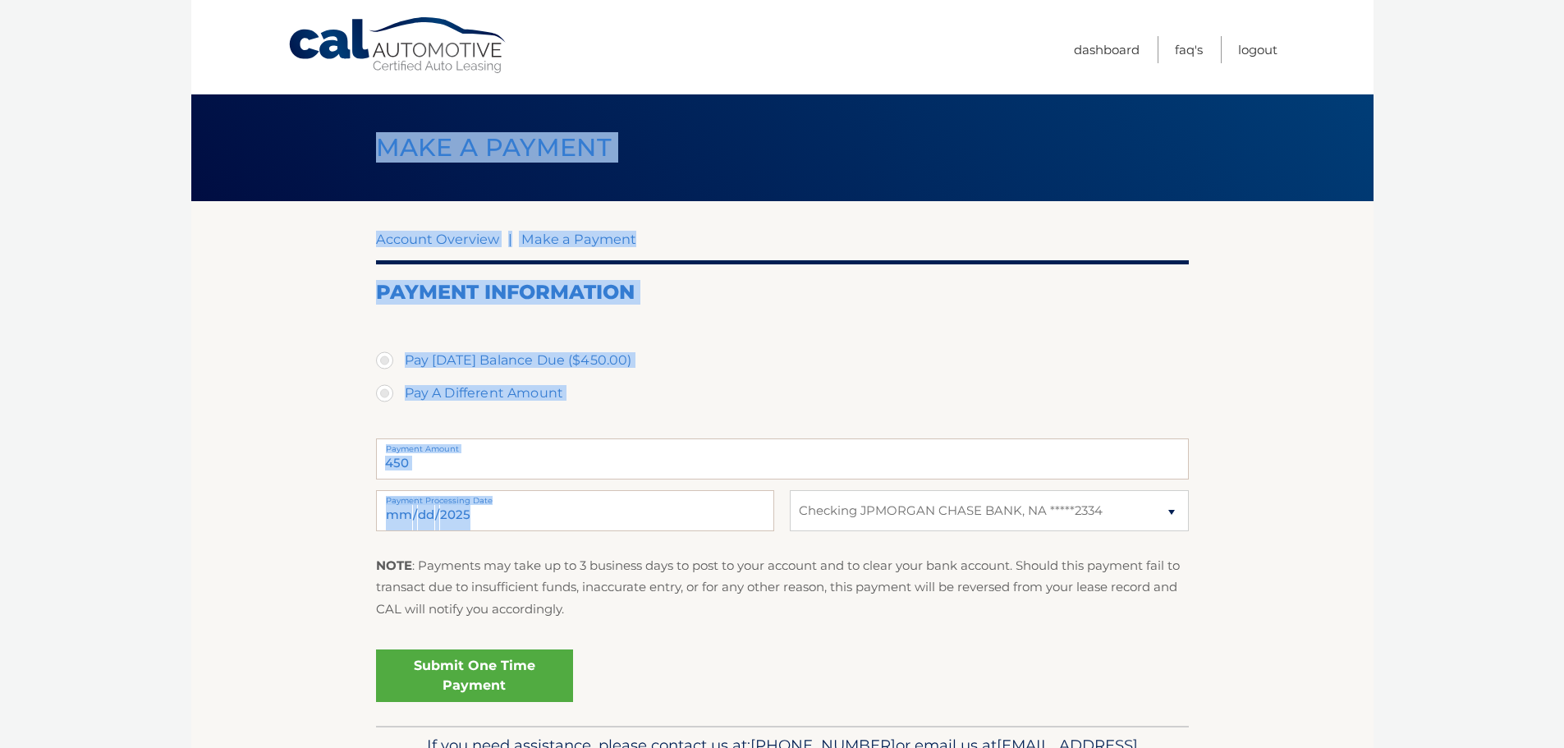
drag, startPoint x: 323, startPoint y: 134, endPoint x: 1224, endPoint y: 610, distance: 1019.6
click at [1223, 577] on main "Make a Payment Account Overview | Make a Payment Payment Information Pay Today'…" at bounding box center [782, 363] width 1182 height 726
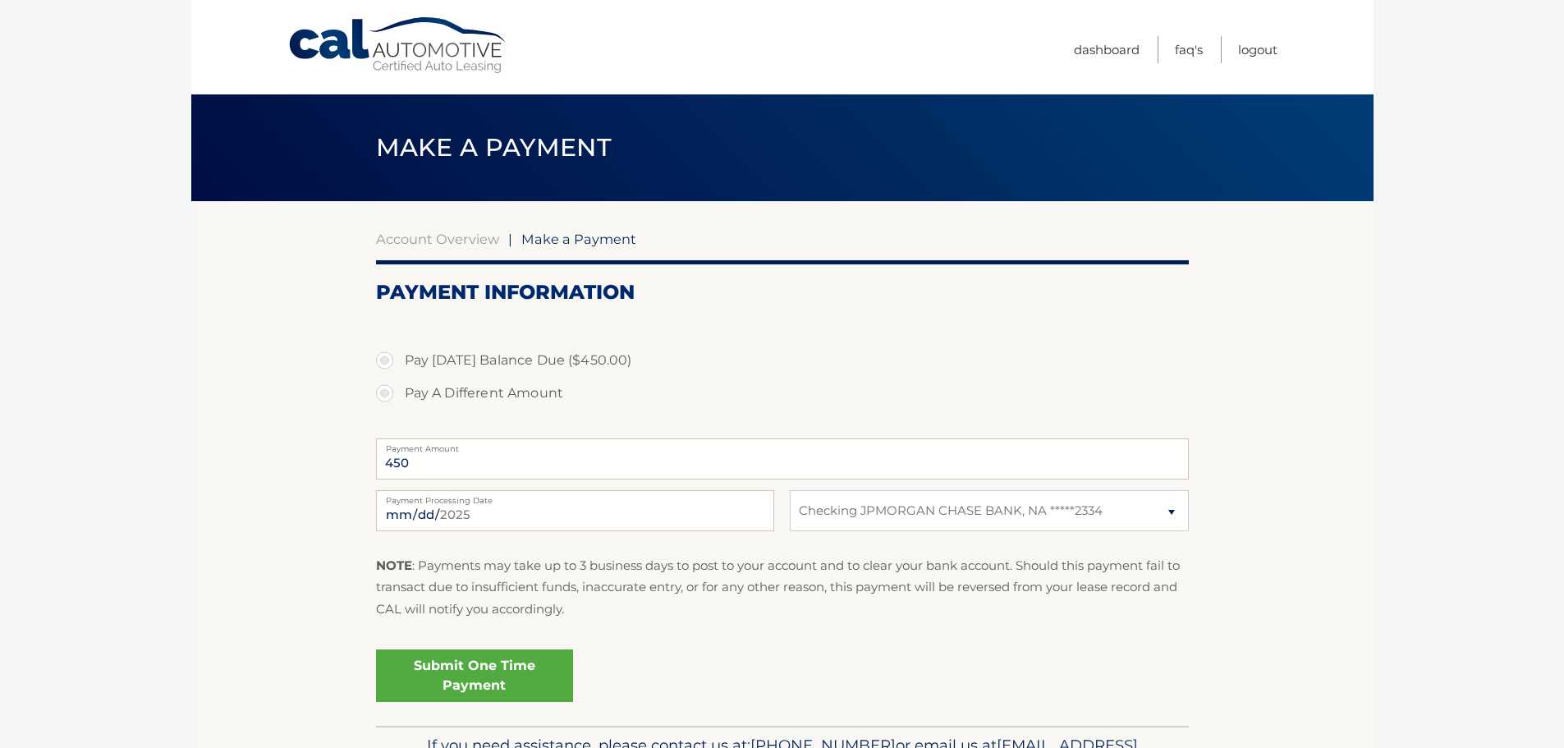
drag, startPoint x: 1204, startPoint y: 636, endPoint x: 1187, endPoint y: 641, distance: 17.4
click at [1203, 636] on section "Account Overview | Make a Payment Payment Information Pay Today's Balance Due (…" at bounding box center [782, 463] width 1182 height 525
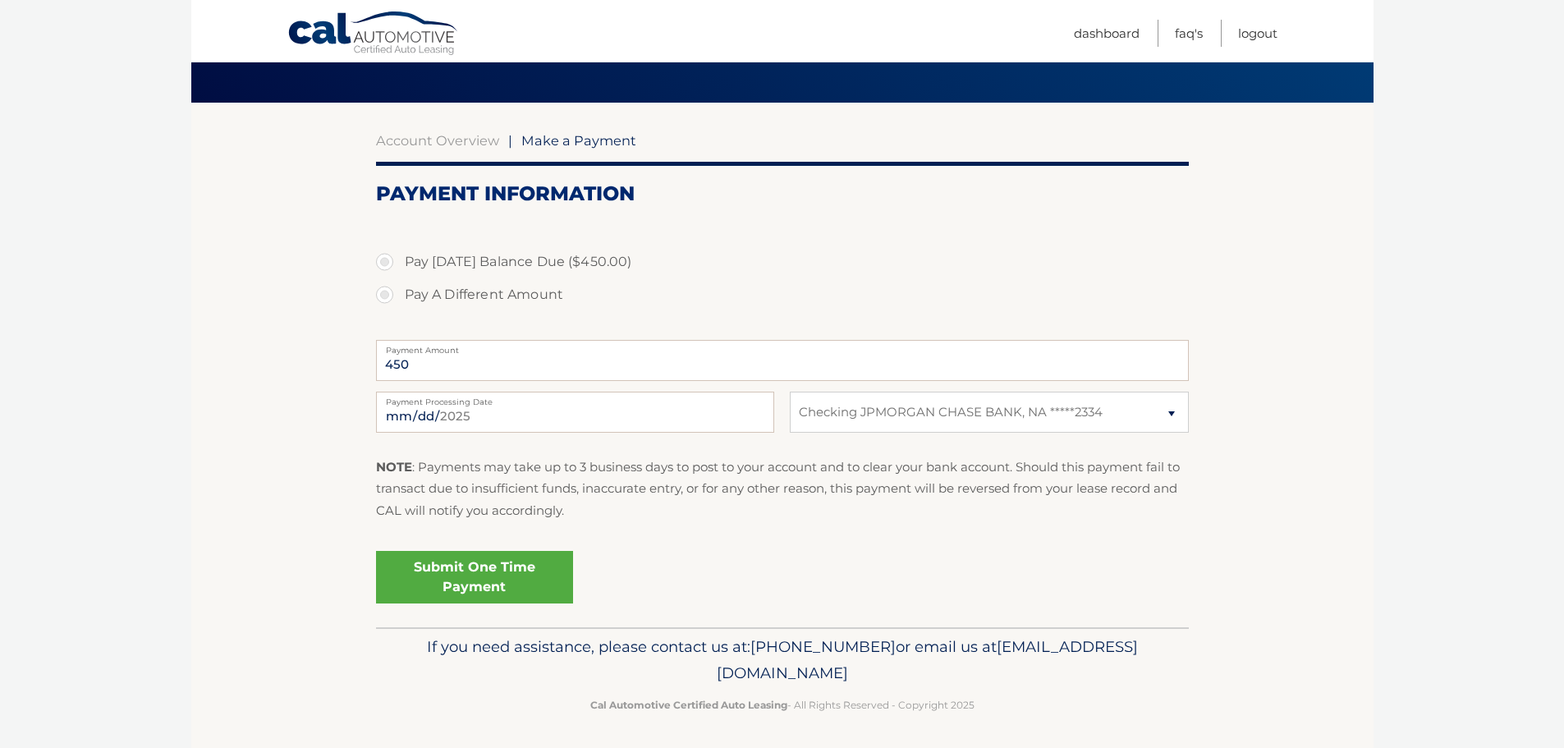
scroll to position [102, 0]
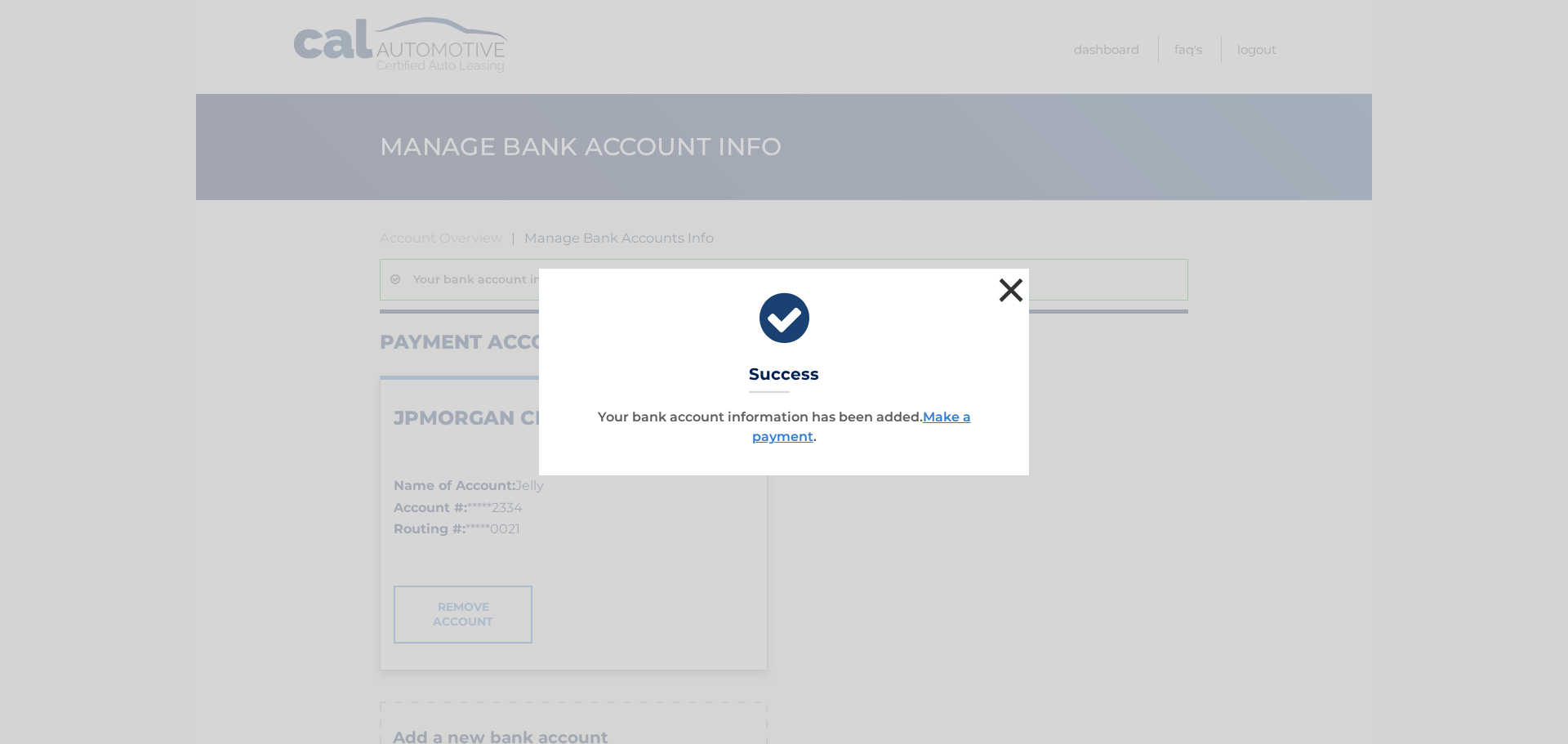
drag, startPoint x: 1012, startPoint y: 294, endPoint x: 1139, endPoint y: 141, distance: 198.8
click at [1012, 294] on button "×" at bounding box center [1010, 289] width 33 height 33
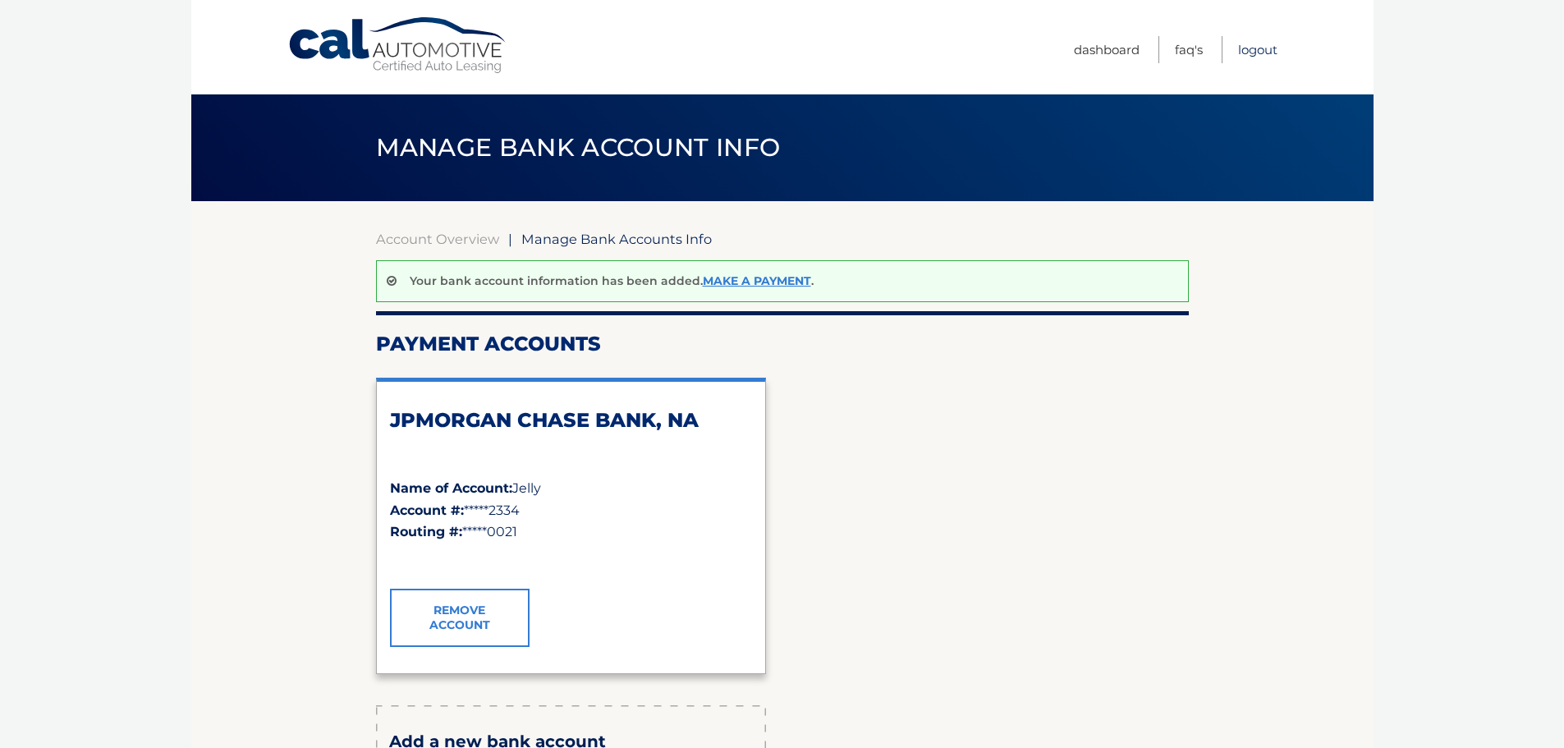
click at [1255, 54] on link "Logout" at bounding box center [1257, 49] width 39 height 27
